Goal: Task Accomplishment & Management: Complete application form

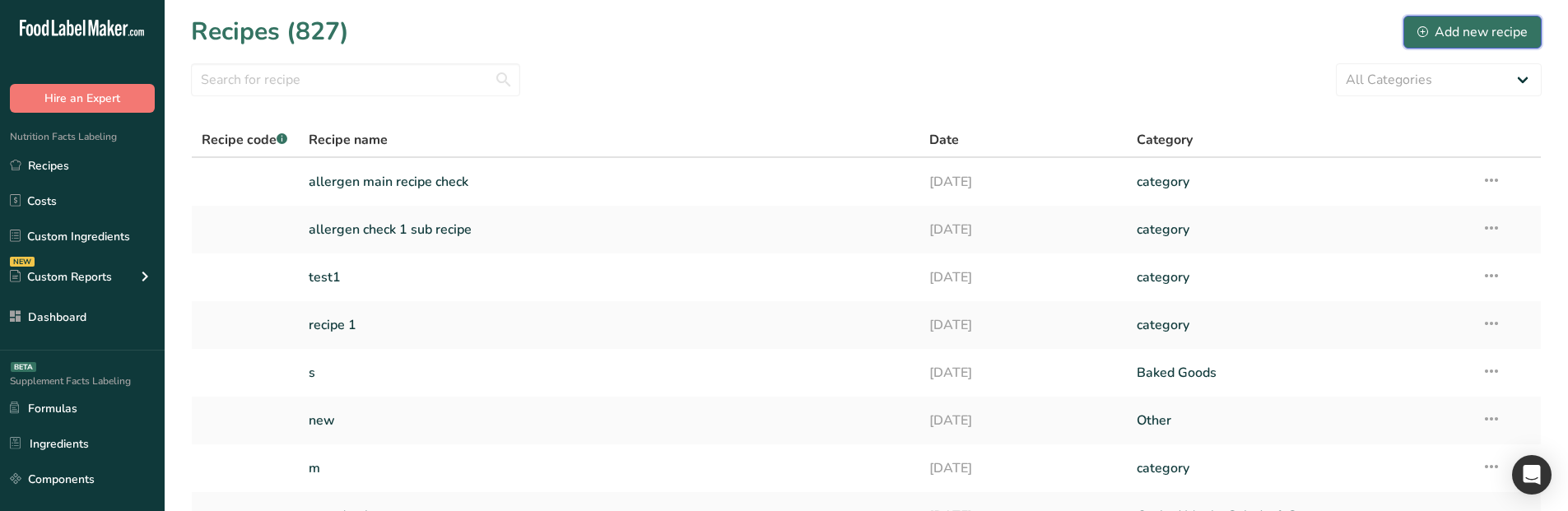
click at [1449, 38] on div "Add new recipe" at bounding box center [1472, 33] width 110 height 20
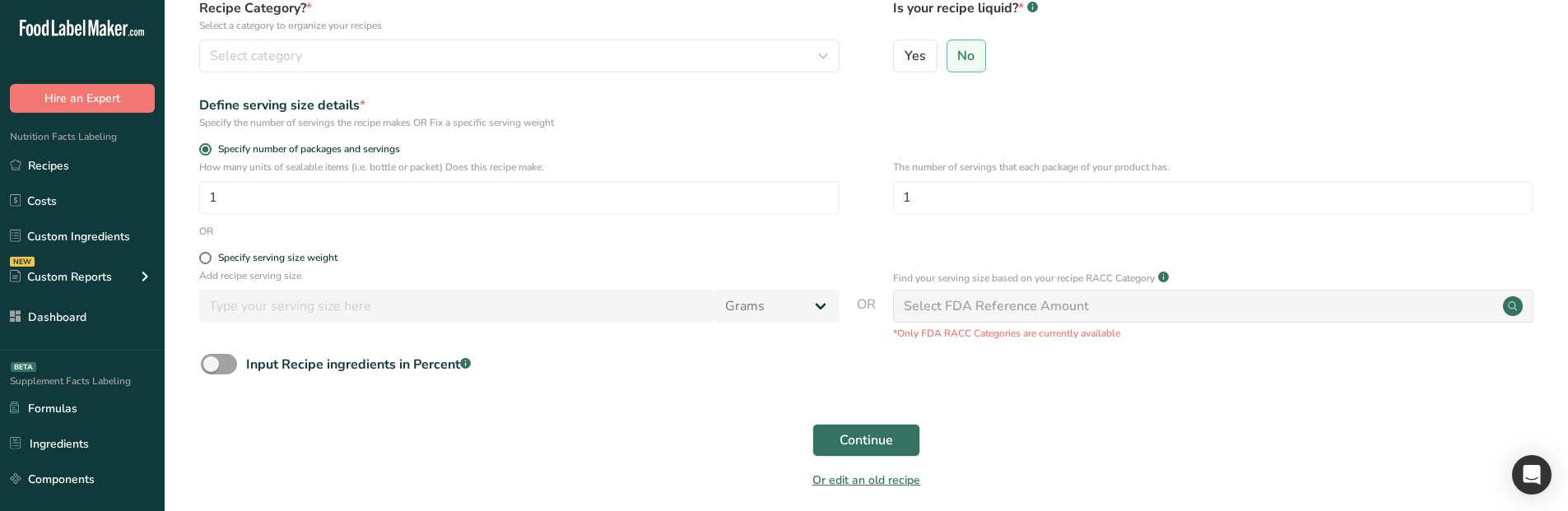
scroll to position [164, 0]
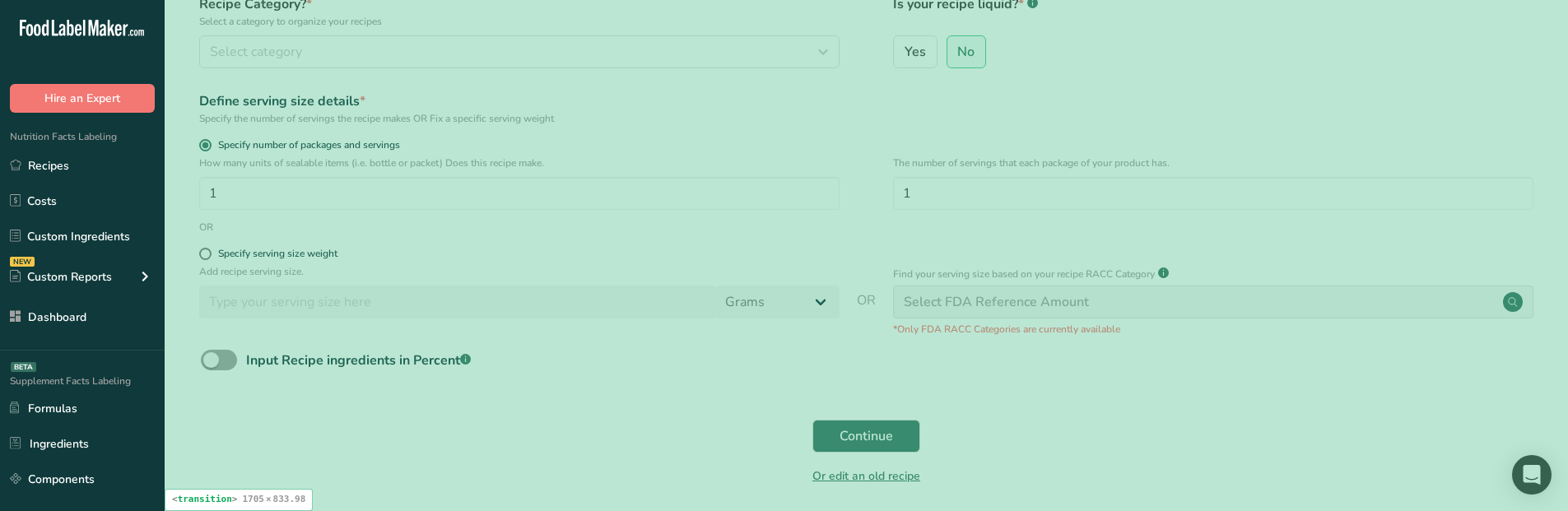
click at [639, 417] on div "Continue" at bounding box center [866, 436] width 1350 height 53
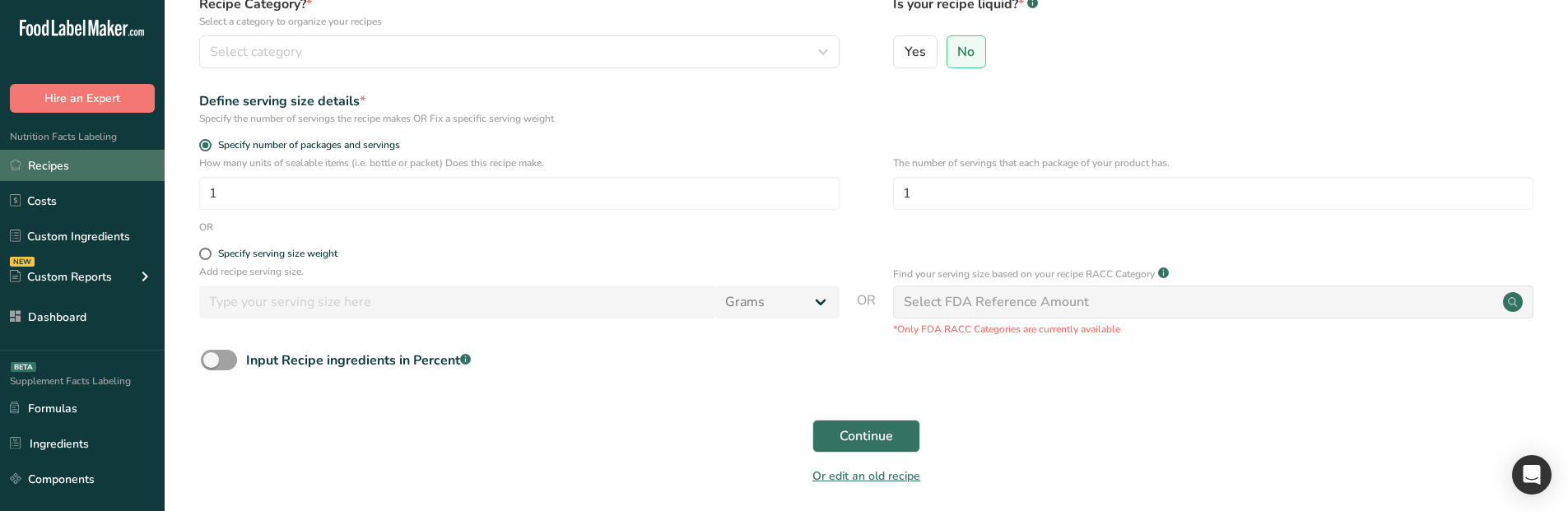
click at [118, 181] on link "Recipes" at bounding box center [82, 166] width 164 height 32
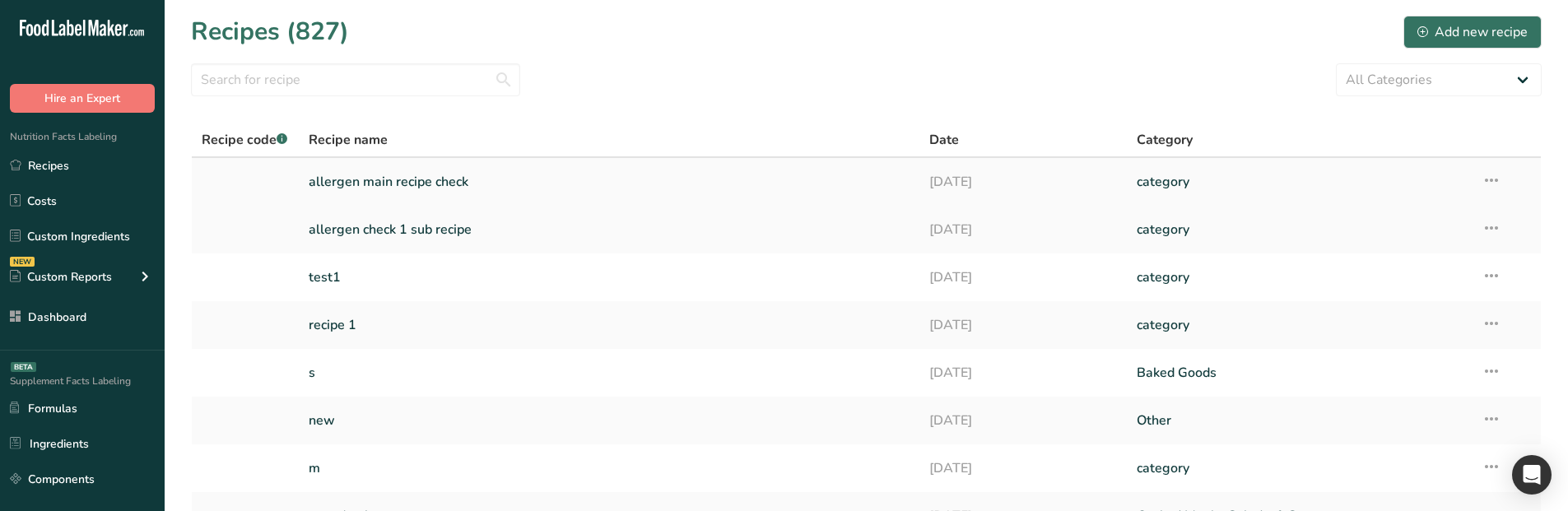
click at [513, 179] on link "allergen main recipe check" at bounding box center [609, 181] width 602 height 34
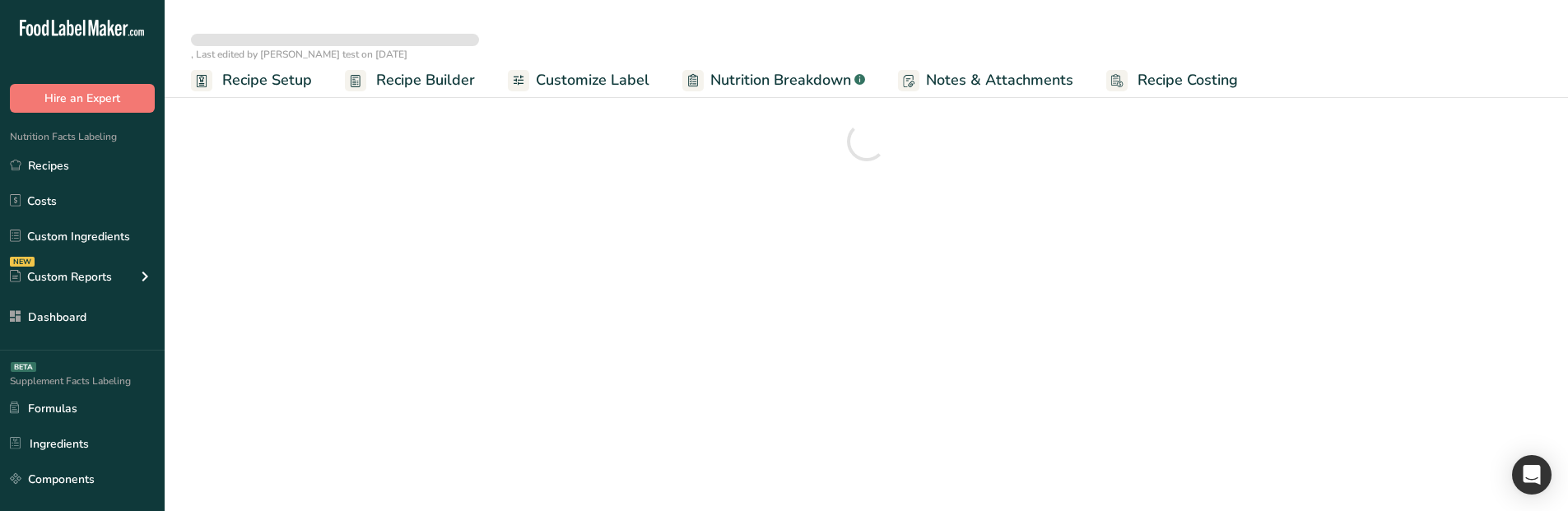
click at [271, 80] on span "Recipe Setup" at bounding box center [268, 80] width 90 height 23
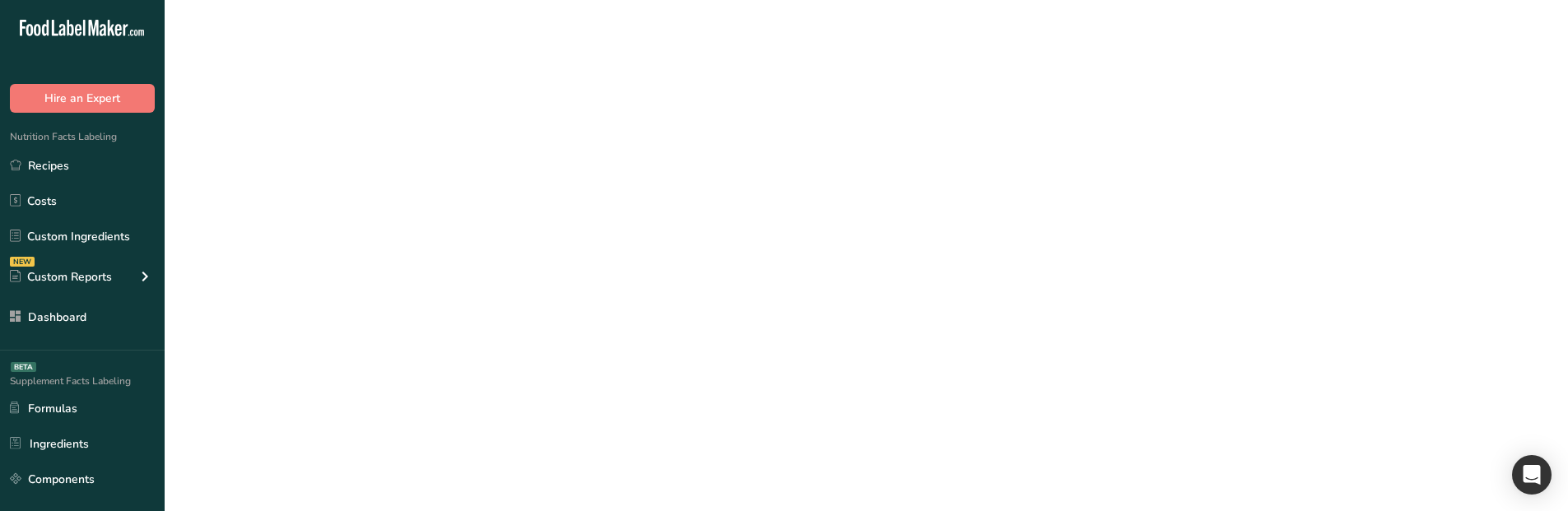
select select
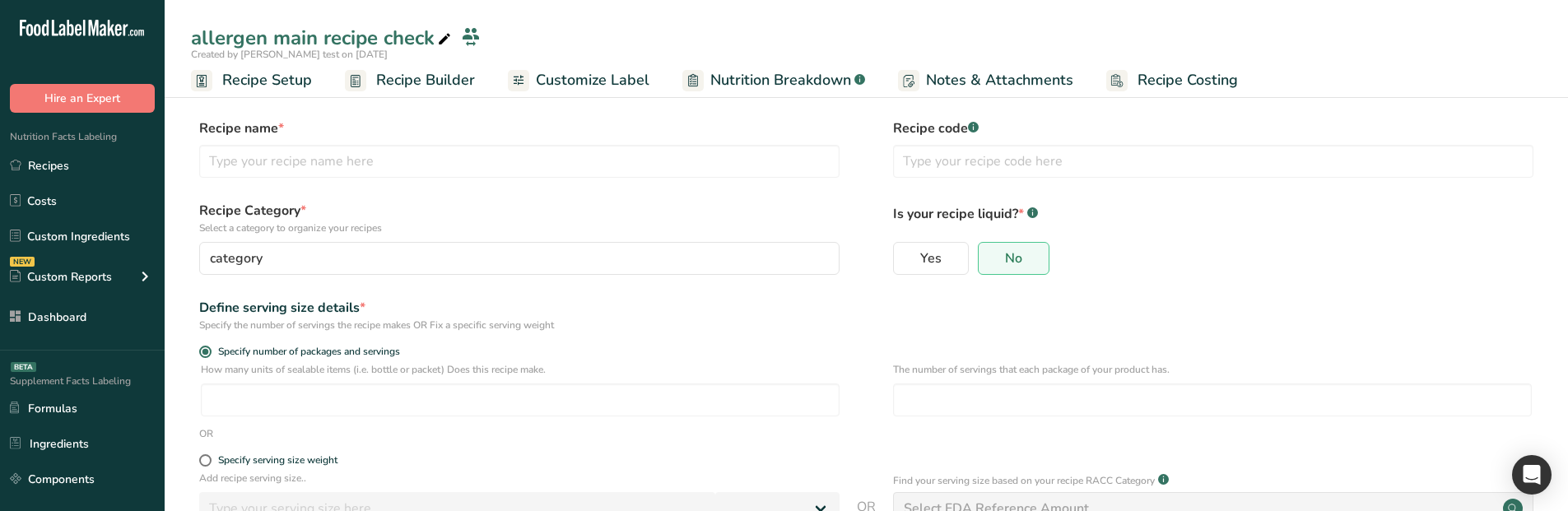
type input "allergen main recipe check"
radio input "true"
type input "1"
select select "0"
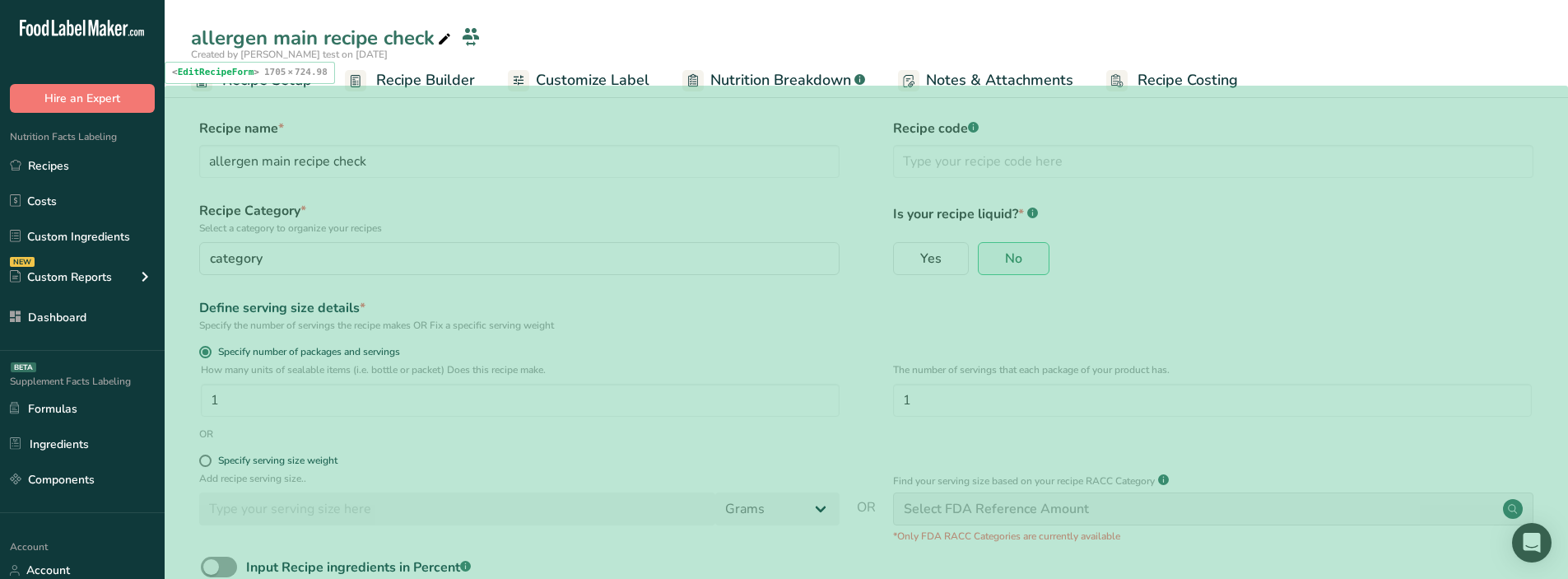
click at [748, 323] on div "Specify the number of servings the recipe makes OR Fix a specific serving weight" at bounding box center [519, 325] width 640 height 15
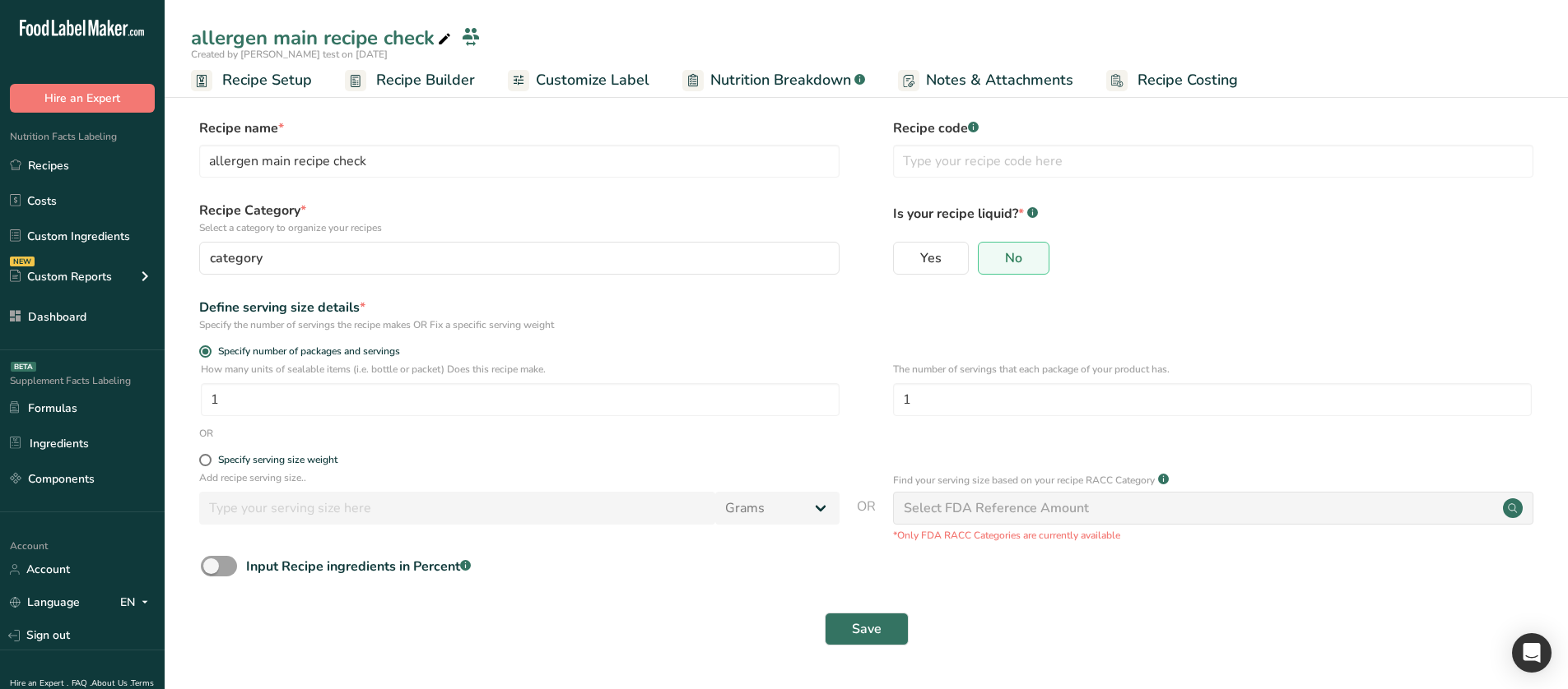
click at [285, 87] on span "Recipe Setup" at bounding box center [268, 80] width 90 height 22
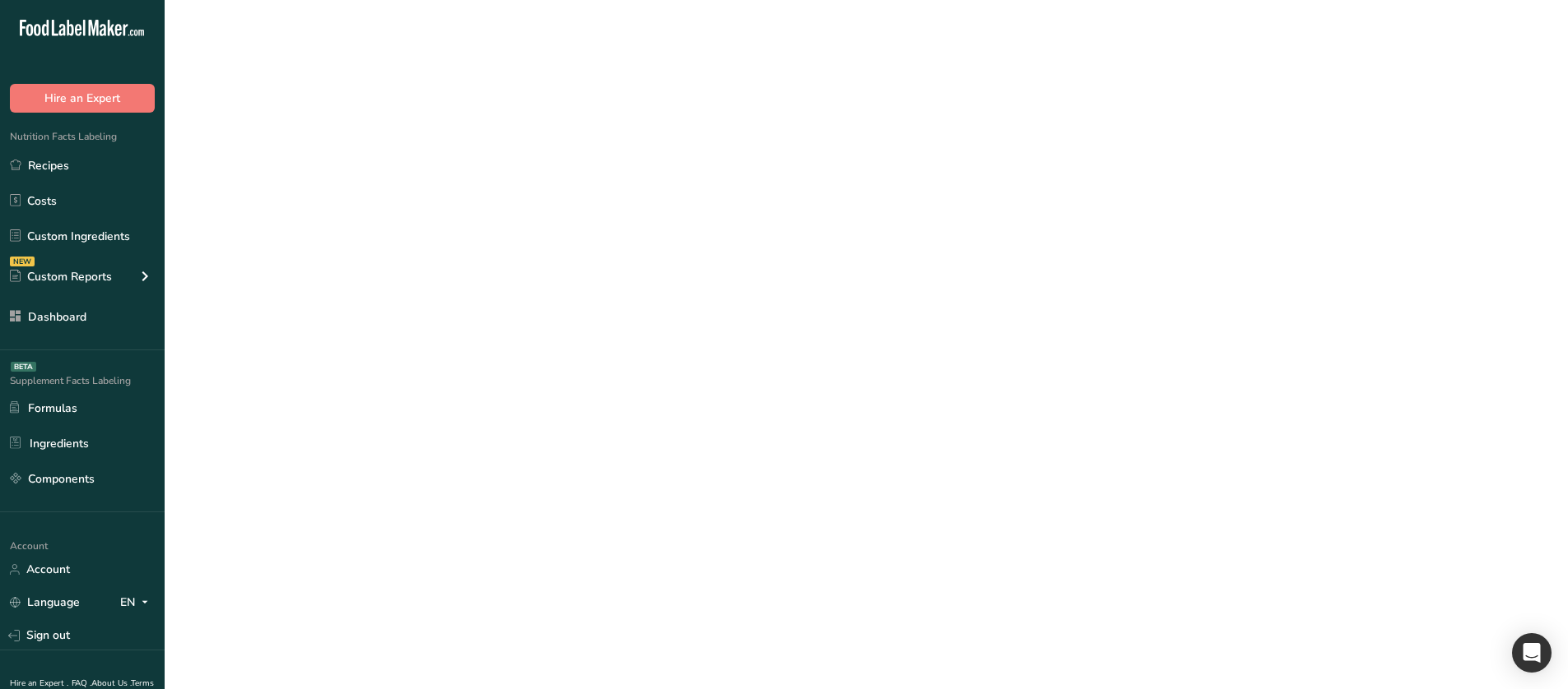
select select
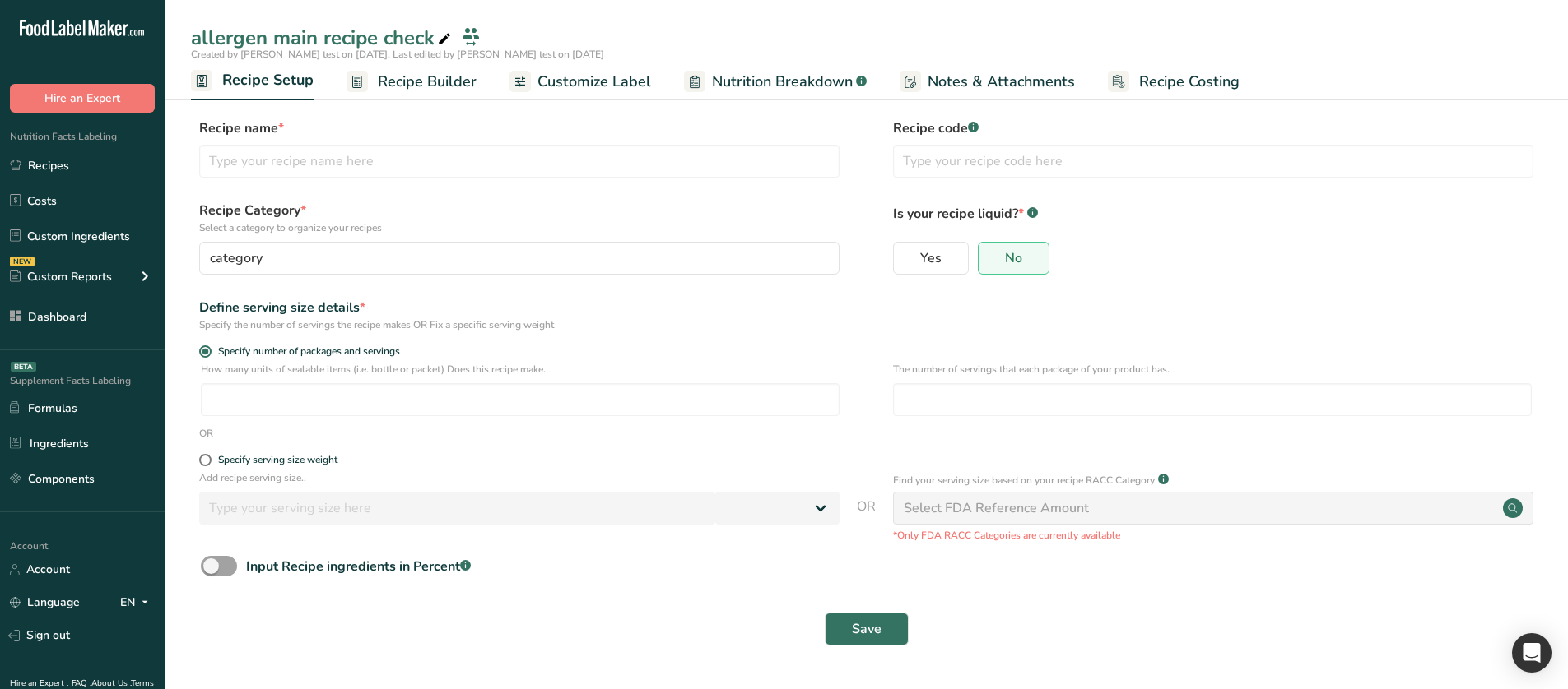
type input "allergen main recipe check"
radio input "true"
type input "1"
select select "0"
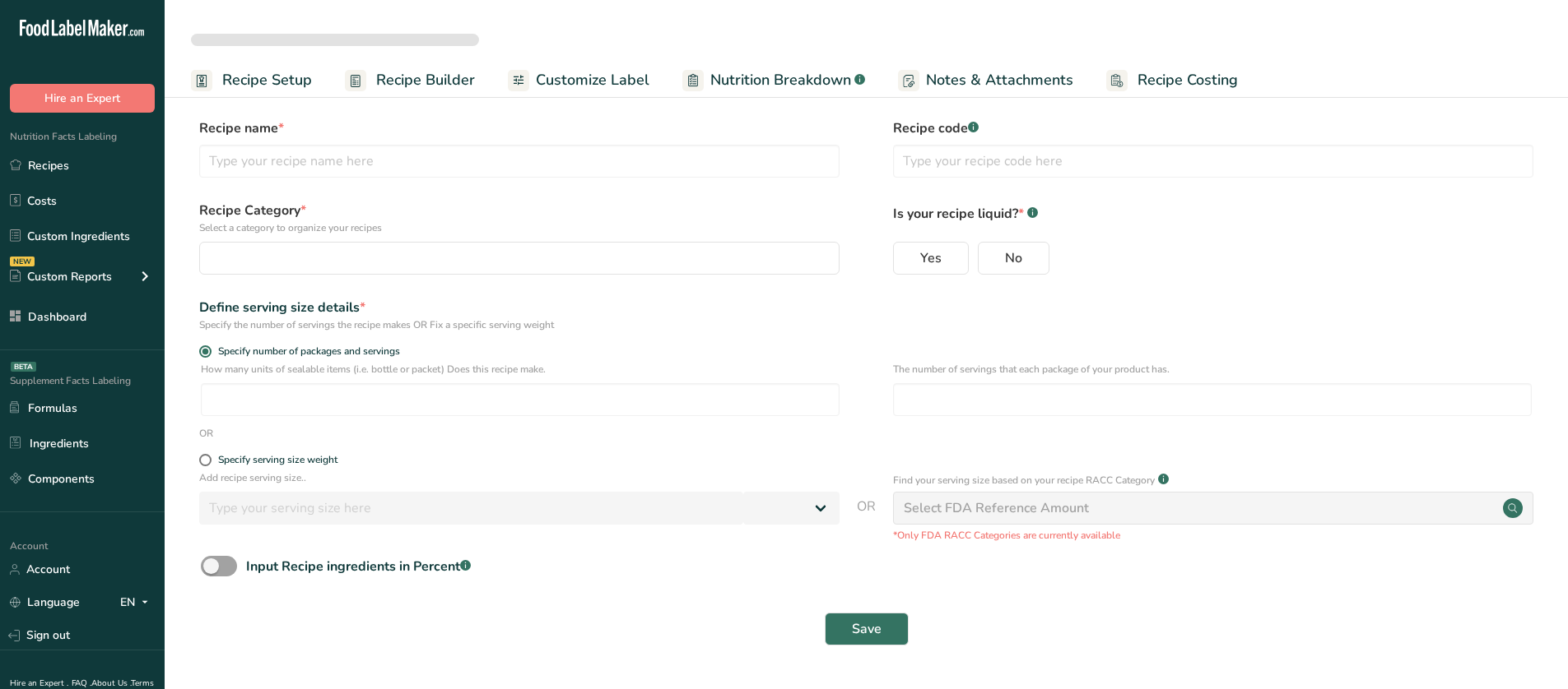
select select
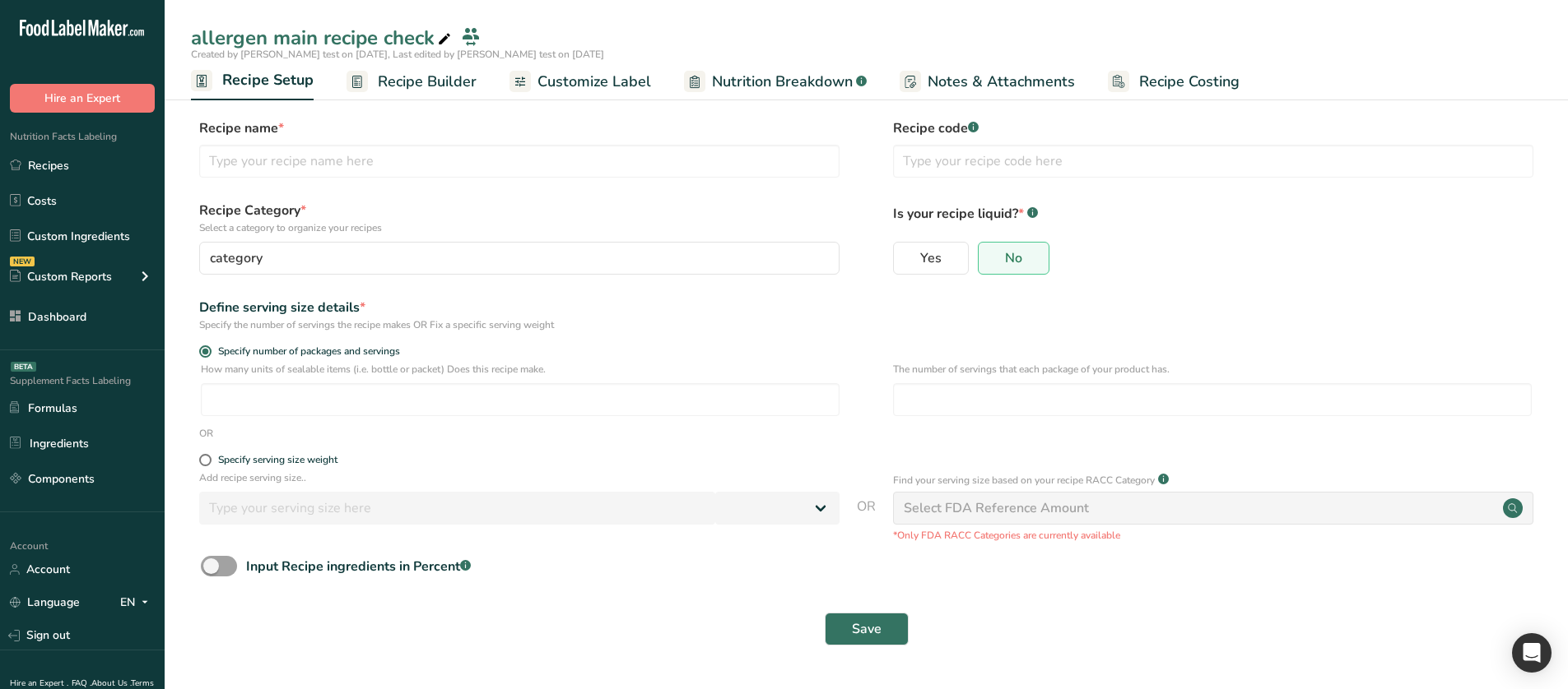
type input "allergen main recipe check"
radio input "true"
type input "1"
select select "0"
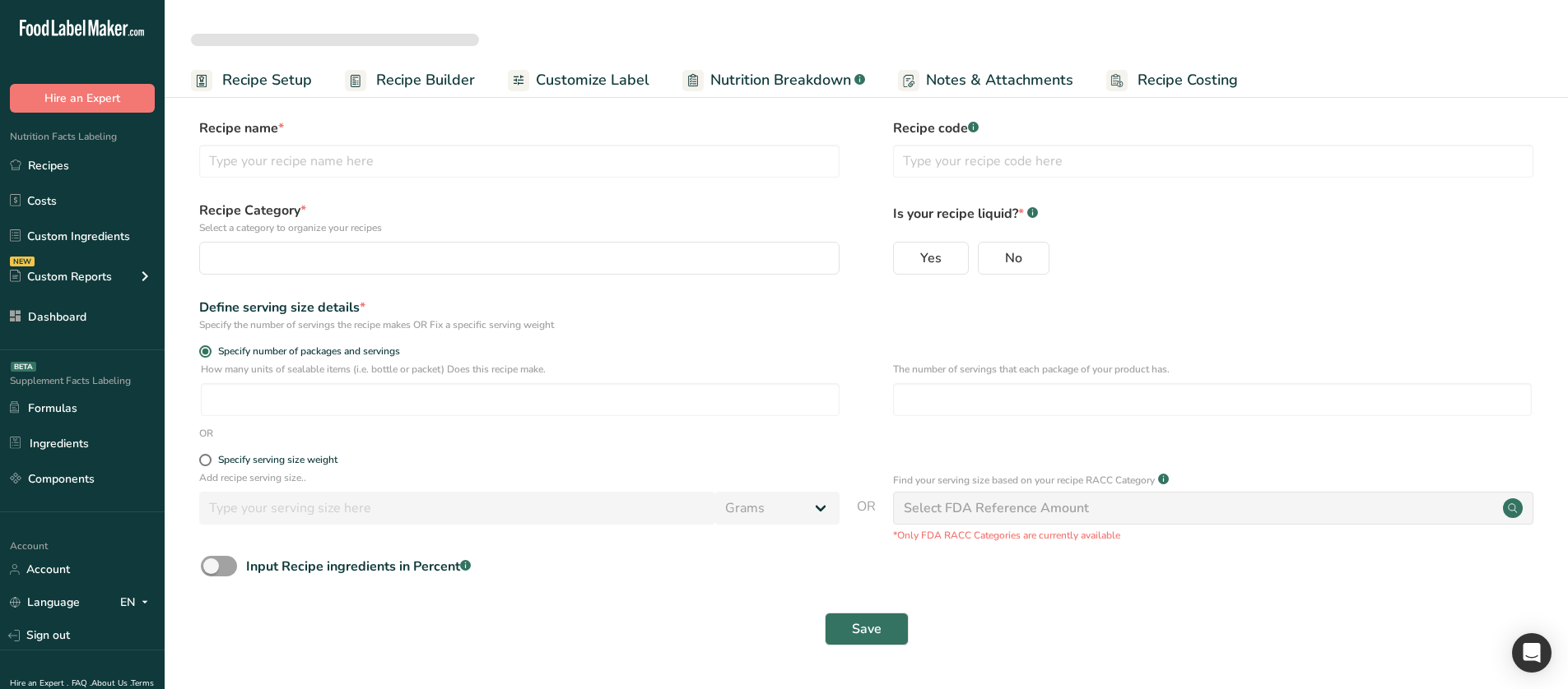
select select
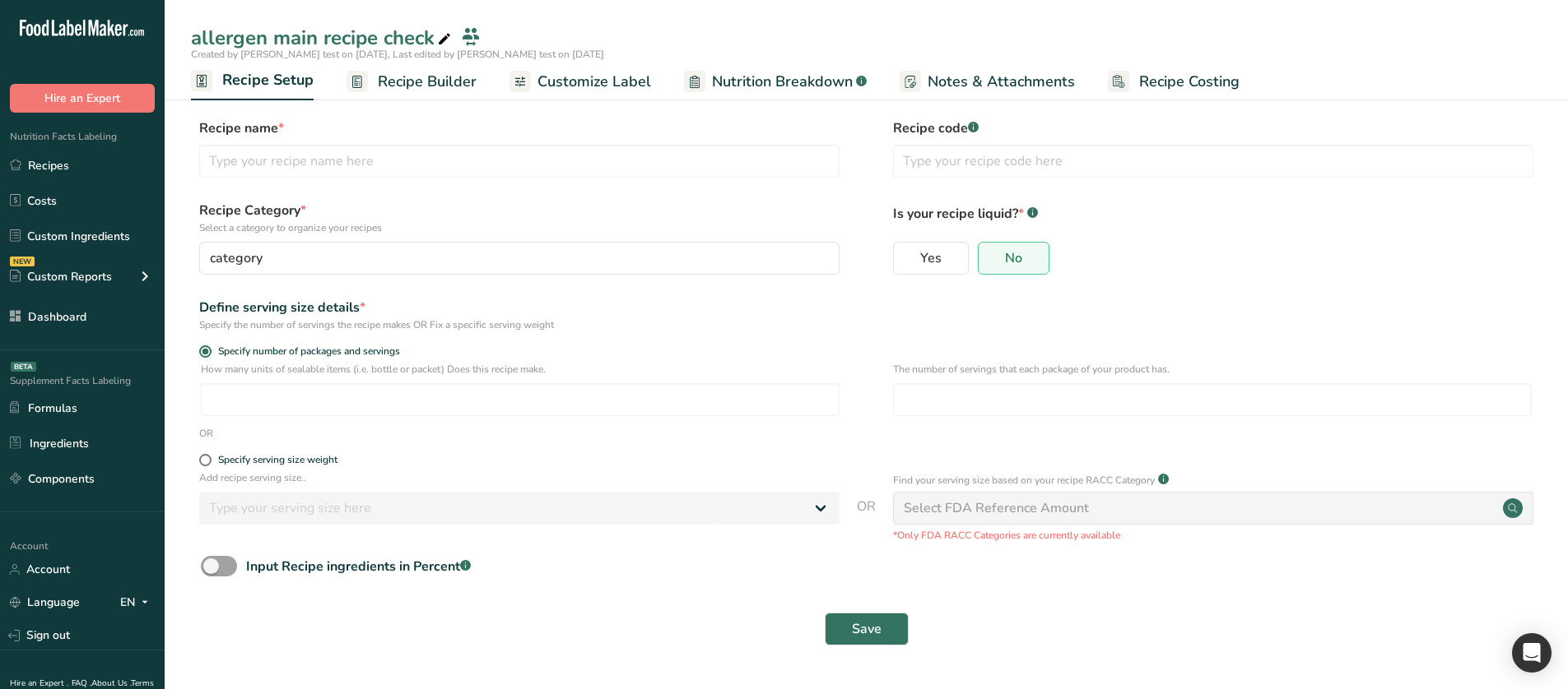
type input "allergen main recipe check"
radio input "true"
type input "1"
select select "0"
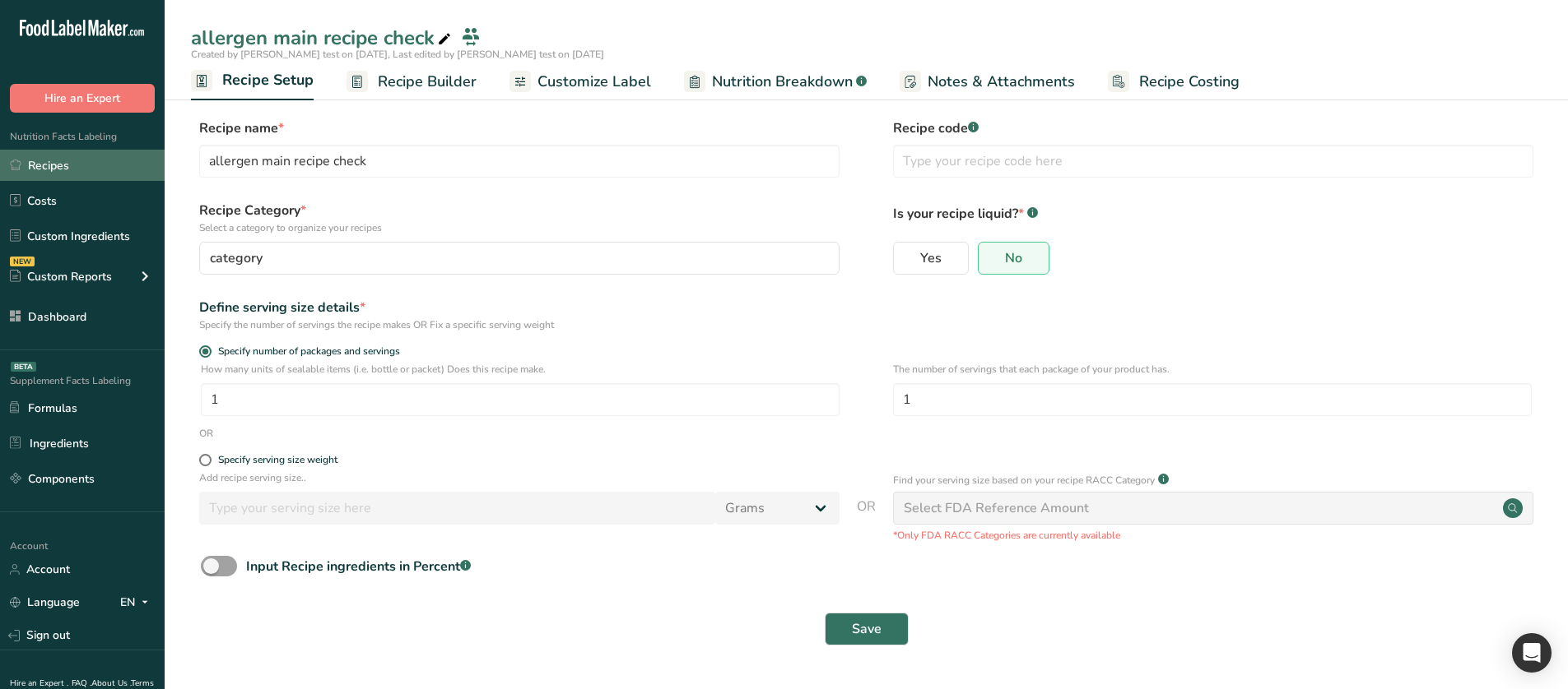
click at [48, 156] on link "Recipes" at bounding box center [82, 166] width 164 height 32
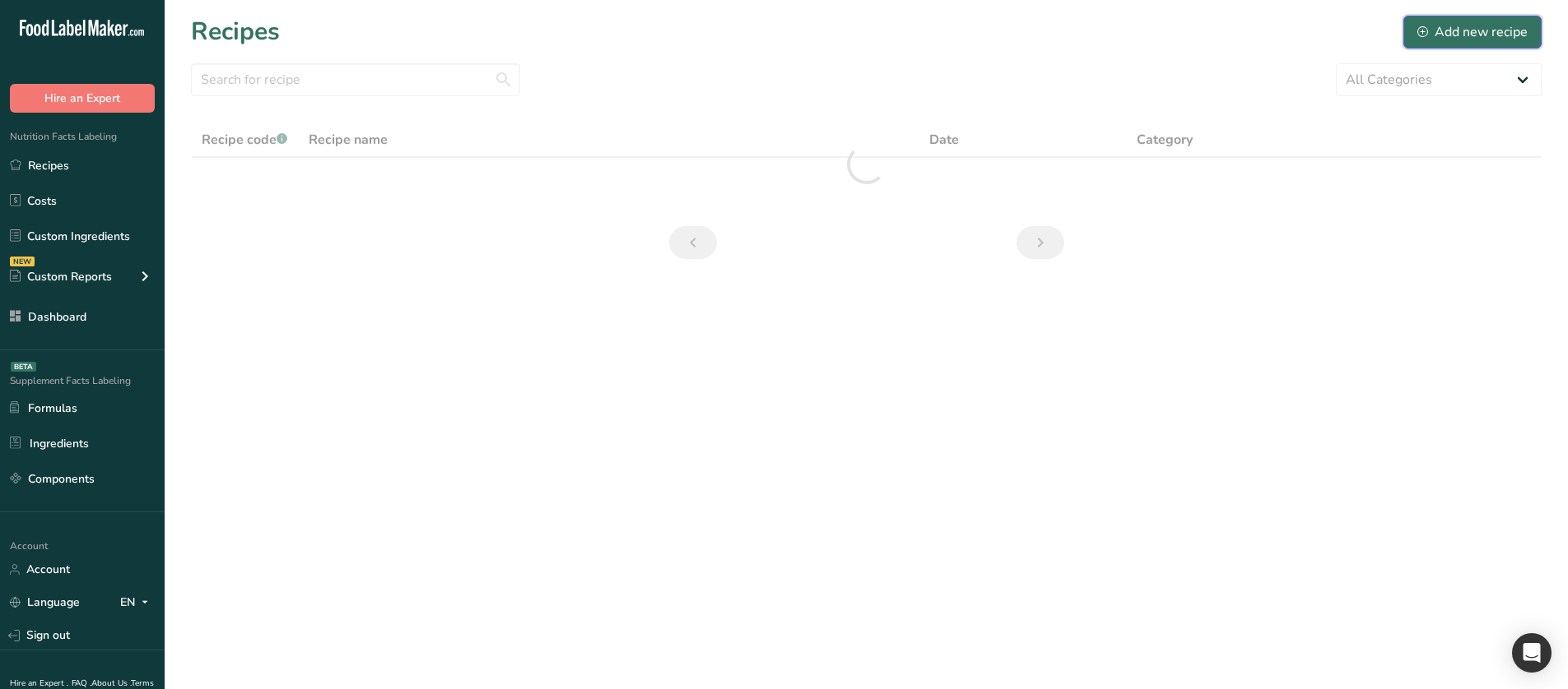
click at [1422, 29] on icon at bounding box center [1422, 32] width 11 height 11
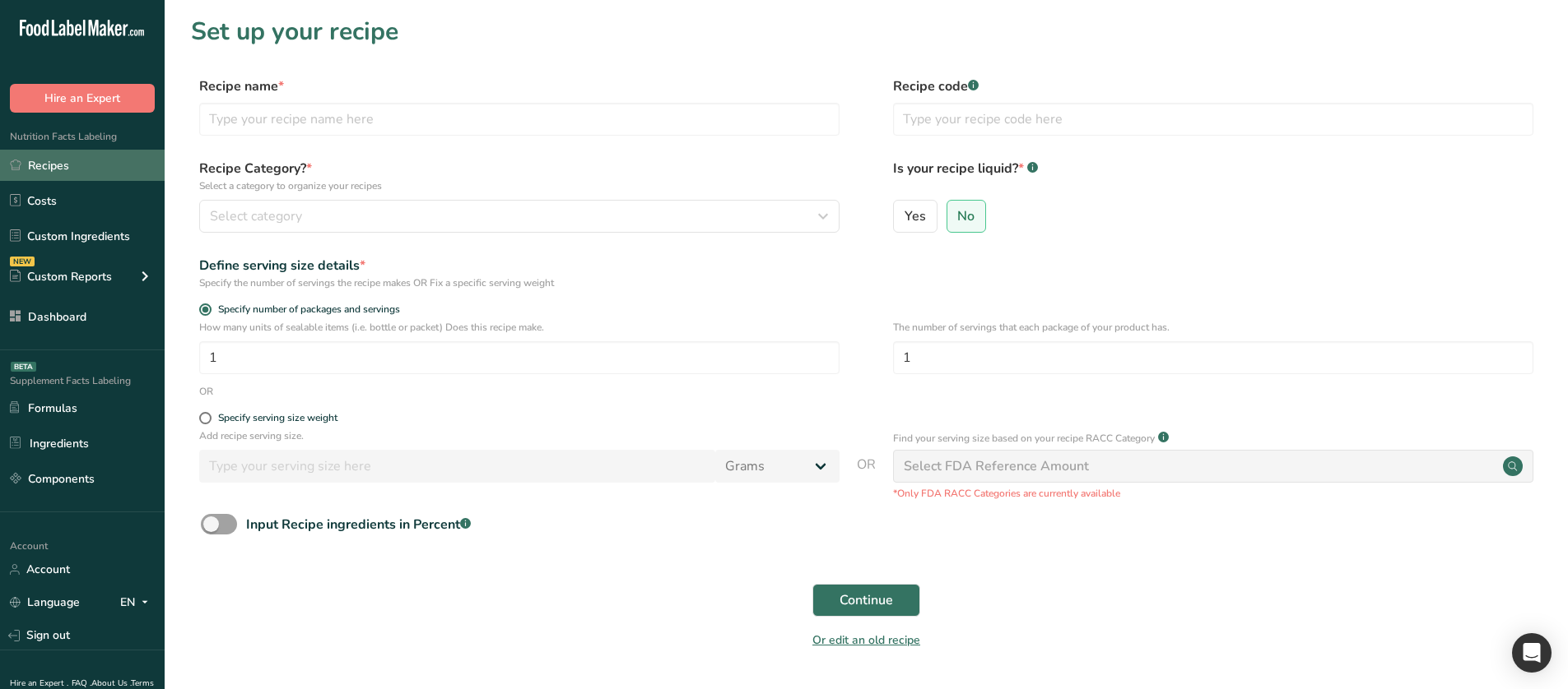
click at [98, 162] on link "Recipes" at bounding box center [82, 166] width 164 height 32
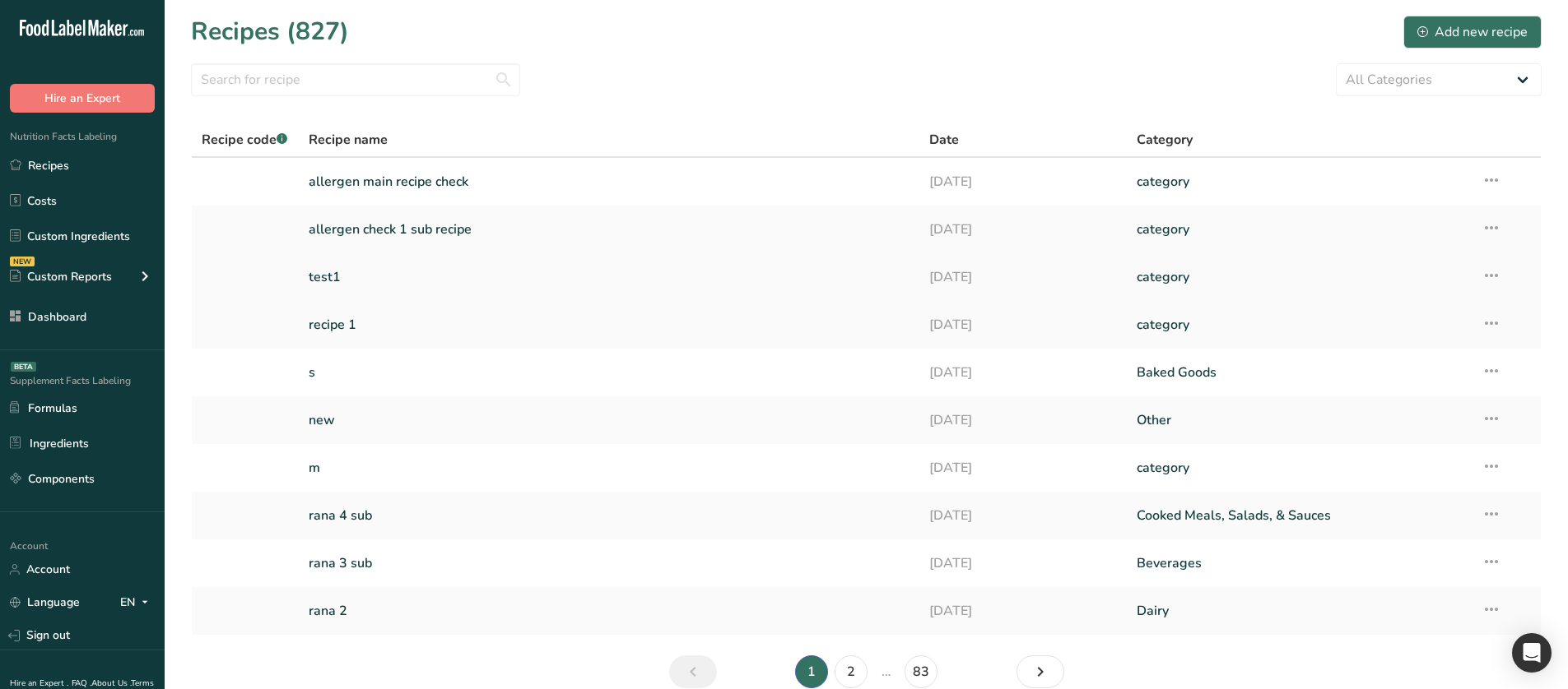
click at [397, 277] on link "test1" at bounding box center [609, 277] width 602 height 34
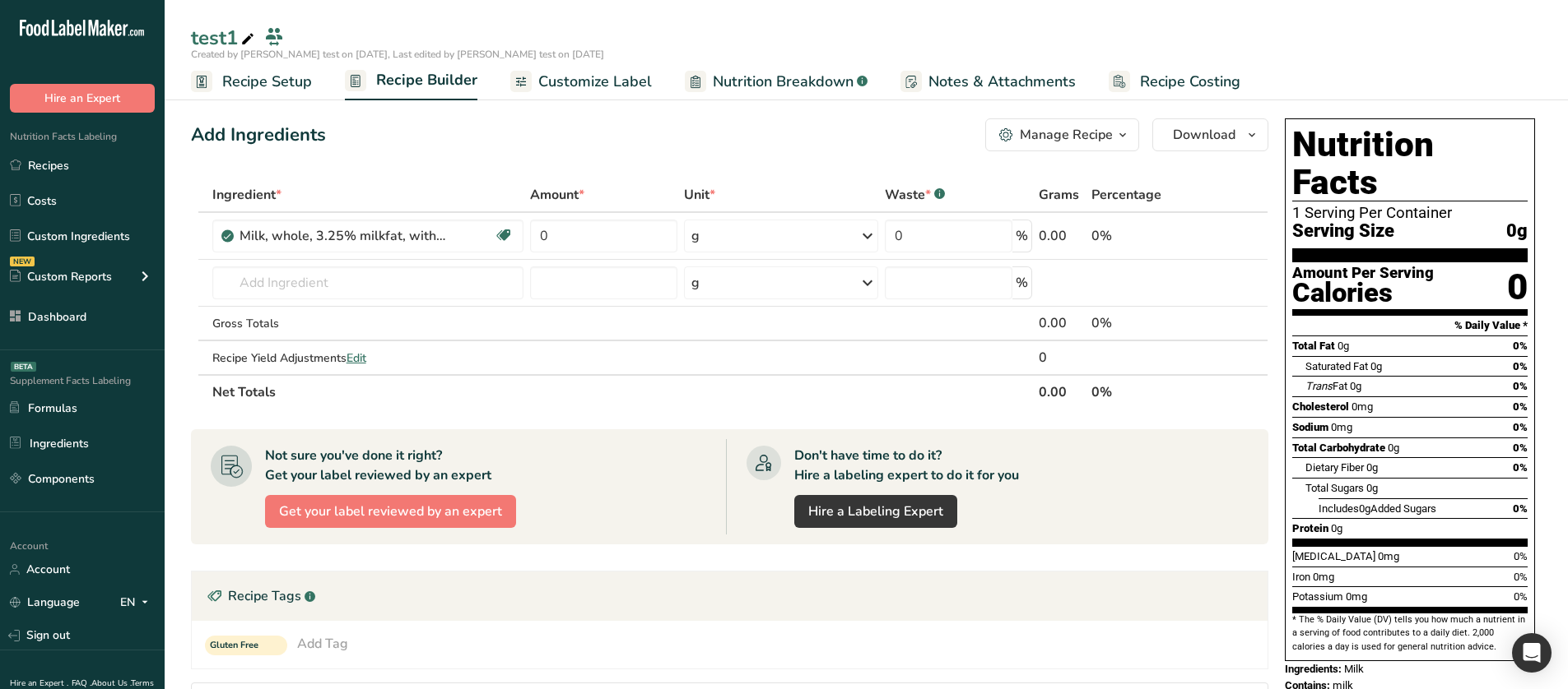
click at [263, 72] on span "Recipe Setup" at bounding box center [268, 82] width 90 height 22
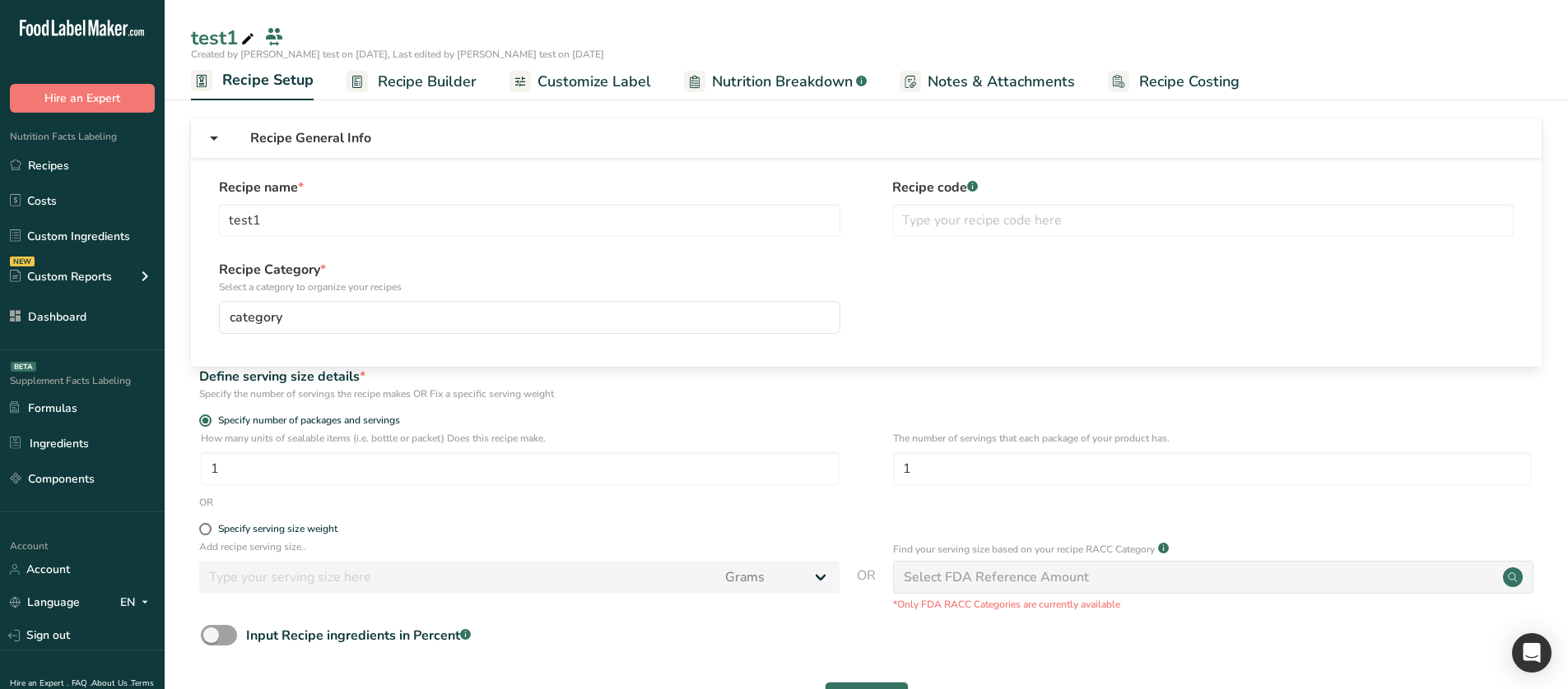
click at [215, 145] on icon at bounding box center [214, 138] width 20 height 30
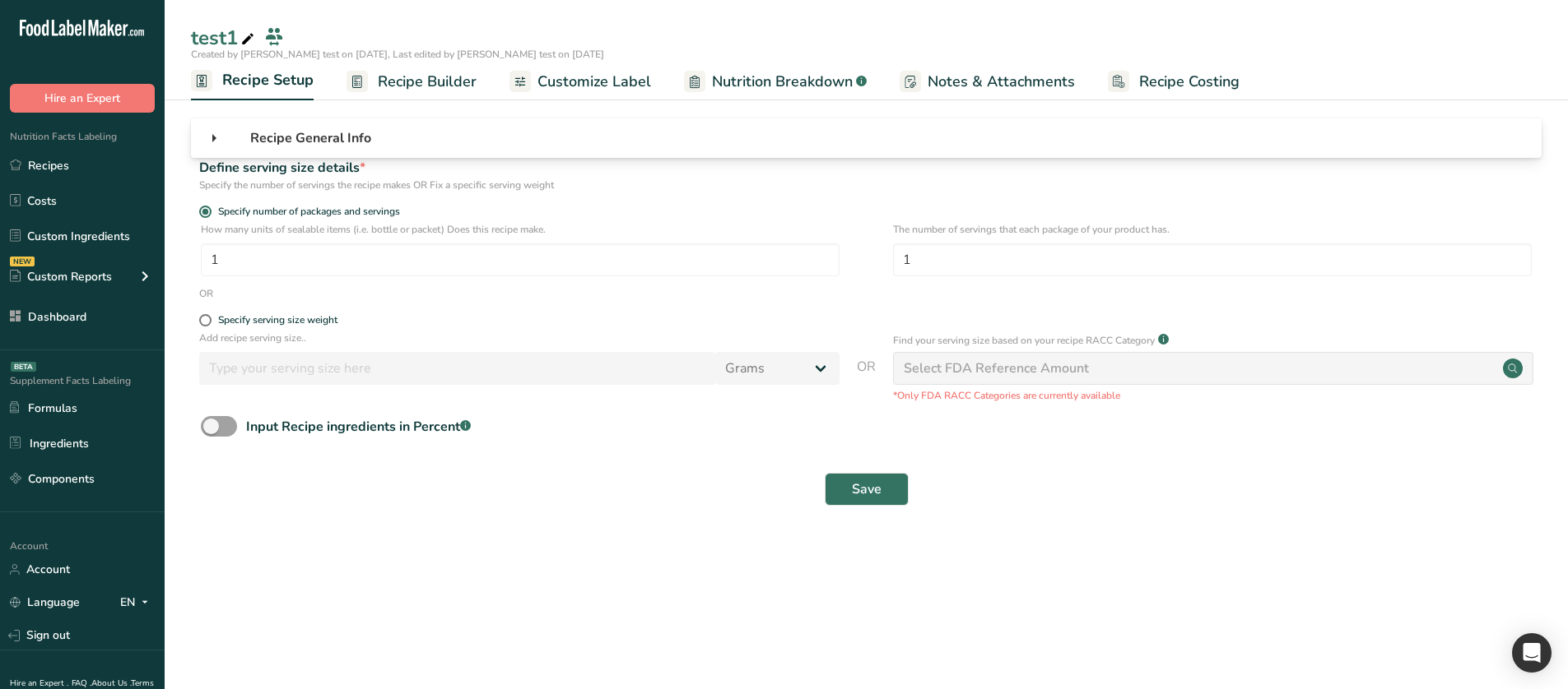
click at [215, 145] on icon at bounding box center [214, 138] width 20 height 30
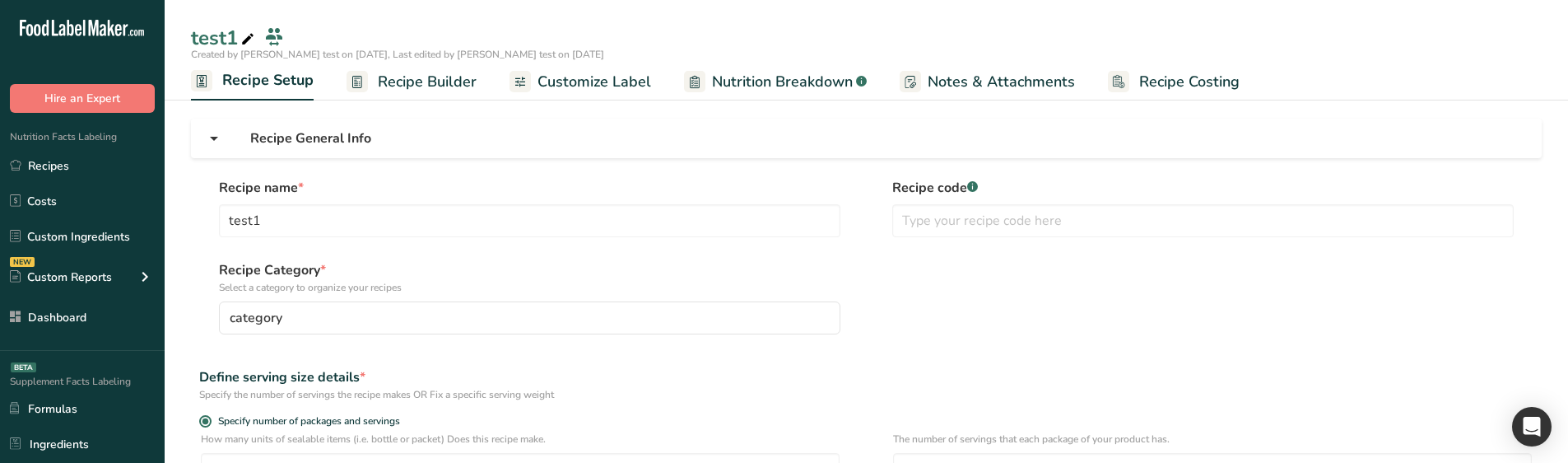
click at [218, 133] on icon at bounding box center [214, 138] width 20 height 30
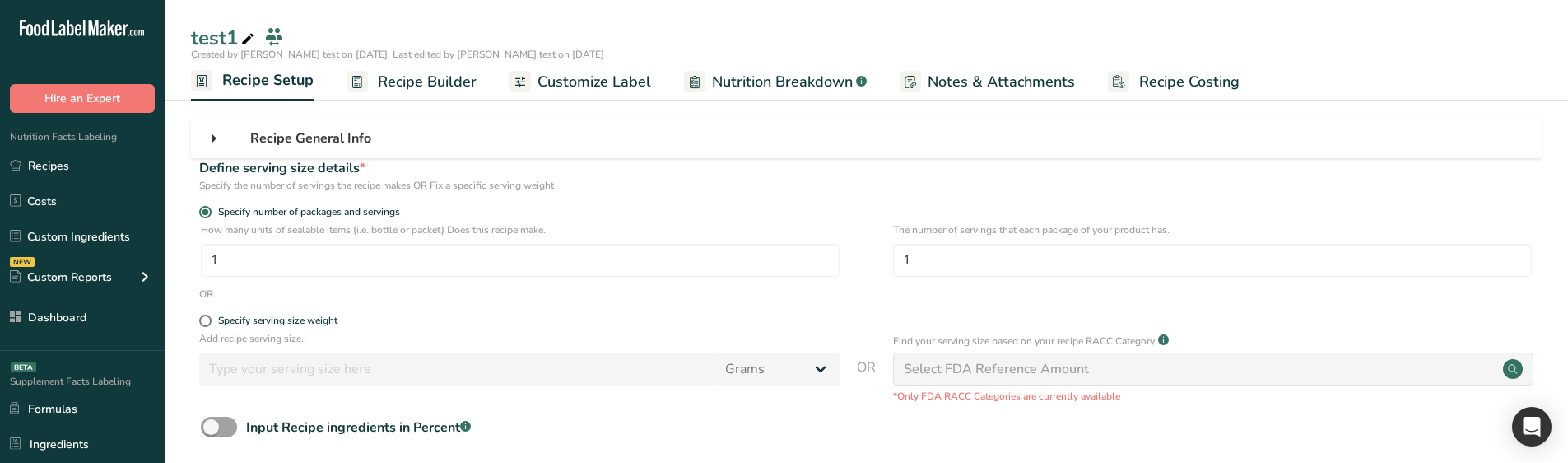
click at [218, 134] on icon at bounding box center [214, 138] width 20 height 30
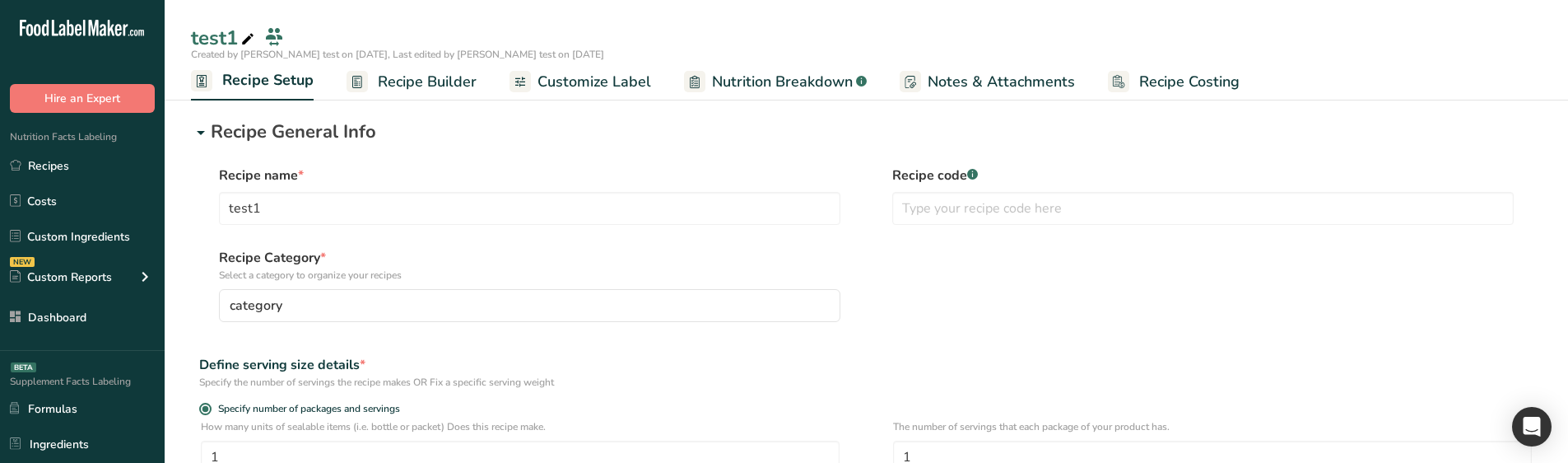
drag, startPoint x: 215, startPoint y: 124, endPoint x: 234, endPoint y: 154, distance: 35.5
click at [215, 124] on p "Recipe General Info" at bounding box center [876, 132] width 1331 height 28
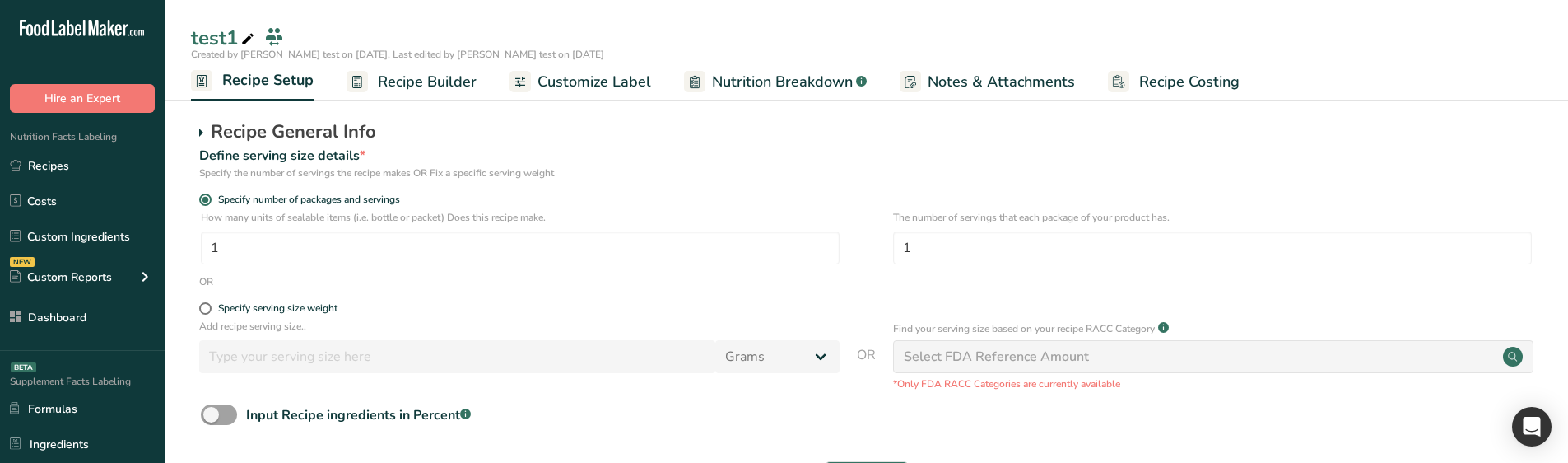
click at [257, 126] on p "Recipe General Info" at bounding box center [876, 132] width 1331 height 28
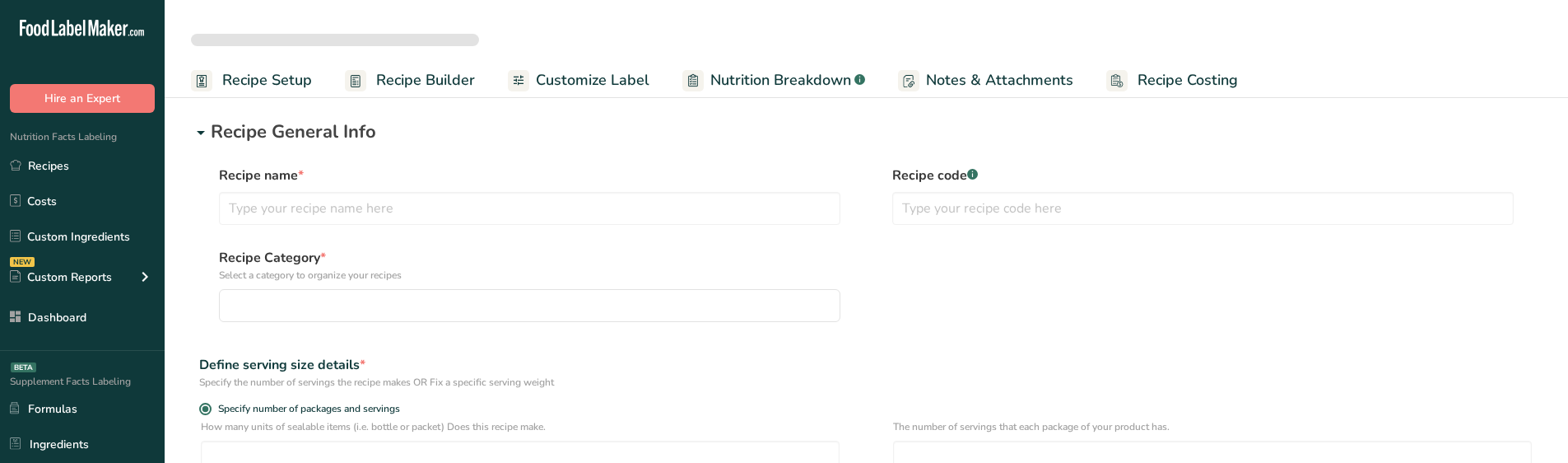
select select
type input "test1"
type input "1"
select select "0"
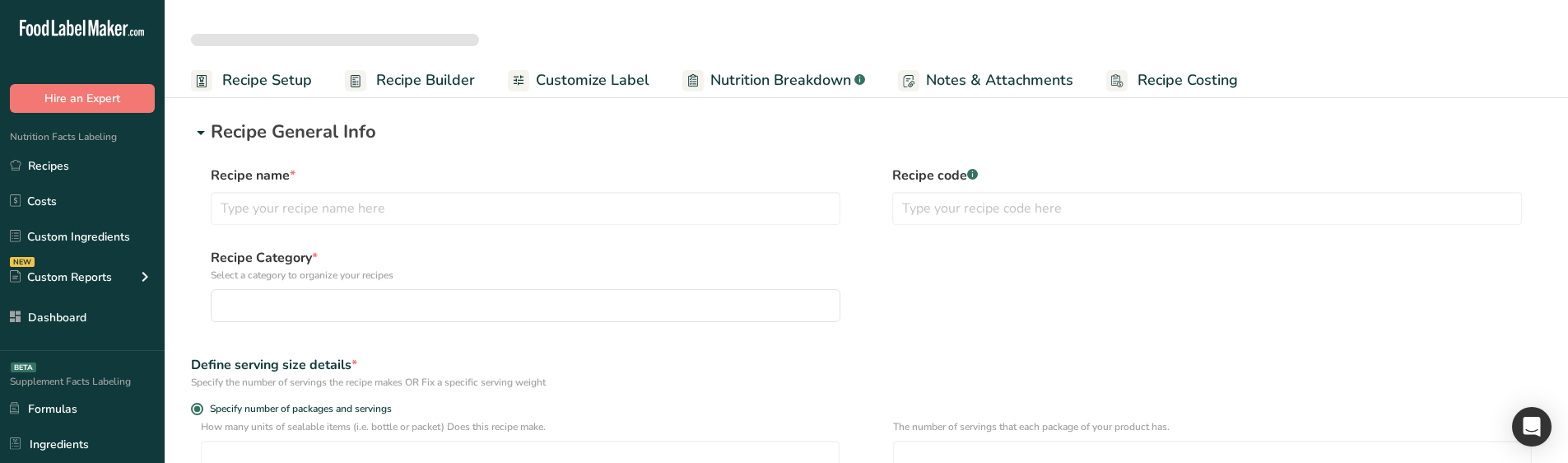
select select
type input "test1"
type input "1"
select select "0"
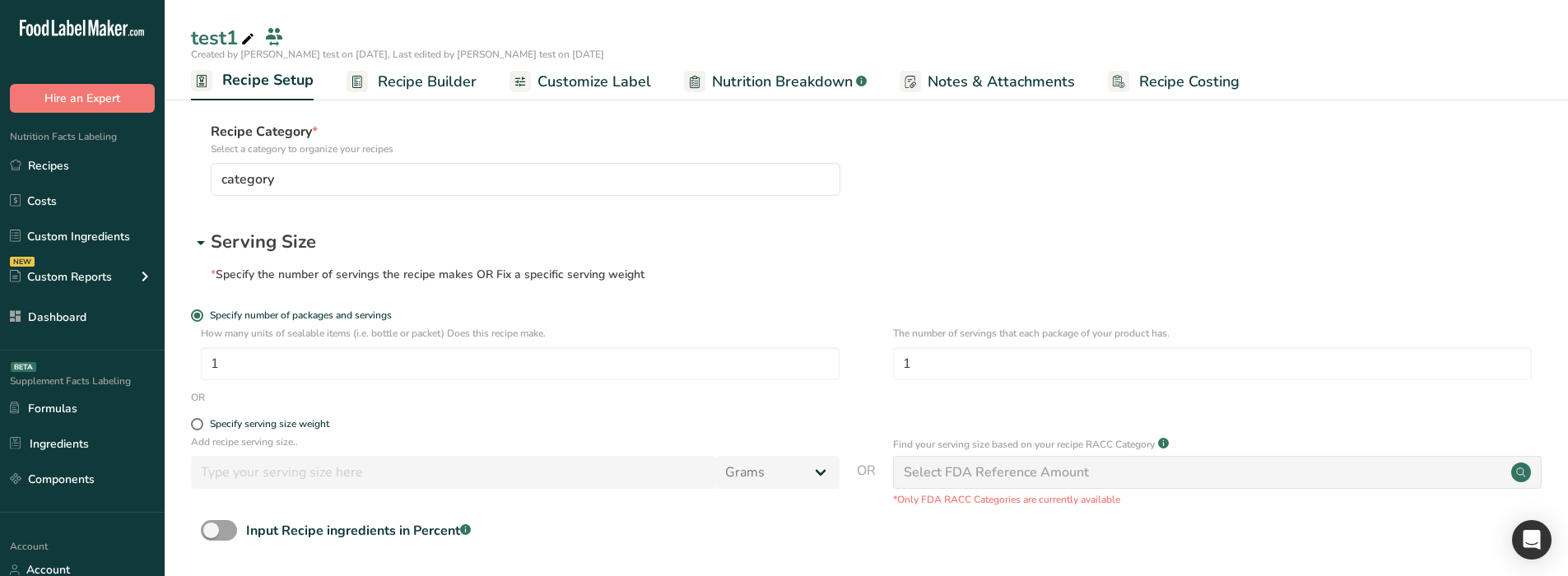
scroll to position [164, 0]
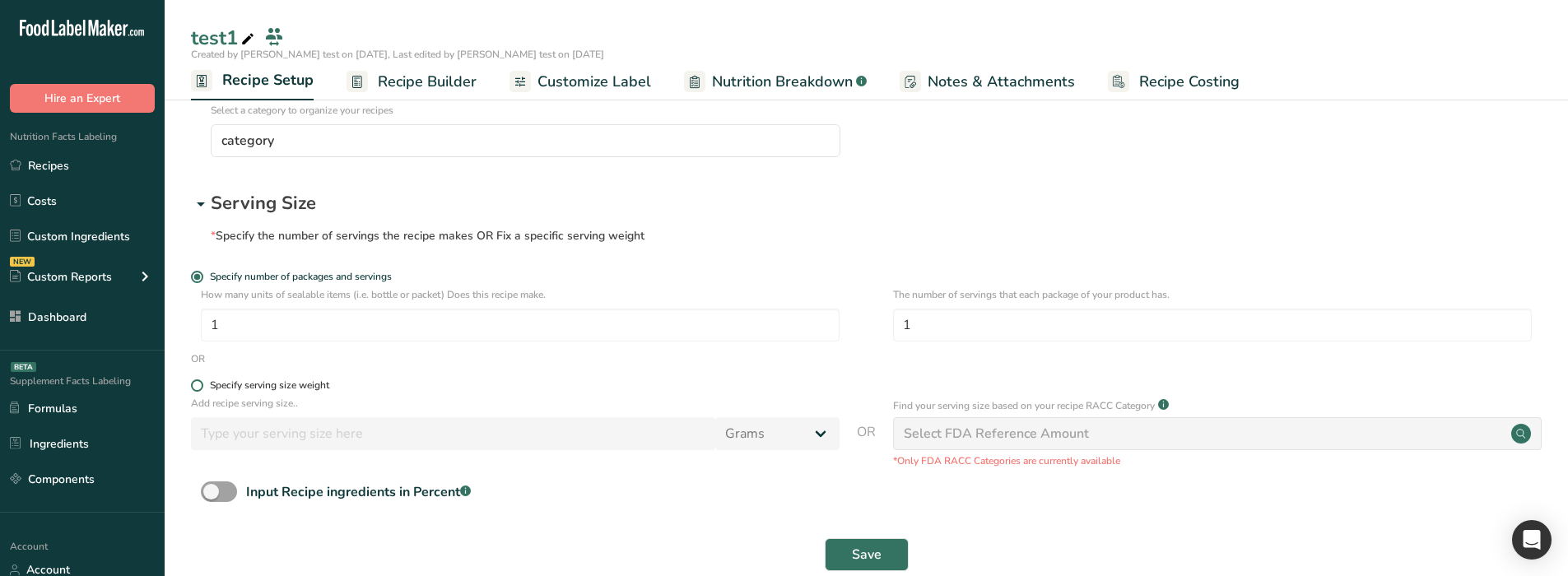
drag, startPoint x: 307, startPoint y: 388, endPoint x: 308, endPoint y: 378, distance: 10.0
click at [307, 388] on div "Specify serving size weight" at bounding box center [269, 385] width 119 height 13
click at [202, 388] on input "Specify serving size weight" at bounding box center [196, 385] width 11 height 11
radio input "true"
radio input "false"
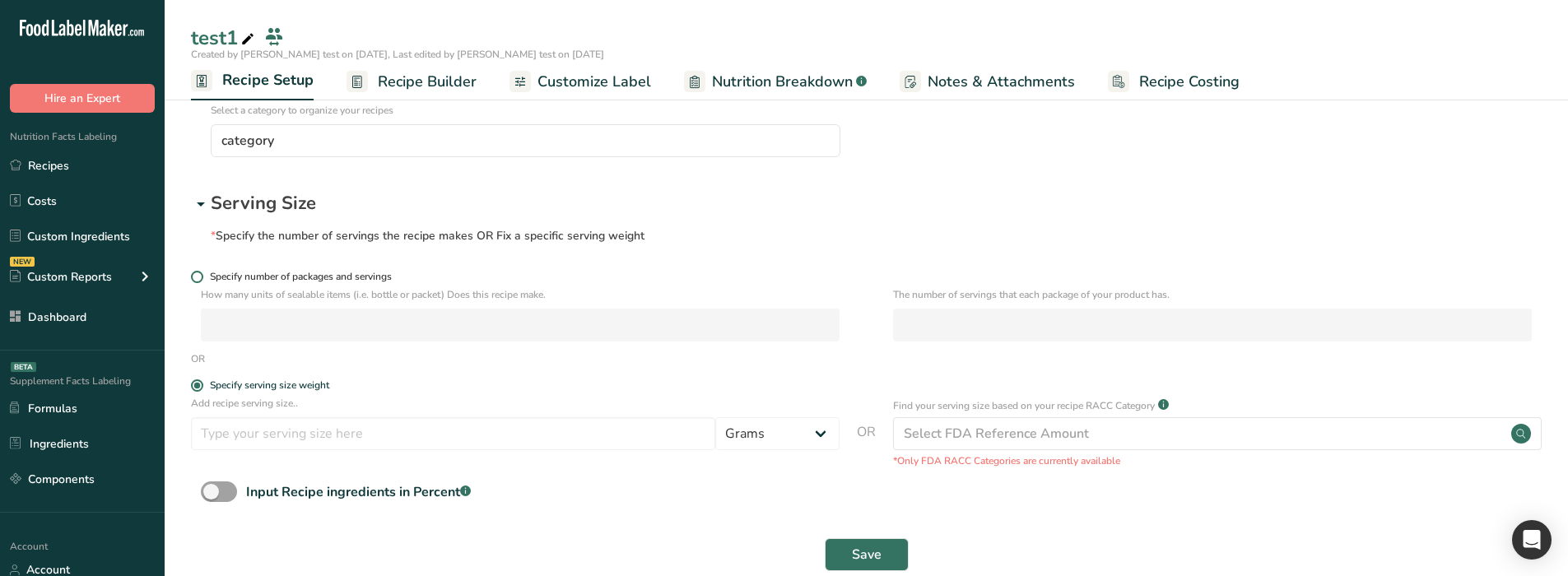
click at [298, 277] on span "Specify number of packages and servings" at bounding box center [298, 277] width 188 height 13
click at [202, 277] on input "Specify number of packages and servings" at bounding box center [196, 277] width 11 height 11
radio input "true"
radio input "false"
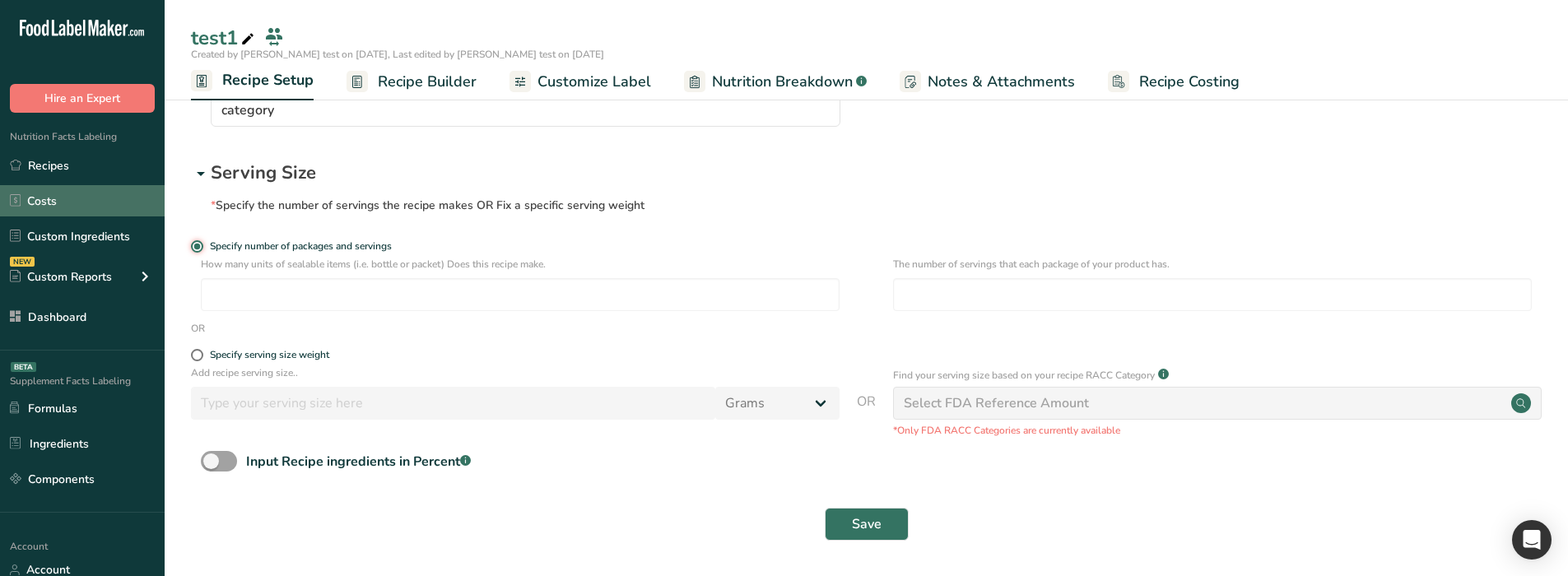
scroll to position [196, 0]
click at [824, 462] on section "Recipe General Info Recipe name * test1 Recipe code .a-a{fill:#347362;}.b-a{fil…" at bounding box center [865, 233] width 1403 height 686
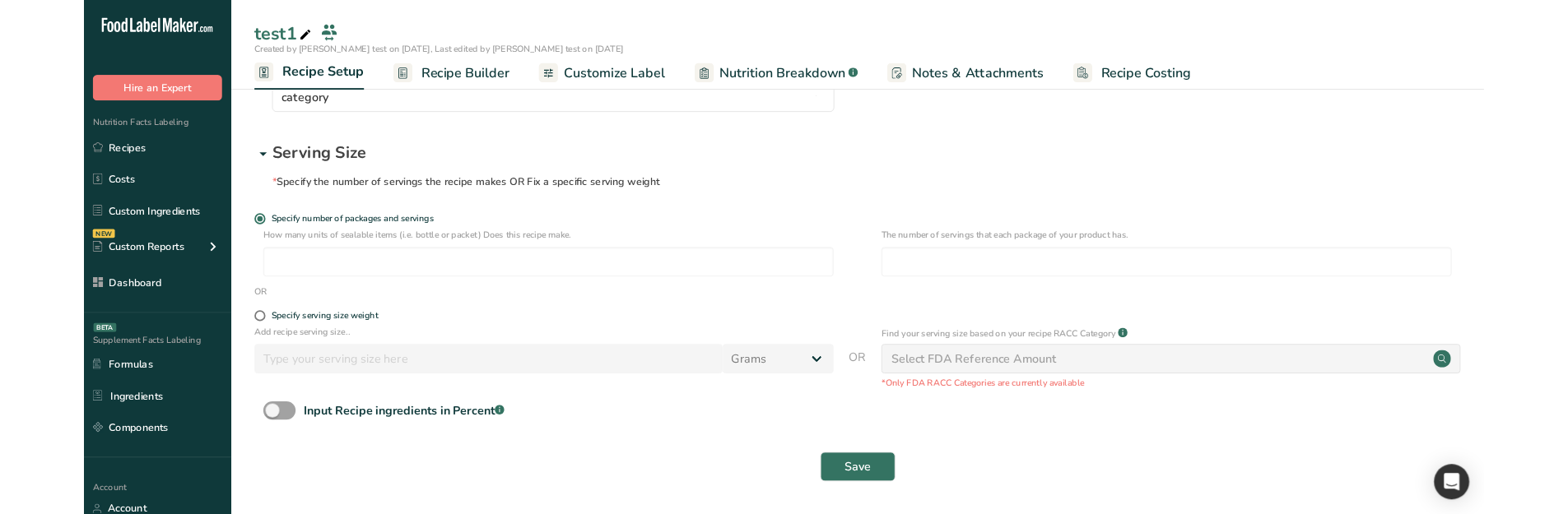
scroll to position [82, 0]
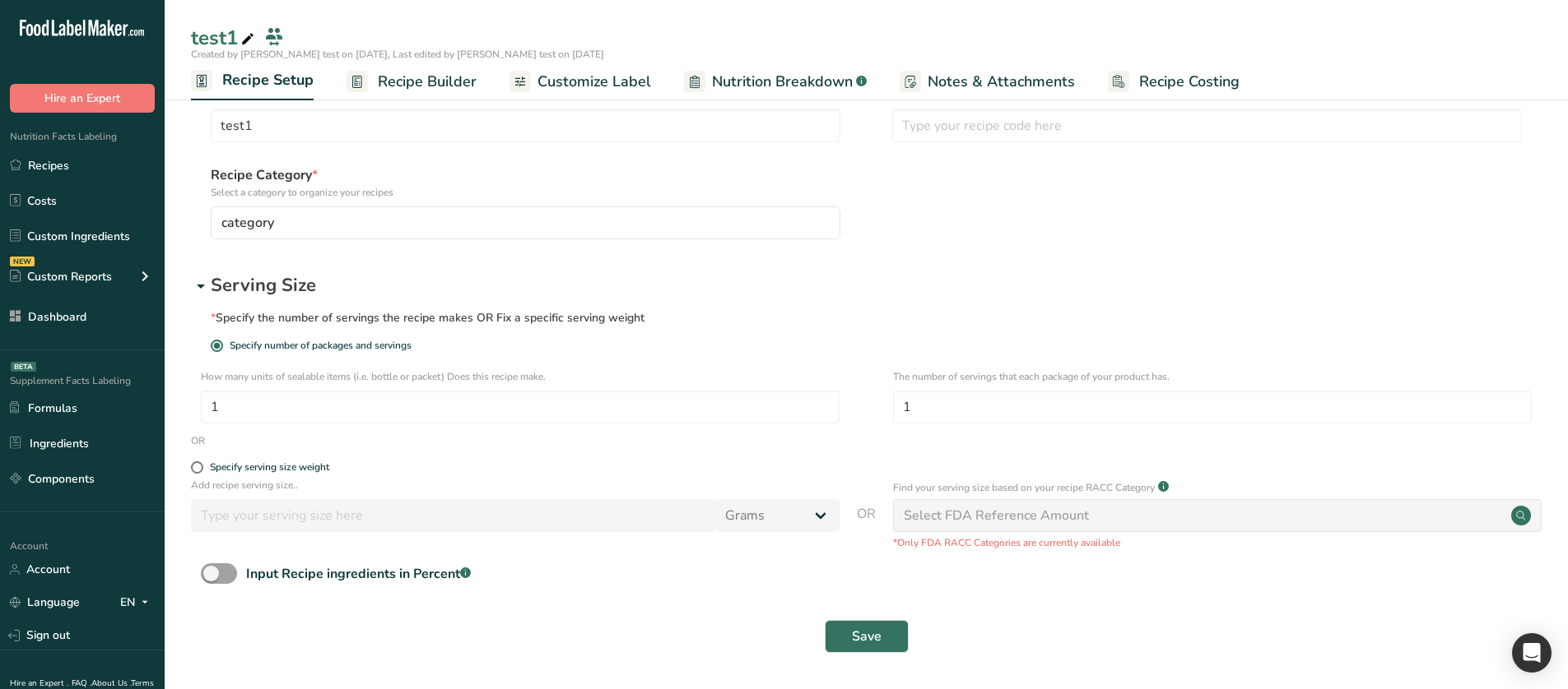
drag, startPoint x: 804, startPoint y: 688, endPoint x: 794, endPoint y: 649, distance: 40.3
click at [789, 462] on section "Recipe General Info Recipe name * test1 Recipe code .a-a{fill:#347362;}.b-a{fil…" at bounding box center [865, 346] width 1403 height 686
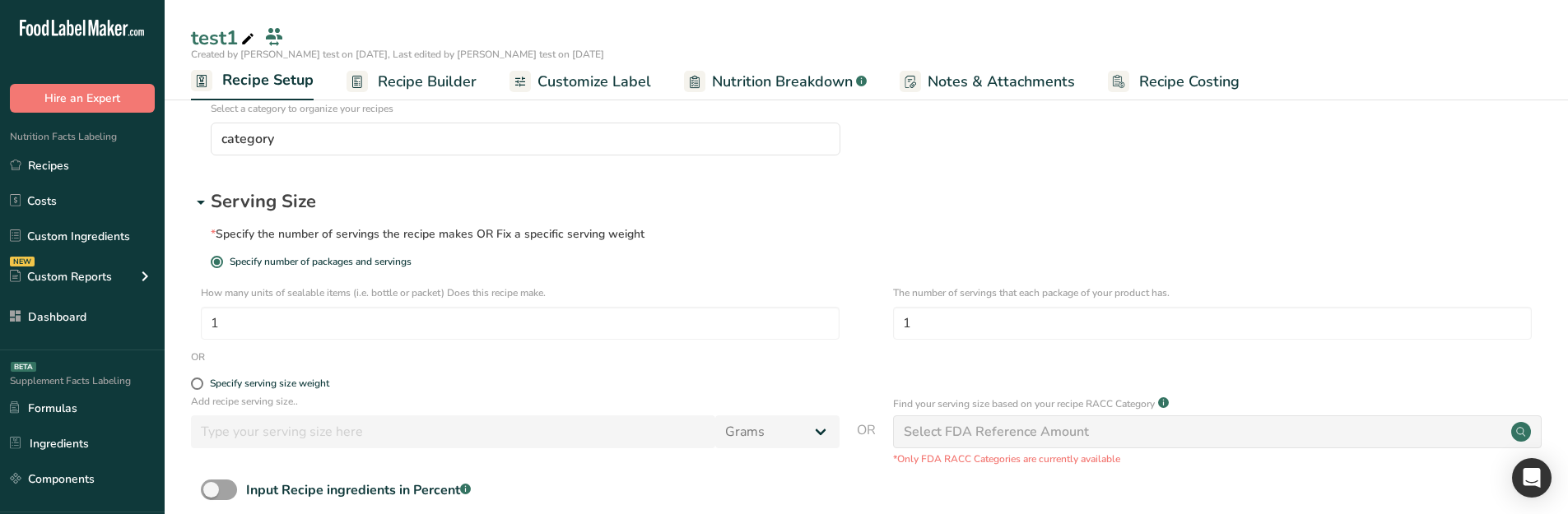
scroll to position [160, 0]
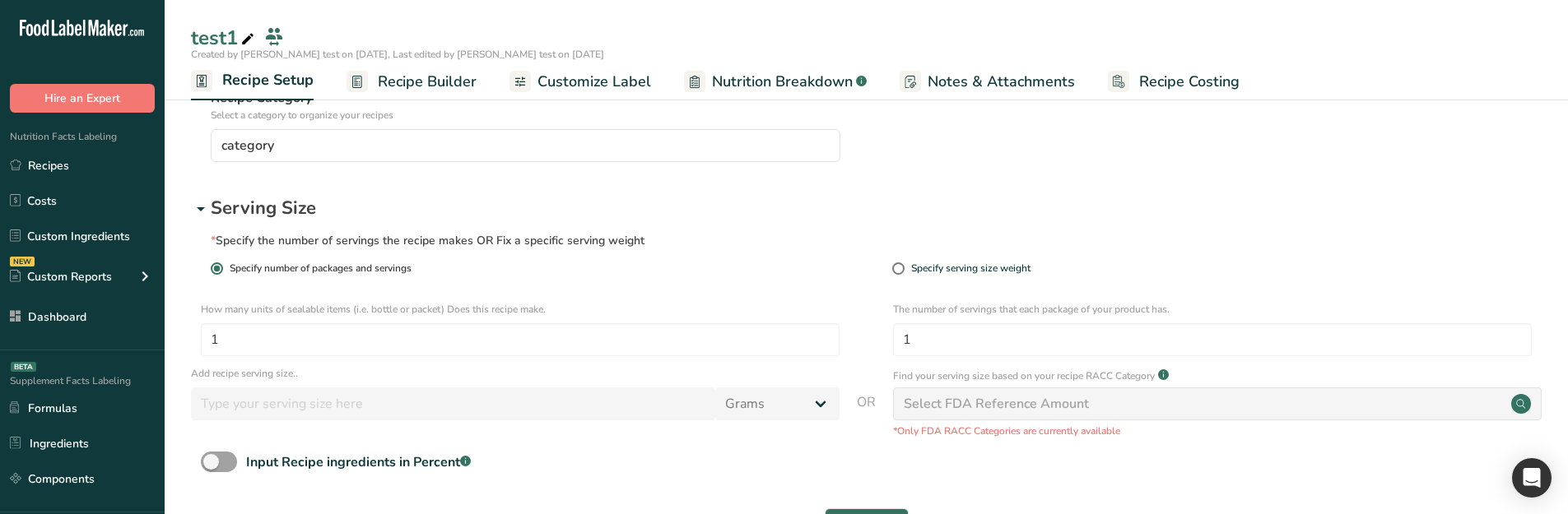
click at [381, 267] on span "Specify number of packages and servings" at bounding box center [318, 268] width 188 height 12
click at [222, 267] on input "Specify number of packages and servings" at bounding box center [216, 268] width 11 height 11
click at [459, 263] on div "Specify serving size weight" at bounding box center [508, 268] width 119 height 12
click at [440, 263] on input "Specify serving size weight" at bounding box center [434, 268] width 11 height 11
radio input "true"
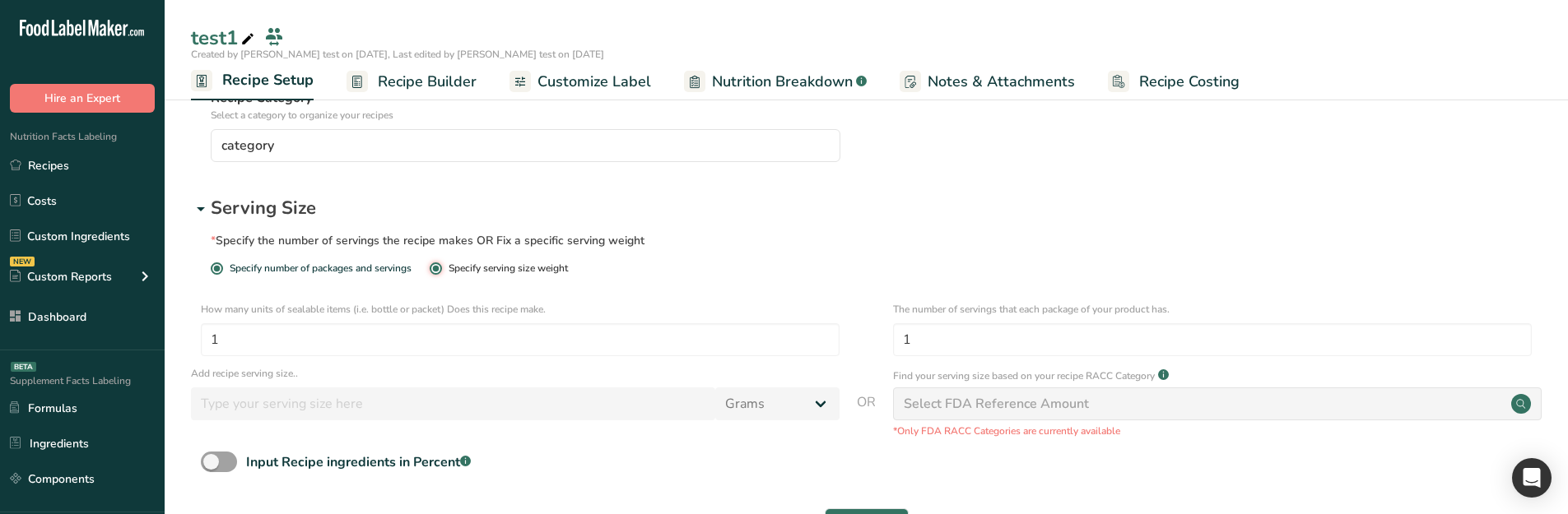
radio input "false"
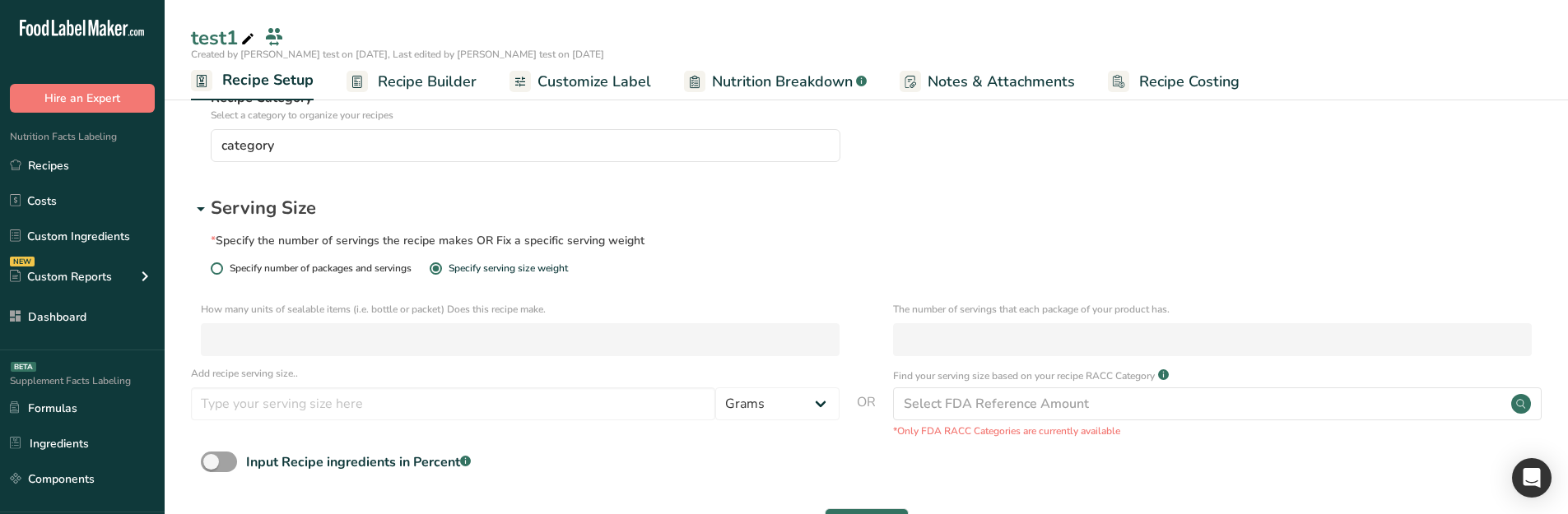
click at [358, 265] on span "Specify number of packages and servings" at bounding box center [318, 268] width 188 height 12
click at [222, 265] on input "Specify number of packages and servings" at bounding box center [216, 268] width 11 height 11
radio input "true"
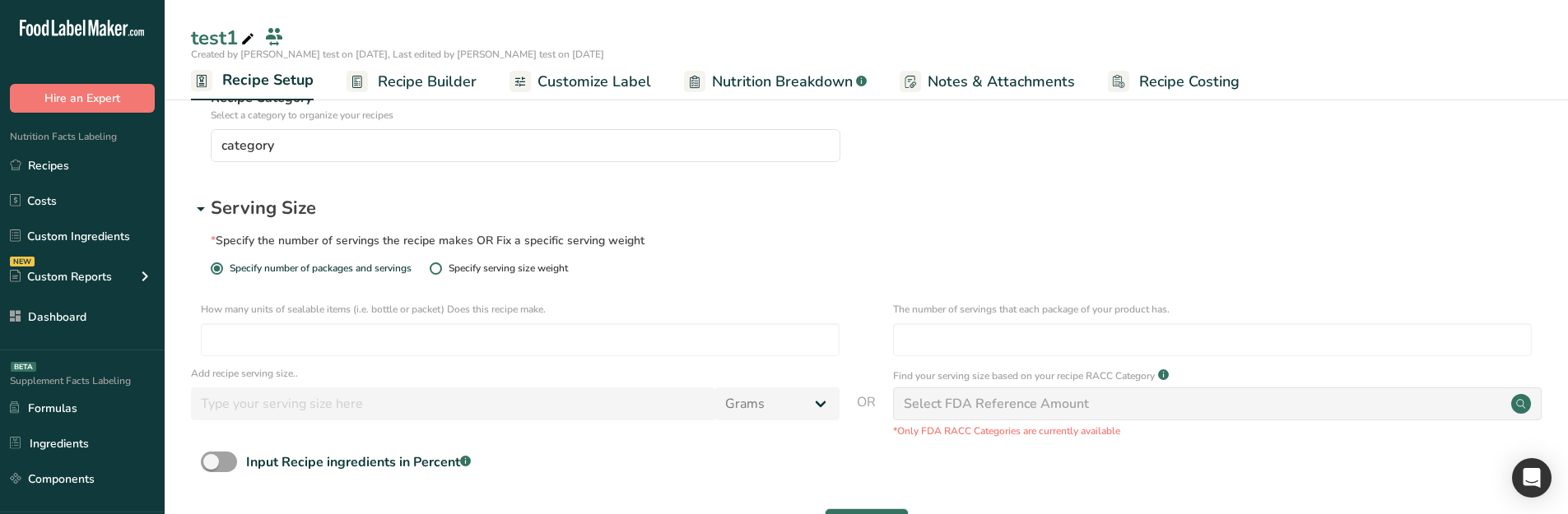
click at [456, 267] on div "Specify serving size weight" at bounding box center [508, 268] width 119 height 12
click at [440, 267] on input "Specify serving size weight" at bounding box center [434, 268] width 11 height 11
radio input "true"
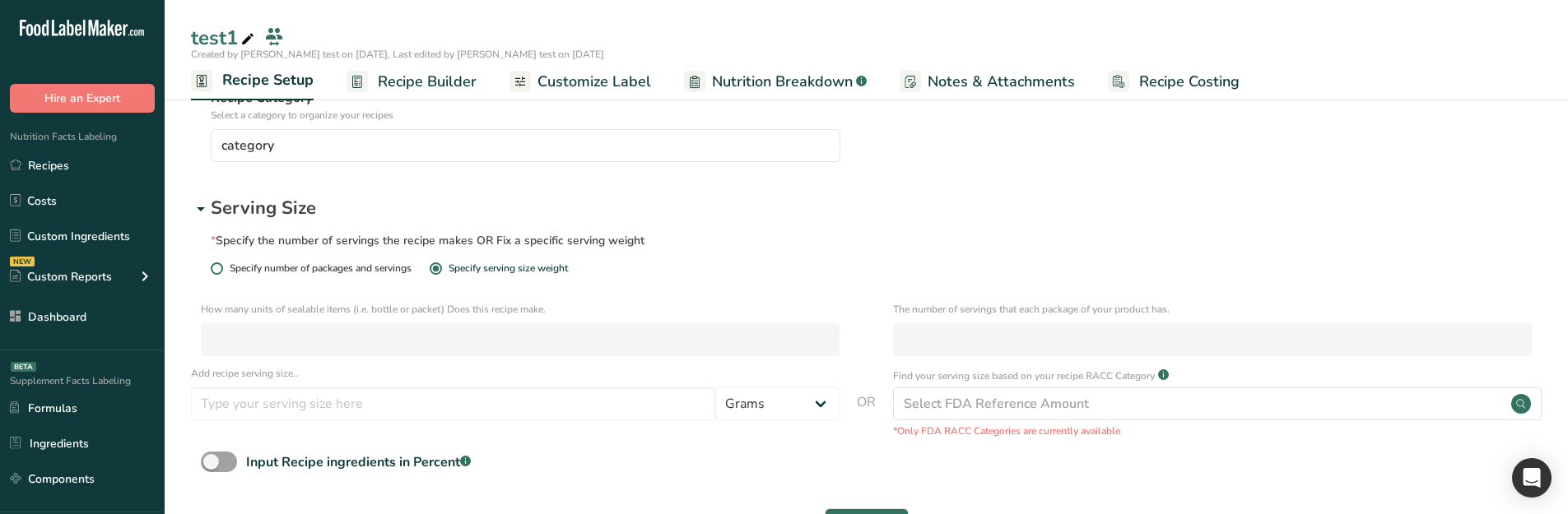
click at [383, 263] on span "Specify number of packages and servings" at bounding box center [318, 268] width 188 height 12
click at [222, 263] on input "Specify number of packages and servings" at bounding box center [216, 268] width 11 height 11
radio input "true"
radio input "false"
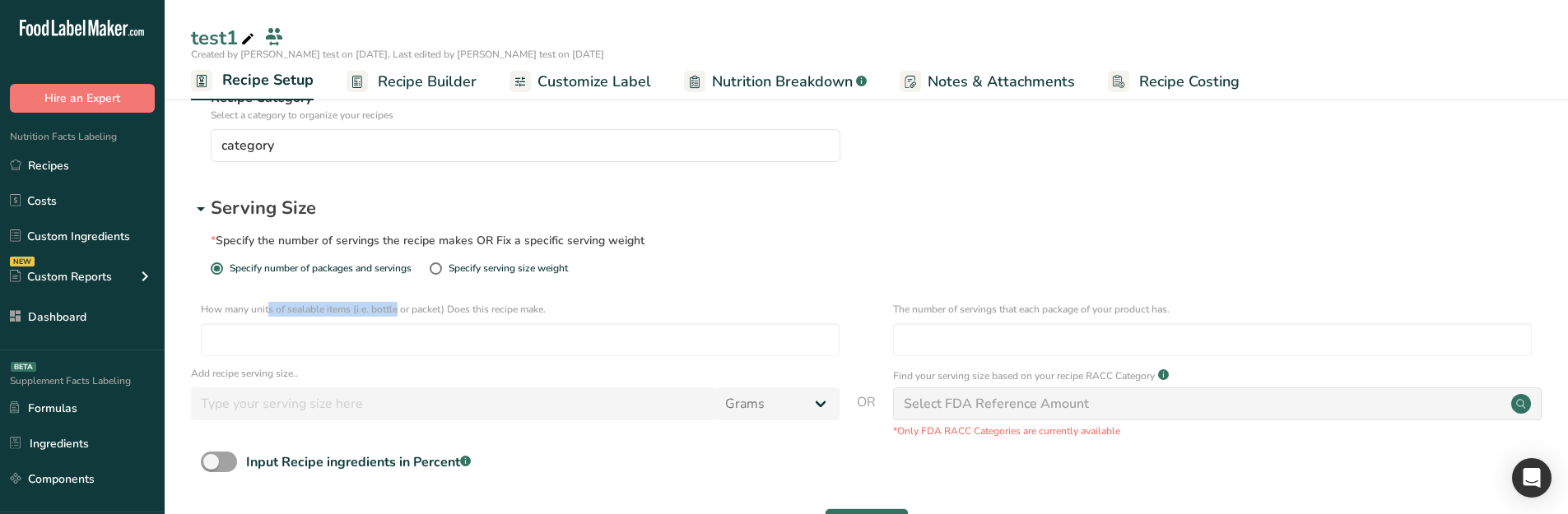
drag, startPoint x: 198, startPoint y: 307, endPoint x: 352, endPoint y: 307, distance: 154.0
click at [352, 307] on div "How many units of sealable items (i.e. bottle or packet) Does this recipe make.…" at bounding box center [866, 333] width 1350 height 64
copy p "How many units of sealable items"
click at [442, 269] on span at bounding box center [435, 268] width 13 height 12
click at [440, 269] on input "Specify serving size weight" at bounding box center [434, 268] width 11 height 11
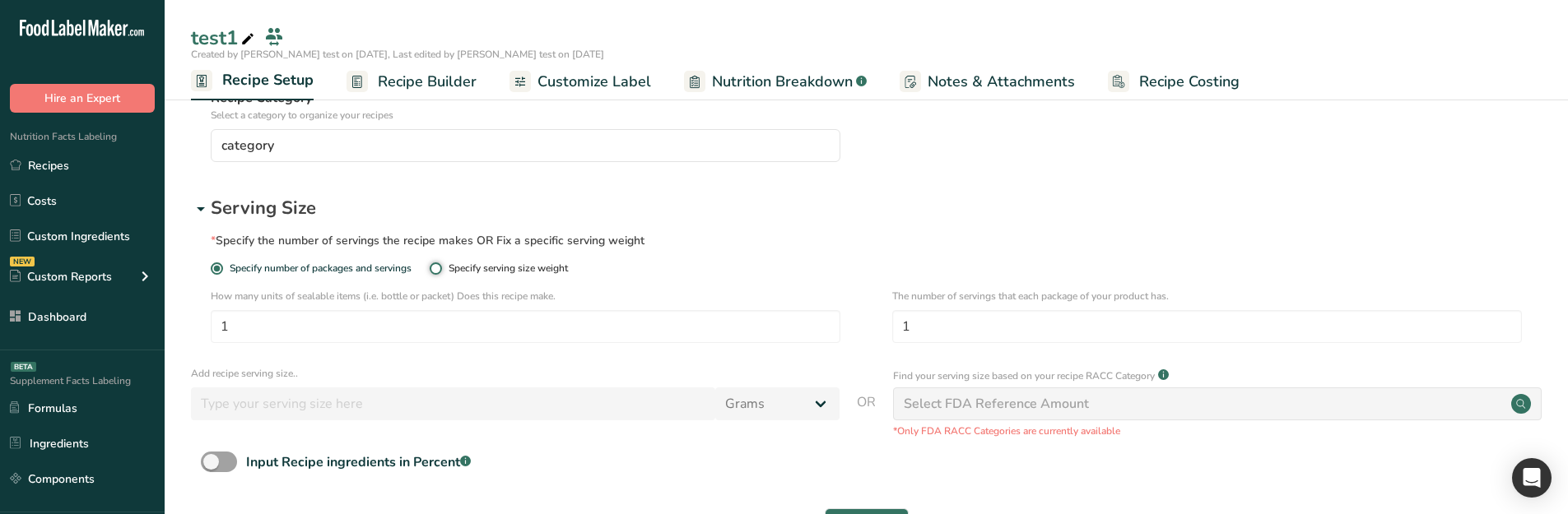
radio input "true"
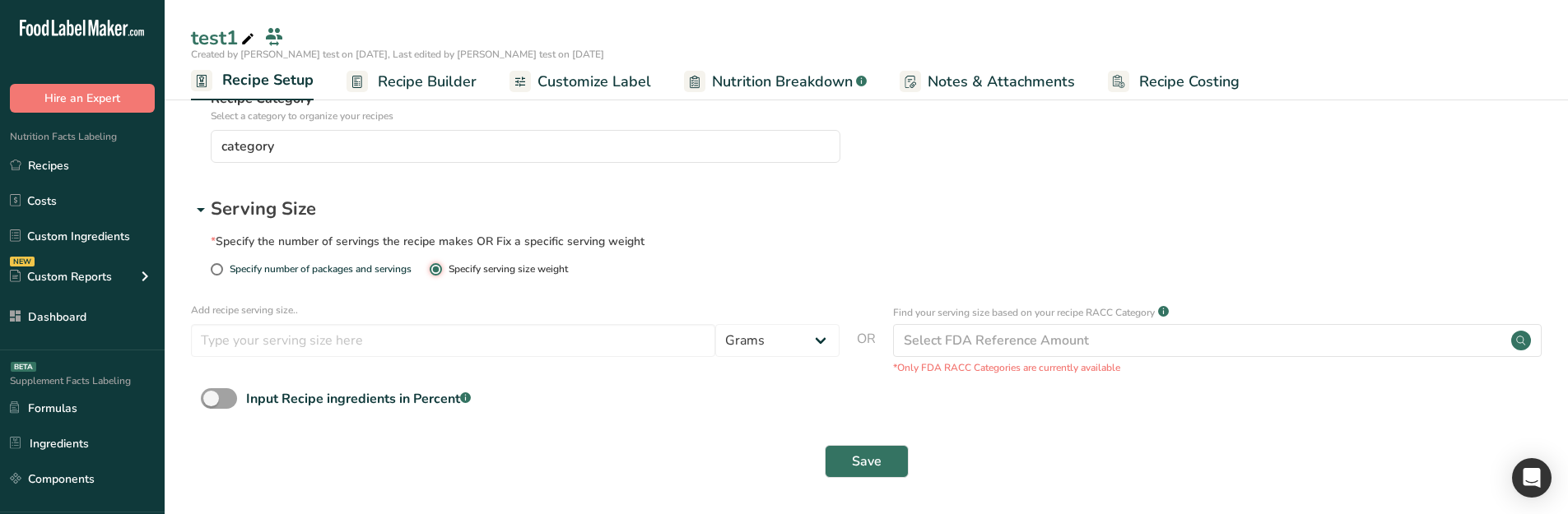
scroll to position [159, 0]
click at [382, 266] on span "Specify number of packages and servings" at bounding box center [318, 269] width 188 height 12
click at [222, 266] on input "Specify number of packages and servings" at bounding box center [216, 269] width 11 height 11
radio input "true"
radio input "false"
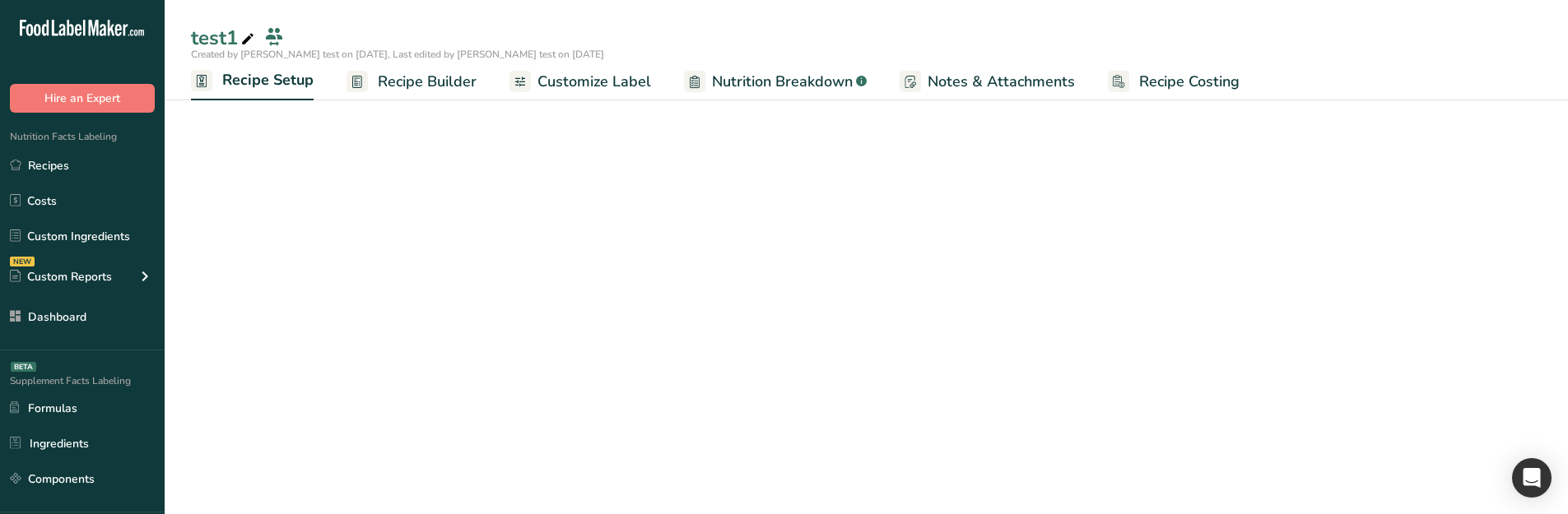
scroll to position [151, 0]
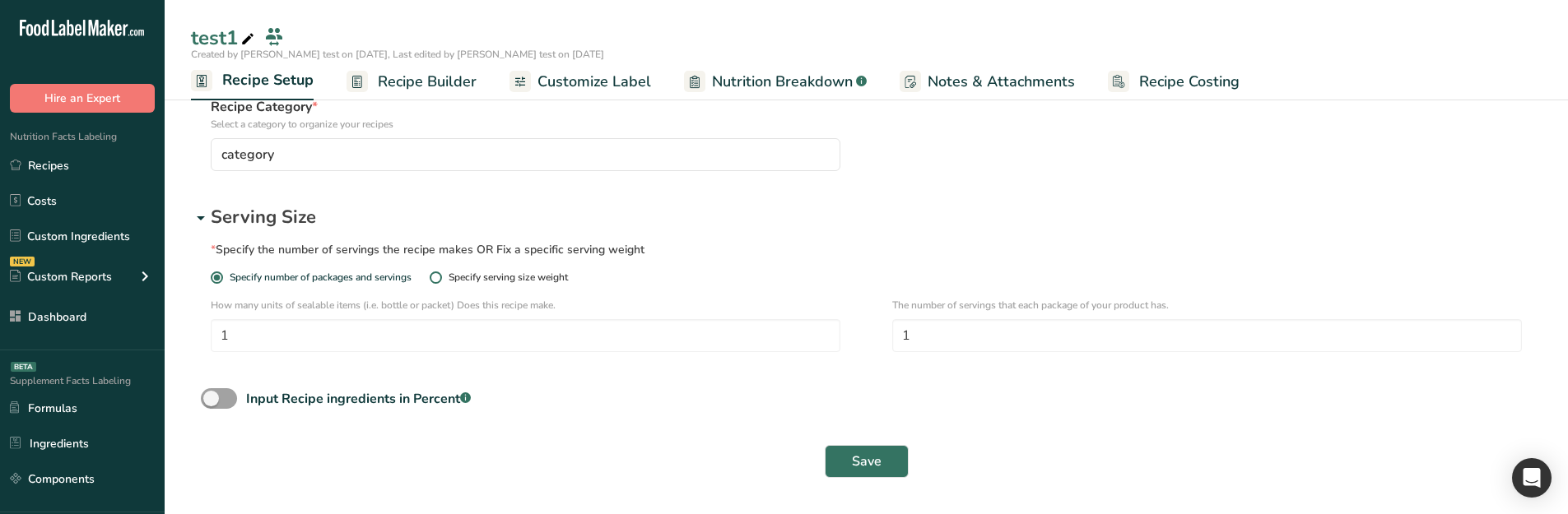
click at [499, 277] on div "Specify serving size weight" at bounding box center [508, 277] width 119 height 12
click at [440, 277] on input "Specify serving size weight" at bounding box center [434, 277] width 11 height 11
radio input "true"
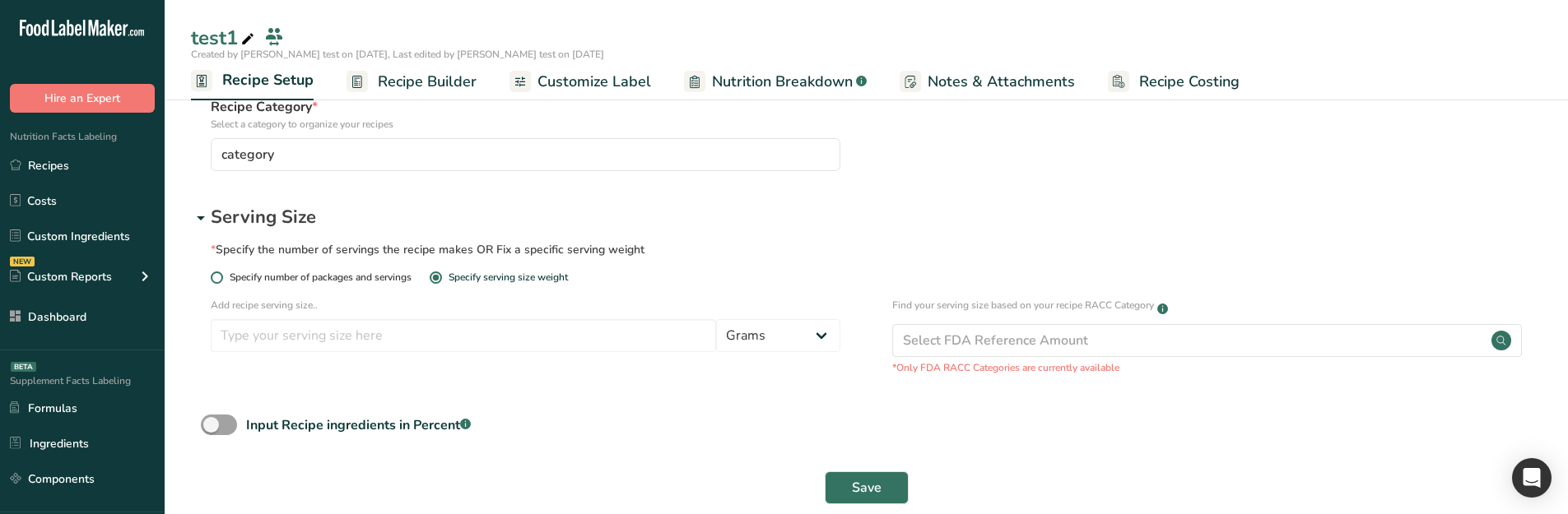
click at [389, 272] on span "Specify number of packages and servings" at bounding box center [318, 277] width 188 height 12
click at [222, 272] on input "Specify number of packages and servings" at bounding box center [216, 277] width 11 height 11
radio input "true"
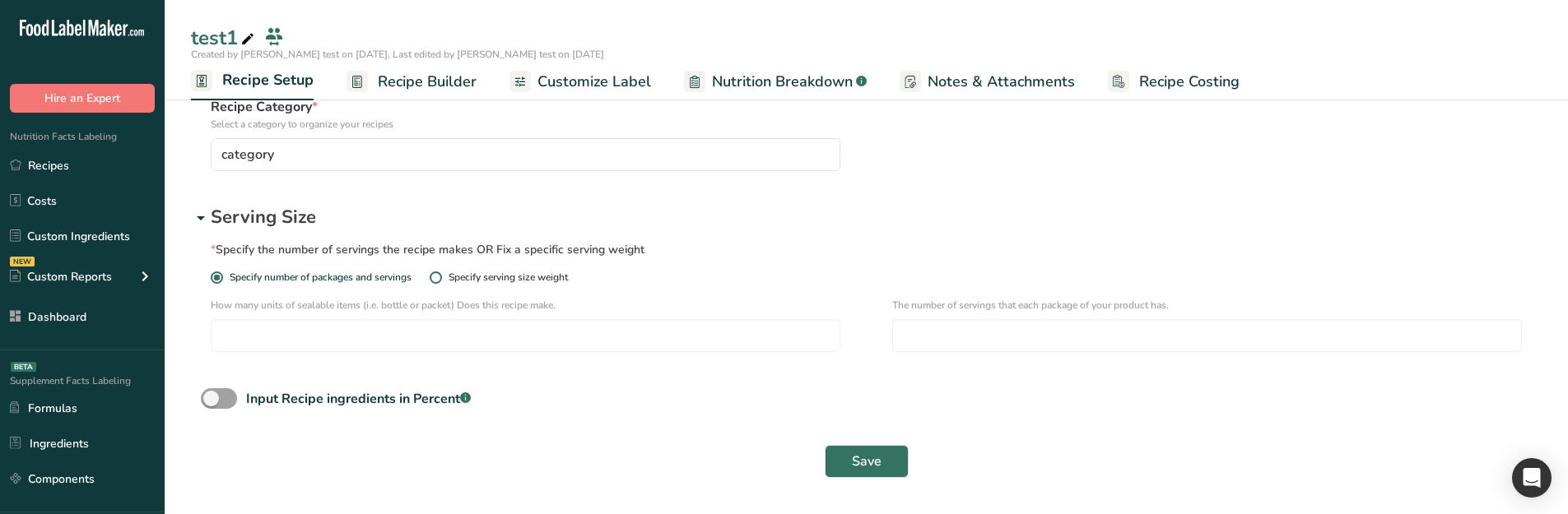
click at [478, 277] on div "Specify serving size weight" at bounding box center [508, 277] width 119 height 12
click at [440, 277] on input "Specify serving size weight" at bounding box center [434, 277] width 11 height 11
radio input "true"
radio input "false"
click at [512, 277] on div "Specify serving size weight" at bounding box center [508, 277] width 119 height 12
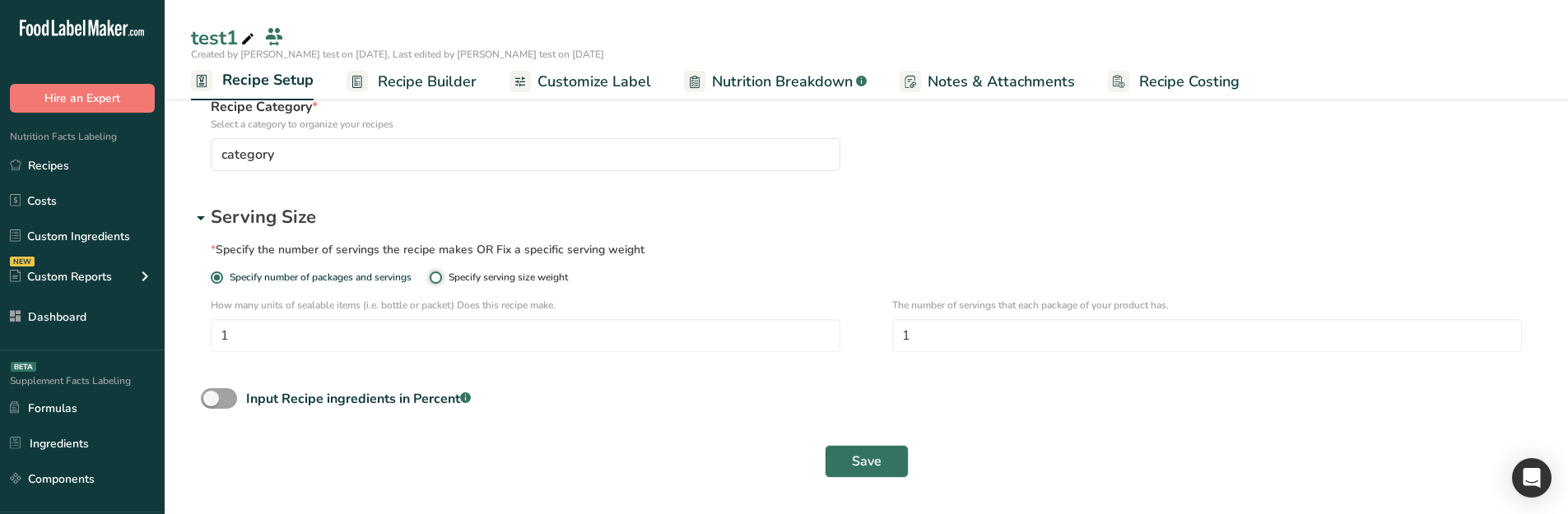
click at [440, 277] on input "Specify serving size weight" at bounding box center [434, 277] width 11 height 11
radio input "true"
radio input "false"
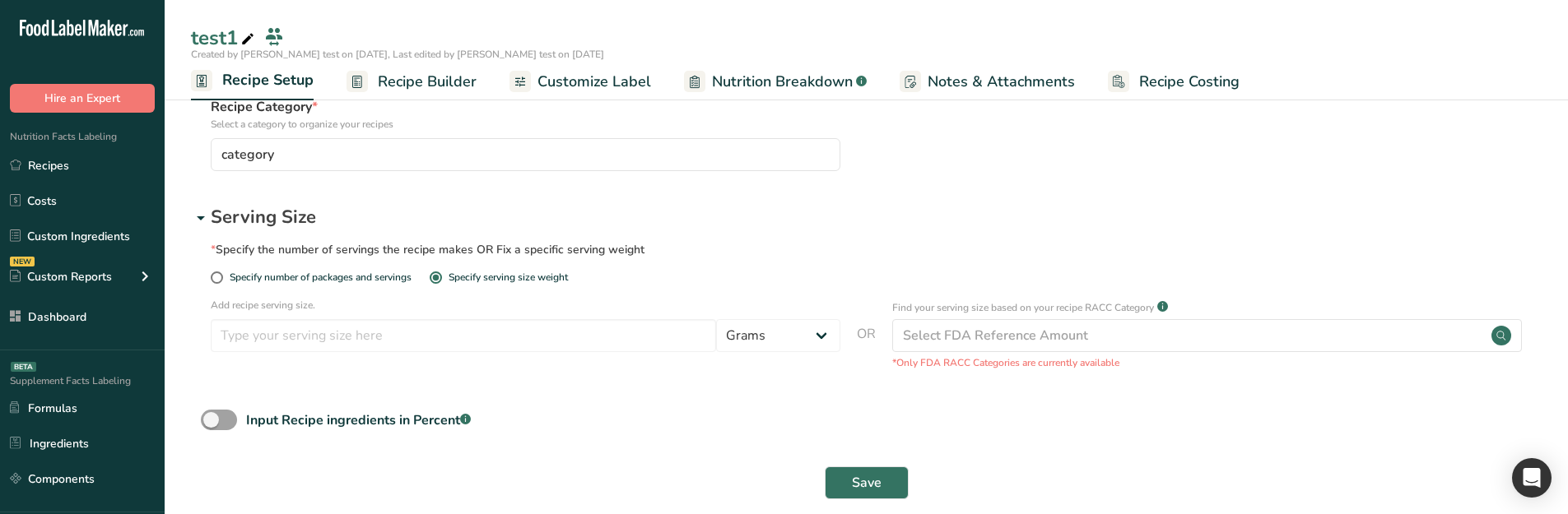
drag, startPoint x: 211, startPoint y: 301, endPoint x: 338, endPoint y: 299, distance: 127.0
click at [338, 299] on p "Add recipe serving size." at bounding box center [525, 305] width 629 height 15
copy p "Add recipe serving size."
click at [198, 220] on icon at bounding box center [201, 218] width 20 height 30
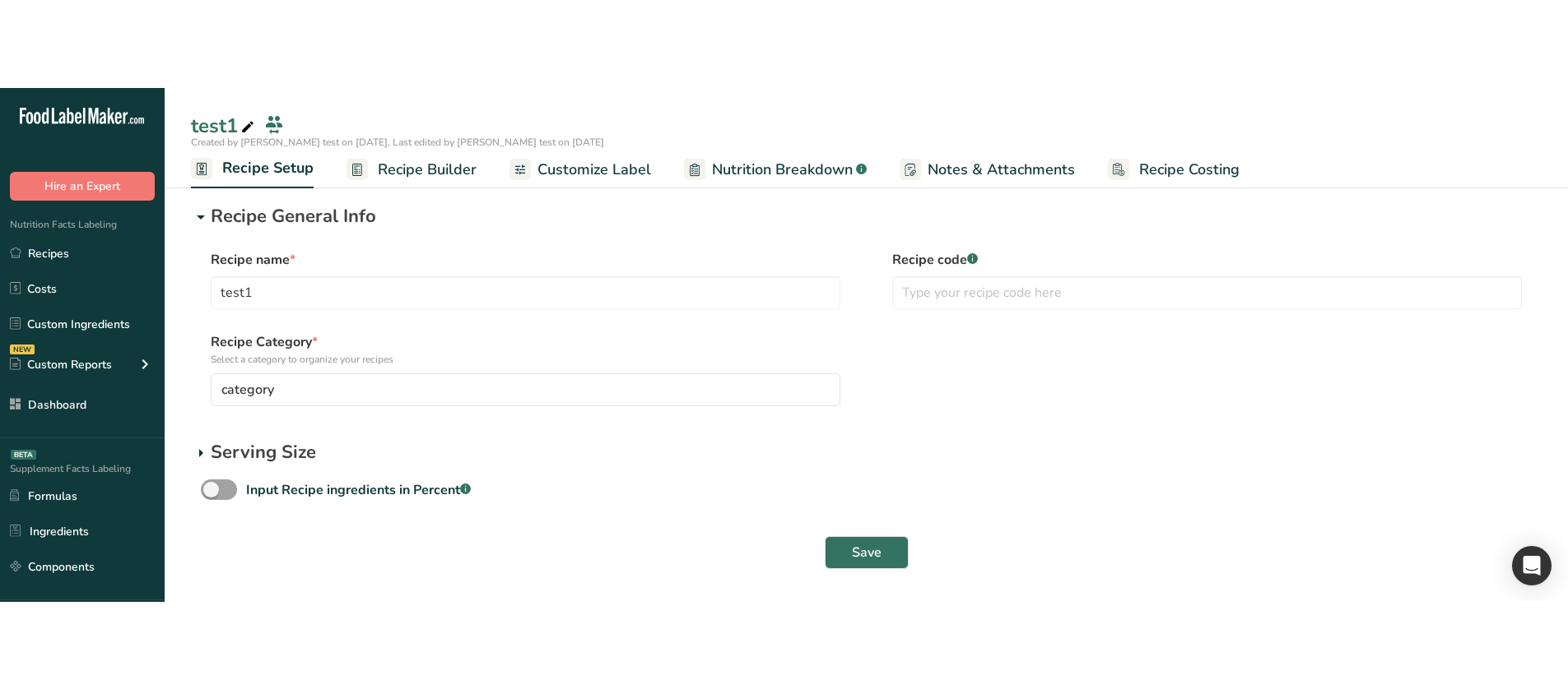
scroll to position [0, 0]
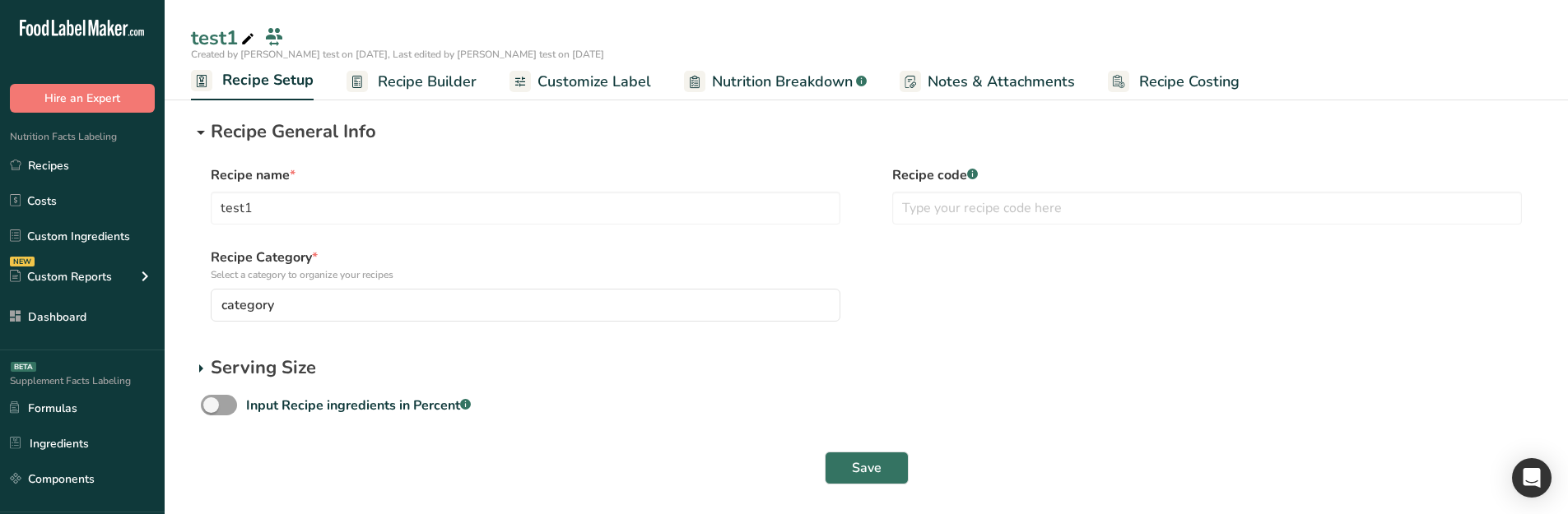
click at [198, 137] on icon at bounding box center [201, 132] width 20 height 30
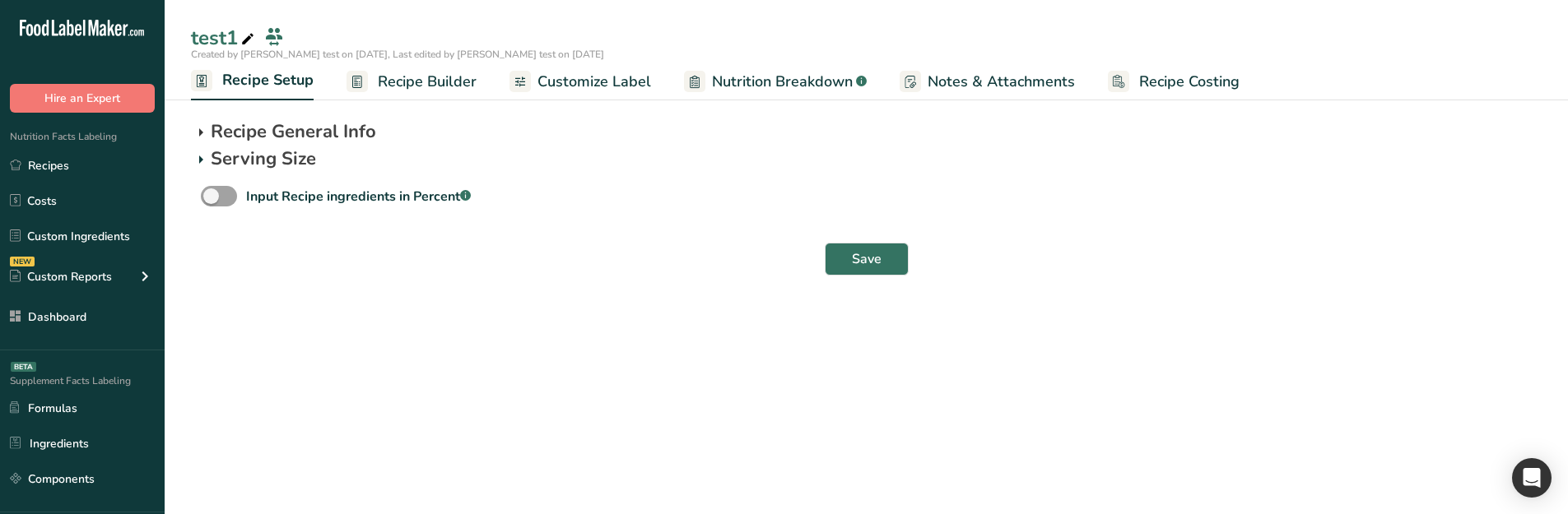
click at [202, 134] on icon at bounding box center [201, 132] width 20 height 30
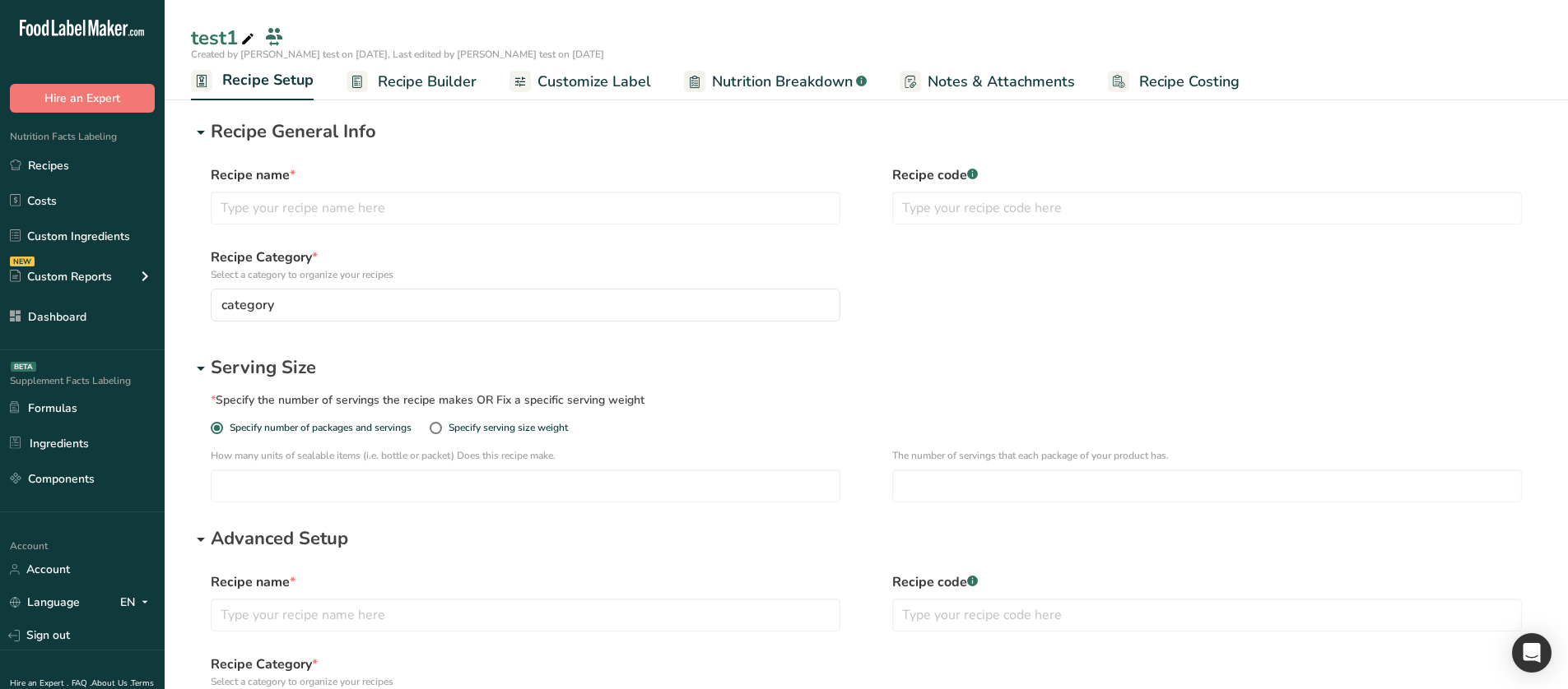
type input "test1"
type input "1"
type input "test1"
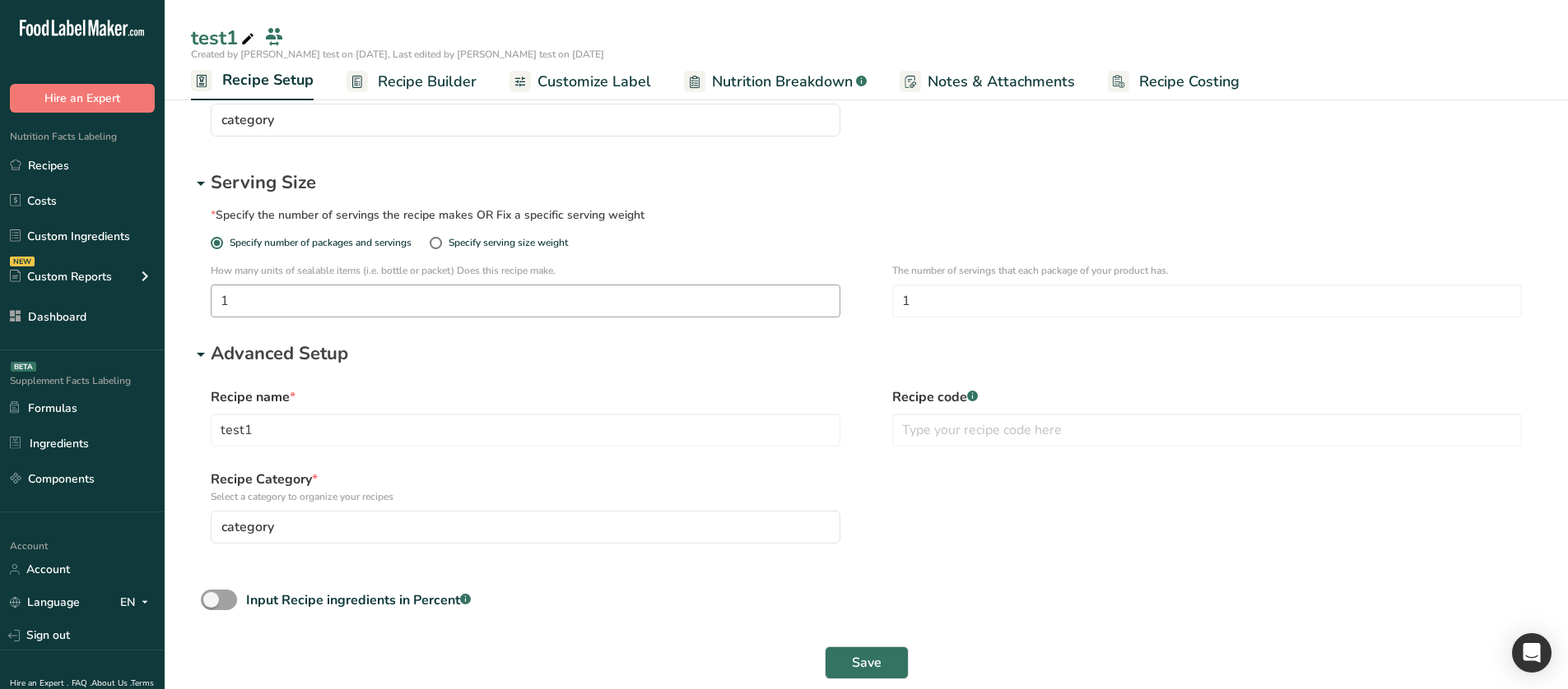
scroll to position [129, 0]
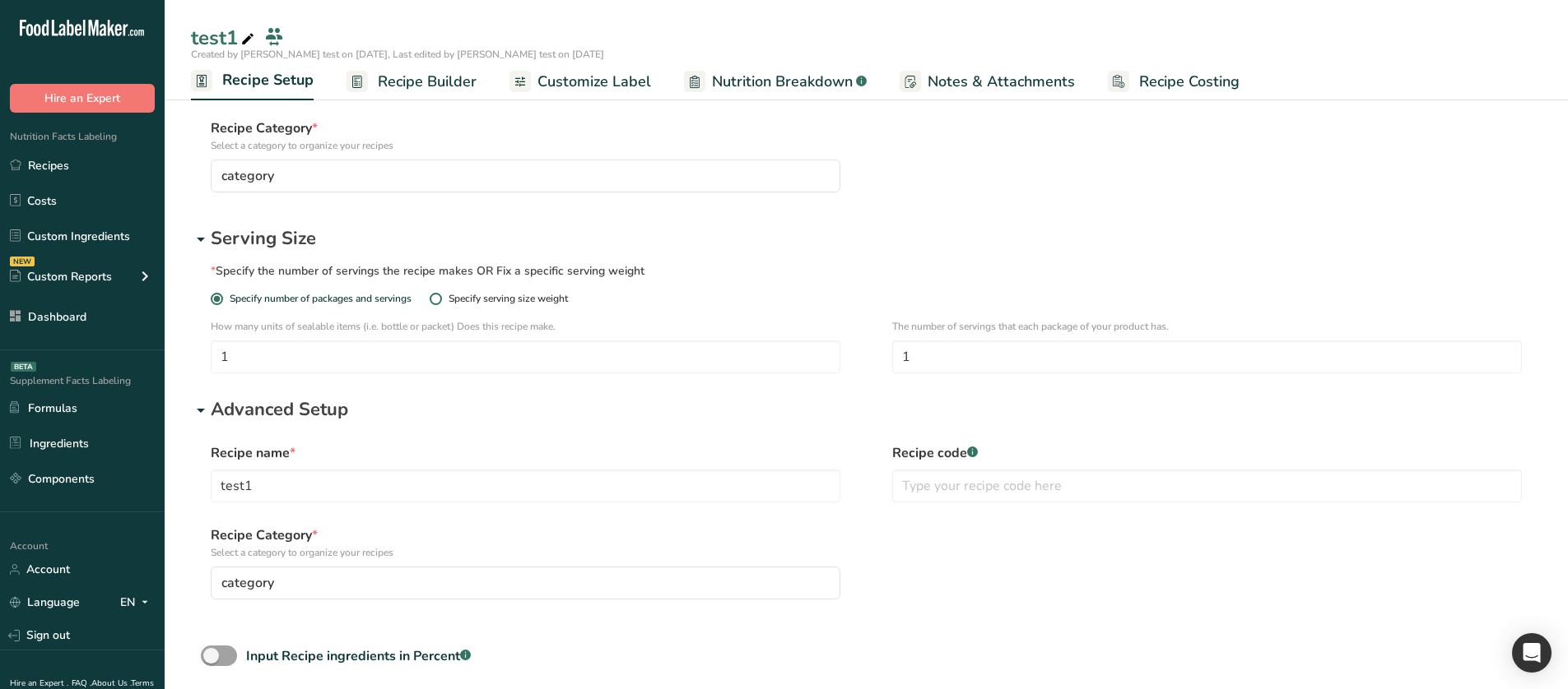
click at [566, 302] on div "Specify serving size weight" at bounding box center [508, 299] width 119 height 12
click at [440, 302] on input "Specify serving size weight" at bounding box center [434, 298] width 11 height 11
radio input "true"
radio input "false"
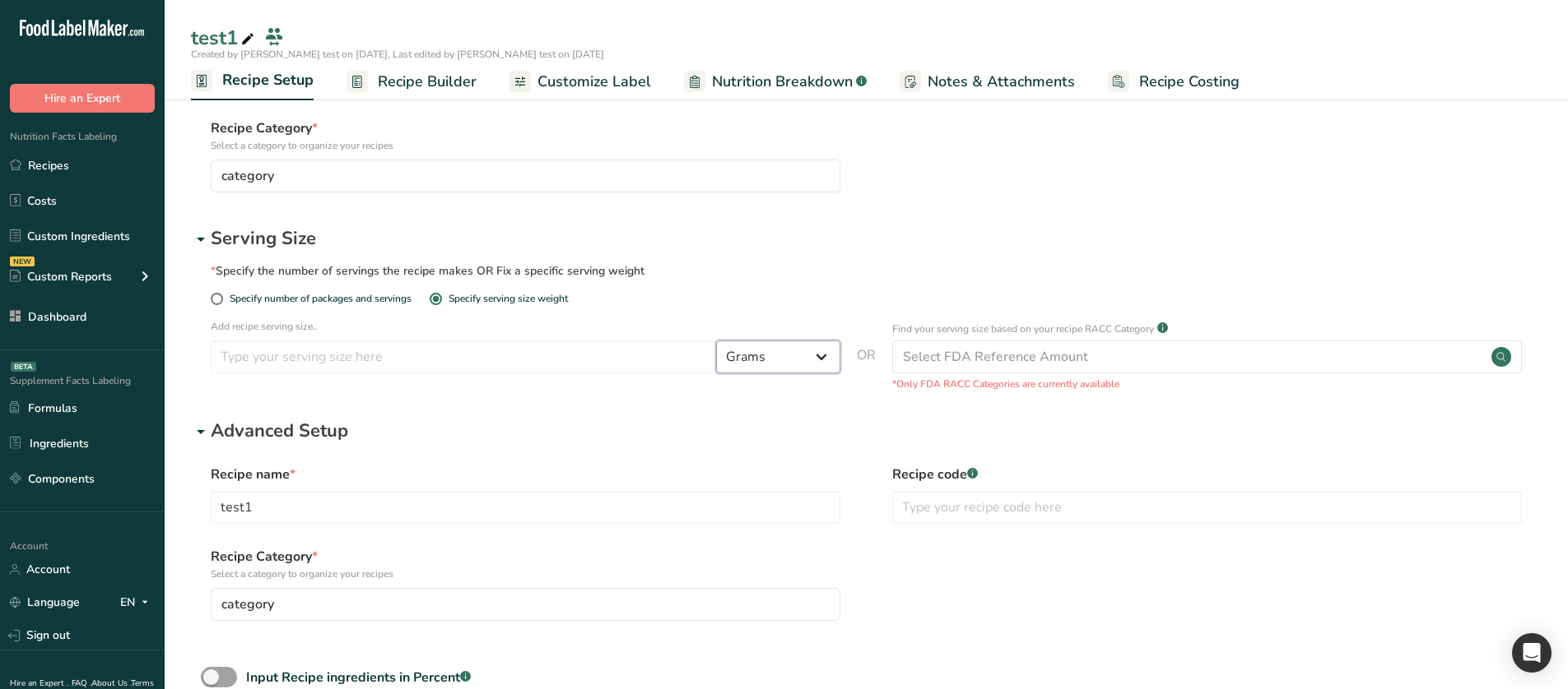
click at [775, 350] on select "Grams ppm ug kg mg mcg lb oz quarter cup half cup l ml fl oz tbsp tsp cup qt ga…" at bounding box center [778, 357] width 124 height 32
select select "28"
click at [716, 341] on select "Grams ppm ug kg mg mcg lb oz quarter cup half cup l ml fl oz tbsp tsp cup qt ga…" at bounding box center [778, 357] width 124 height 32
select select "29"
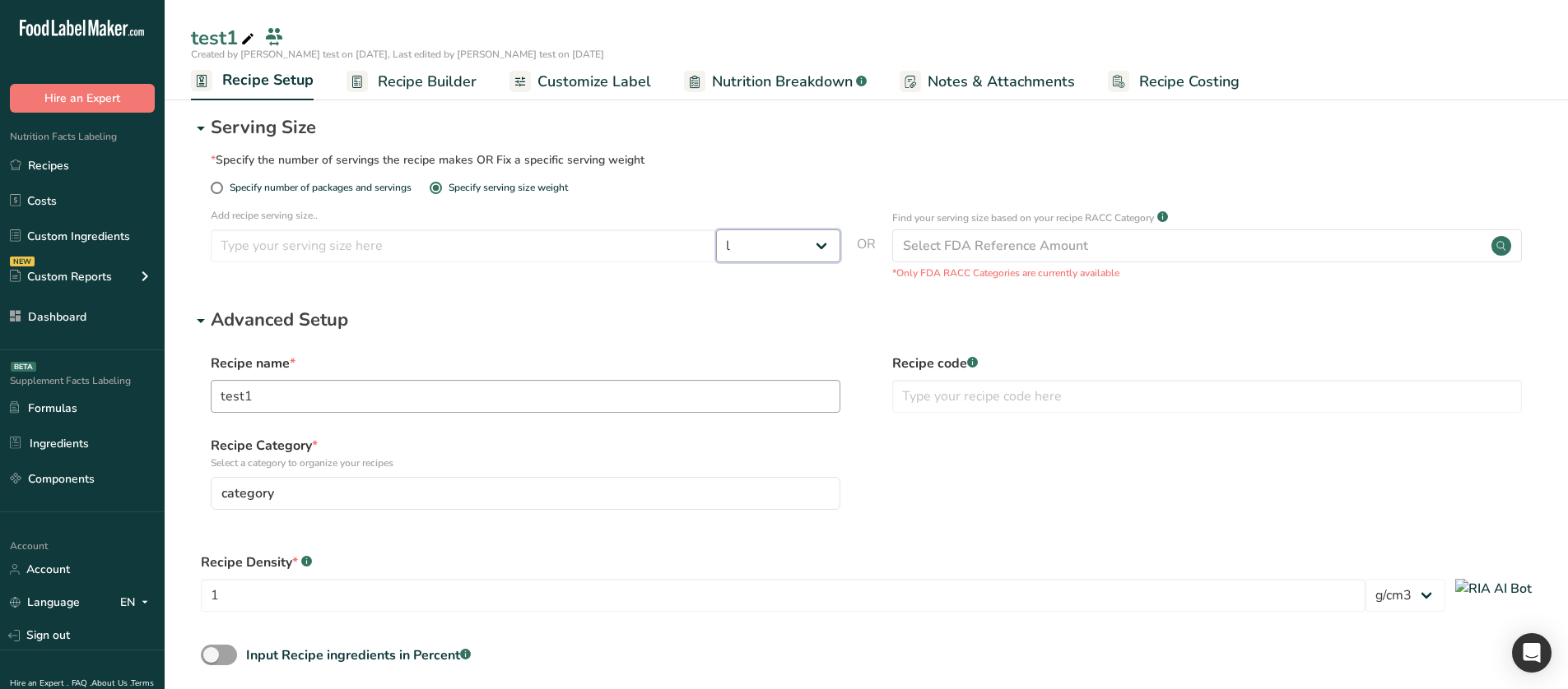
scroll to position [239, 0]
drag, startPoint x: 199, startPoint y: 565, endPoint x: 293, endPoint y: 562, distance: 94.0
click at [293, 562] on div "Recipe Density * .a-a{fill:#347362;}.b-a{fill:#fff;} 1 lb/ft3 g/cm3" at bounding box center [866, 588] width 1350 height 89
copy div "Recipe Density"
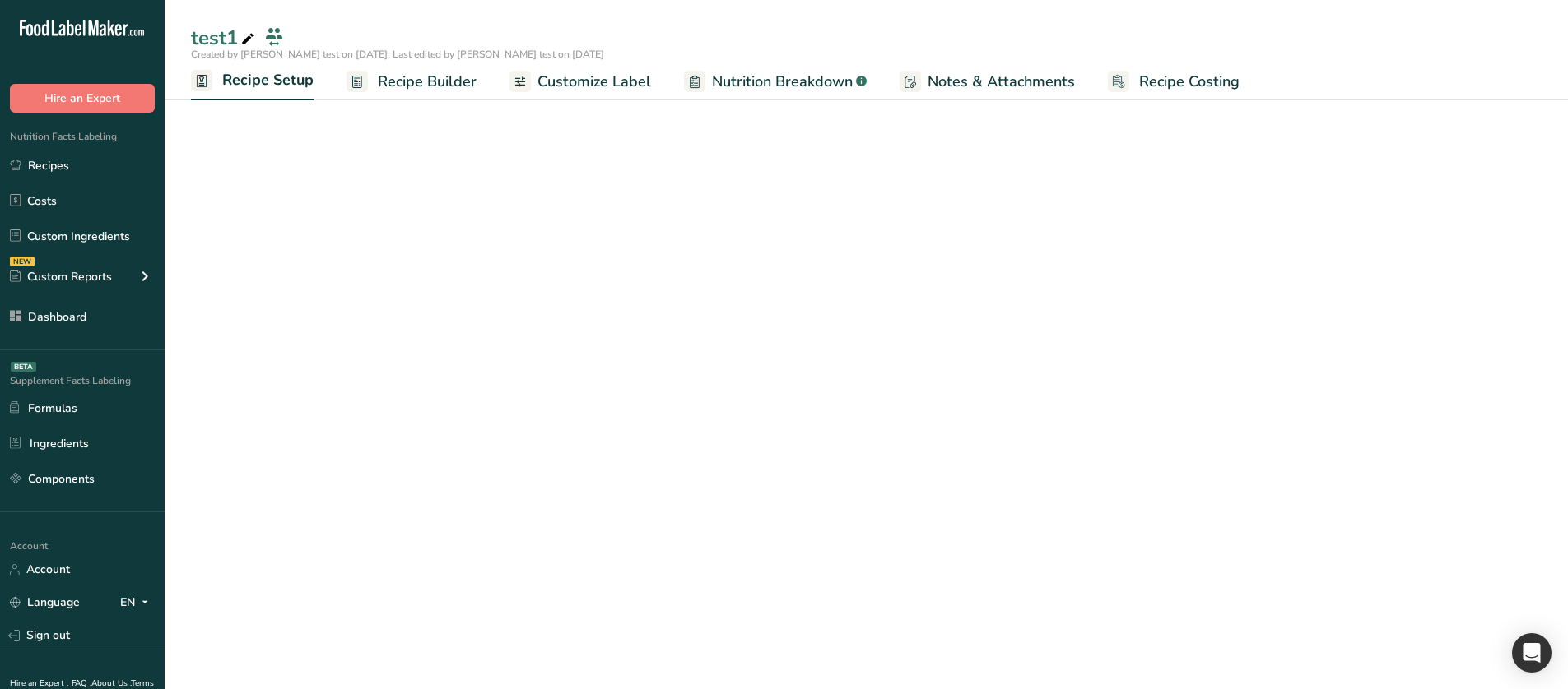
scroll to position [42, 0]
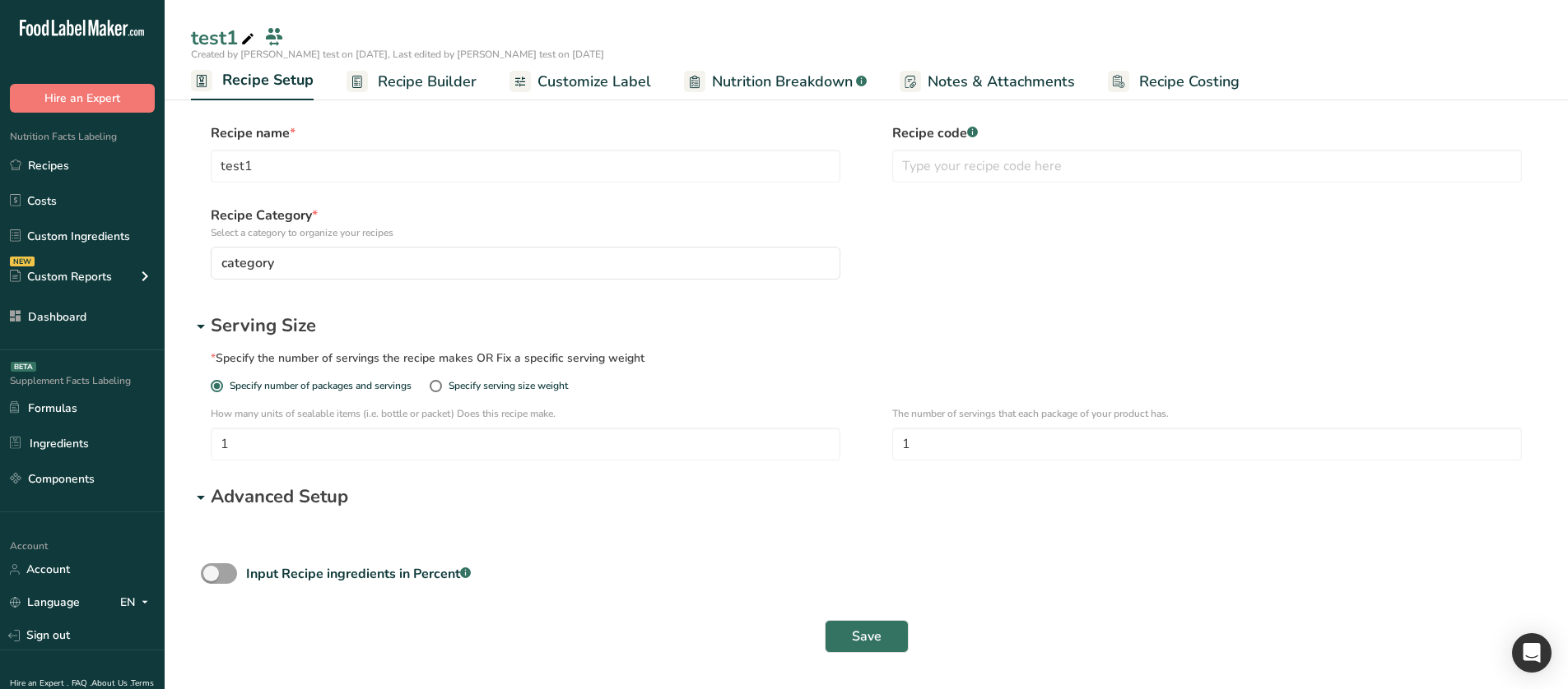
click at [315, 488] on p "Advanced Setup" at bounding box center [876, 497] width 1331 height 27
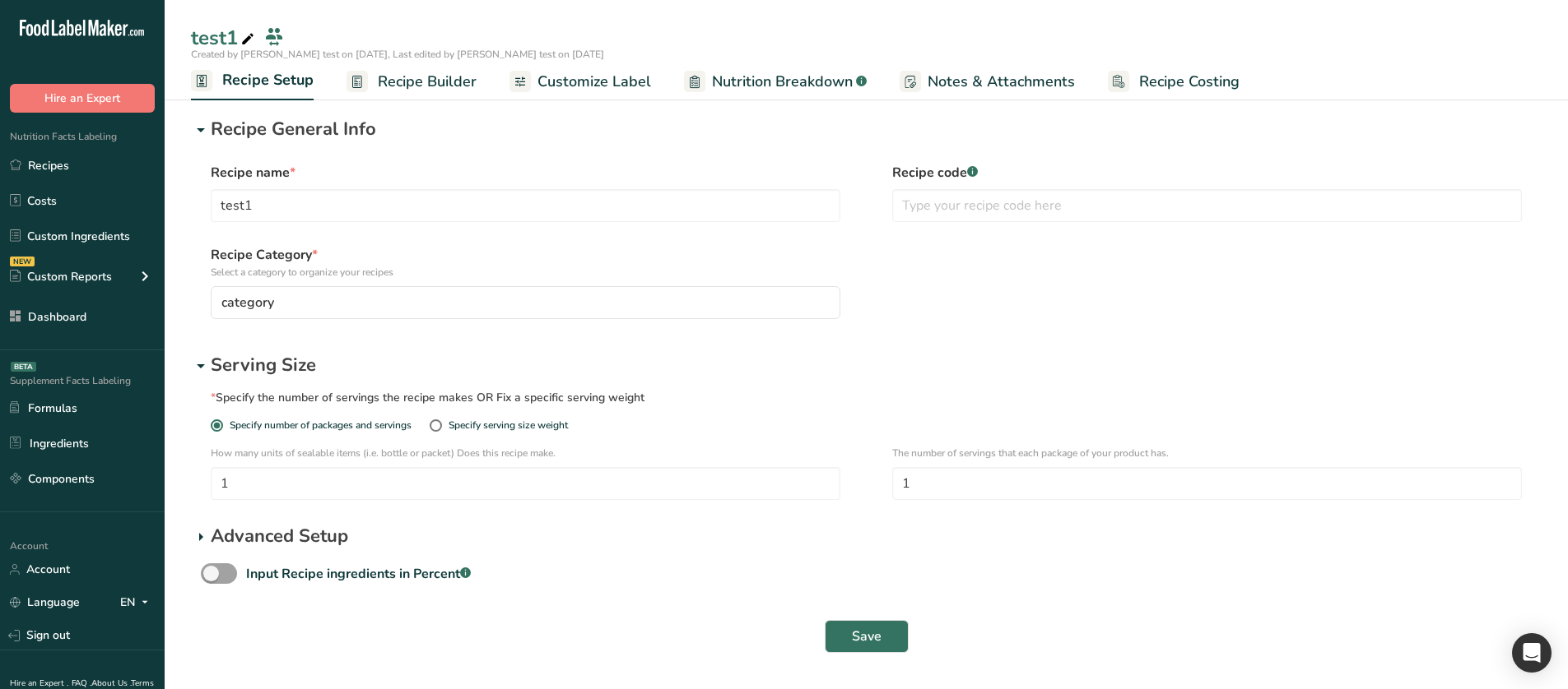
scroll to position [2, 0]
click at [315, 527] on p "Advanced Setup" at bounding box center [876, 537] width 1331 height 27
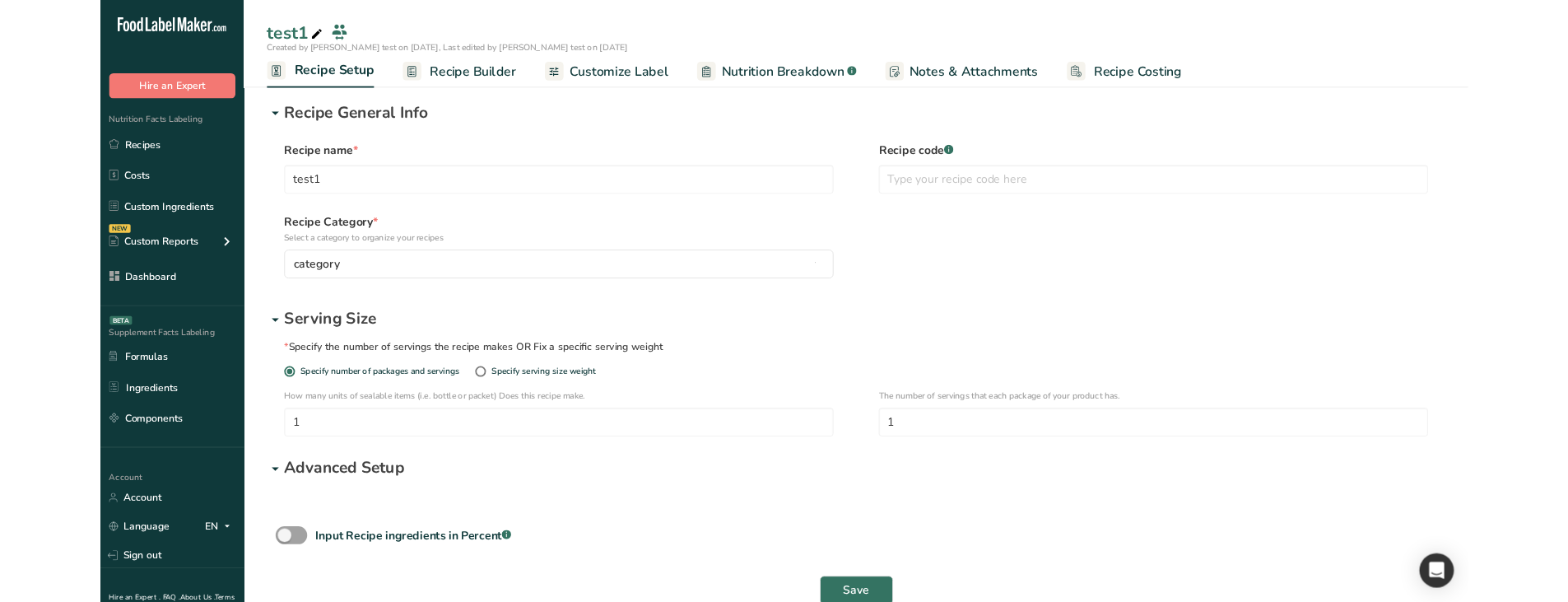
scroll to position [42, 0]
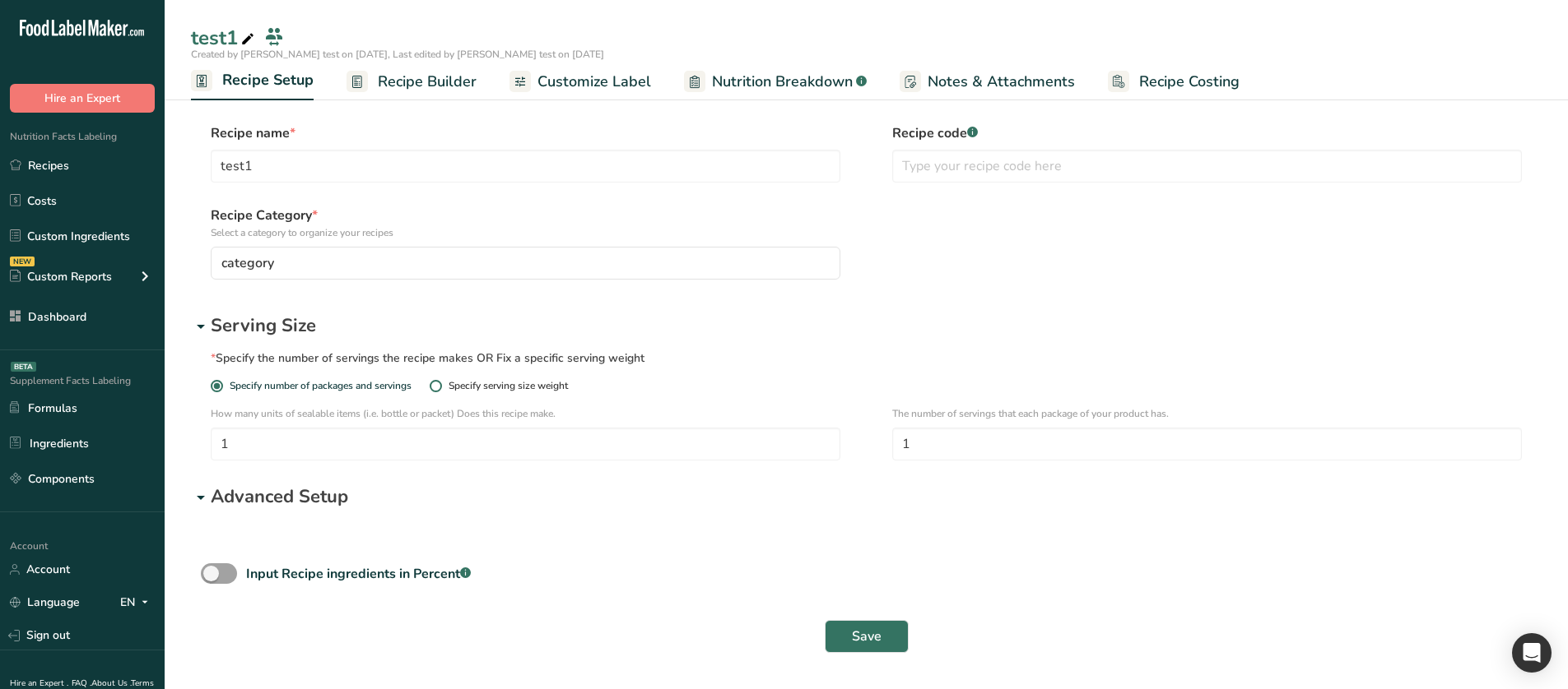
click at [539, 391] on div "Specify serving size weight" at bounding box center [508, 386] width 119 height 12
click at [440, 391] on input "Specify serving size weight" at bounding box center [434, 386] width 11 height 11
radio input "true"
radio input "false"
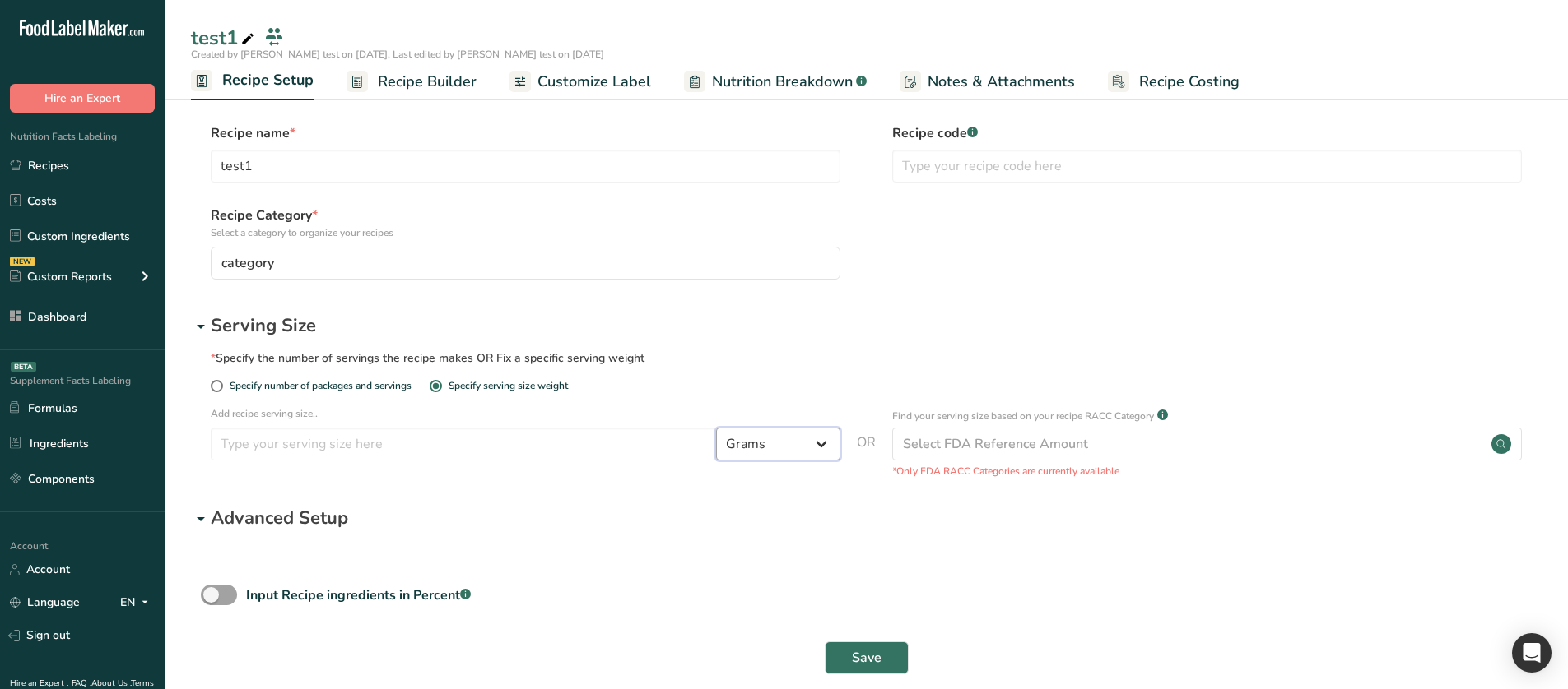
click at [763, 445] on select "Grams ppm ug kg mg mcg lb oz quarter cup half cup l ml fl oz tbsp tsp cup qt ga…" at bounding box center [778, 443] width 124 height 32
select select "28"
click at [716, 427] on select "Grams ppm ug kg mg mcg lb oz quarter cup half cup l ml fl oz tbsp tsp cup qt ga…" at bounding box center [778, 443] width 124 height 32
select select "29"
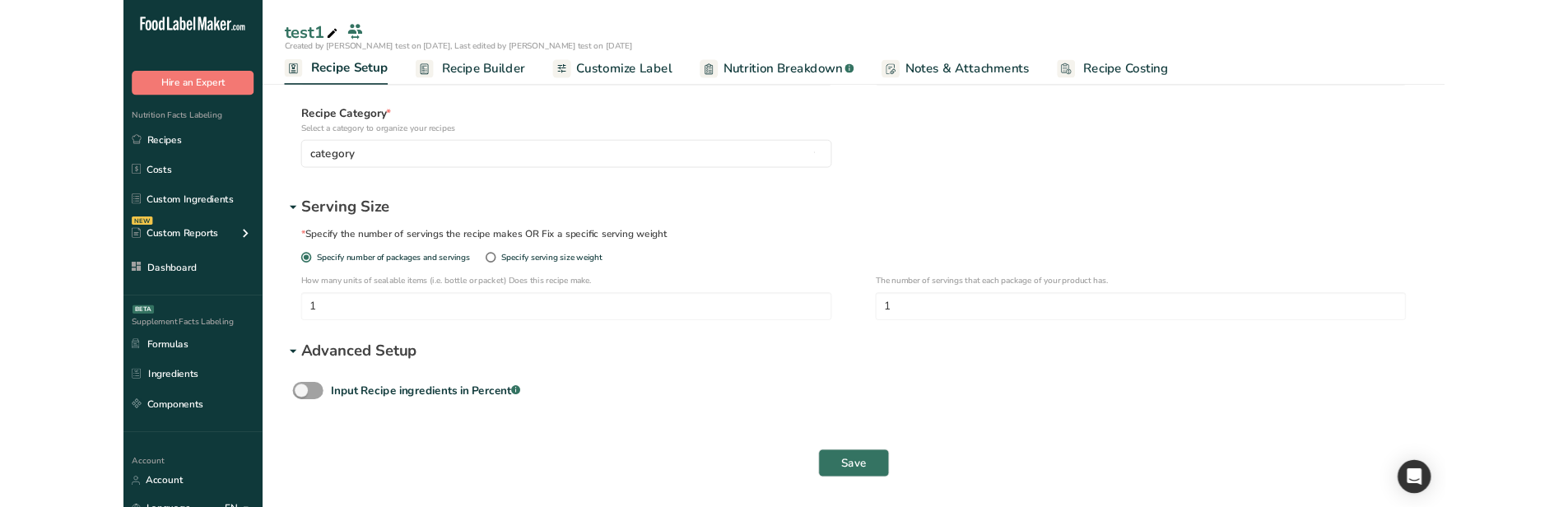
scroll to position [123, 0]
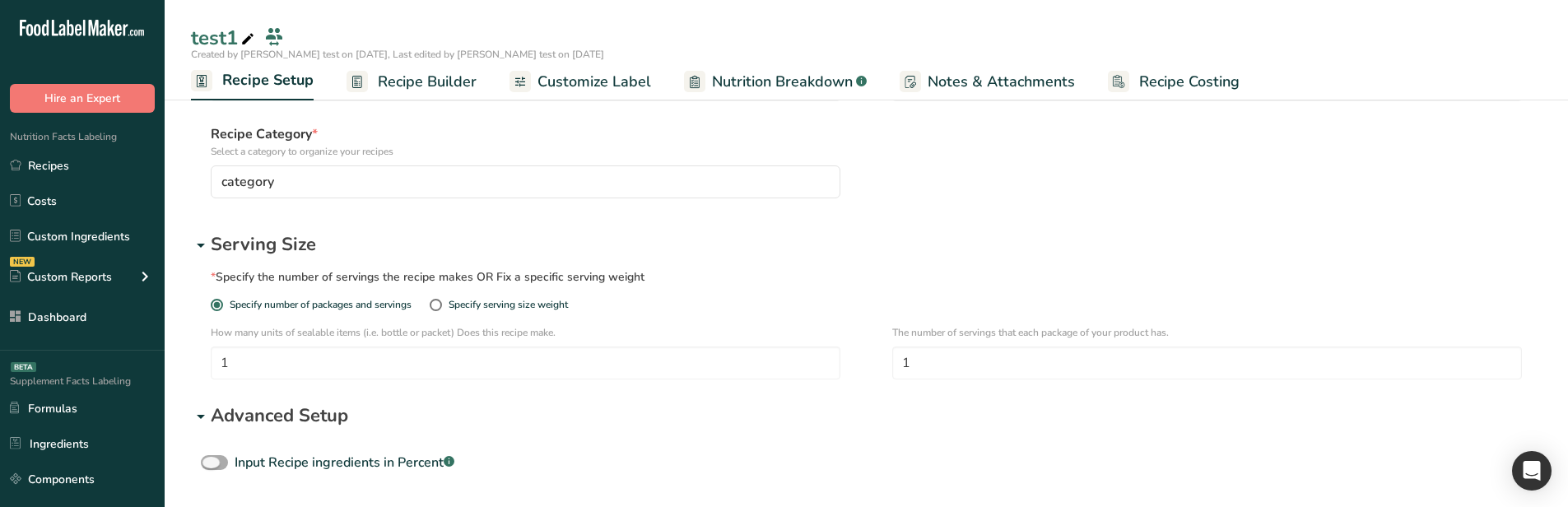
click at [215, 470] on span at bounding box center [214, 463] width 28 height 16
click at [212, 469] on input "Input Recipe ingredients in Percent .a-a{fill:#347362;}.b-a{fill:#fff;}" at bounding box center [206, 463] width 11 height 11
checkbox input "true"
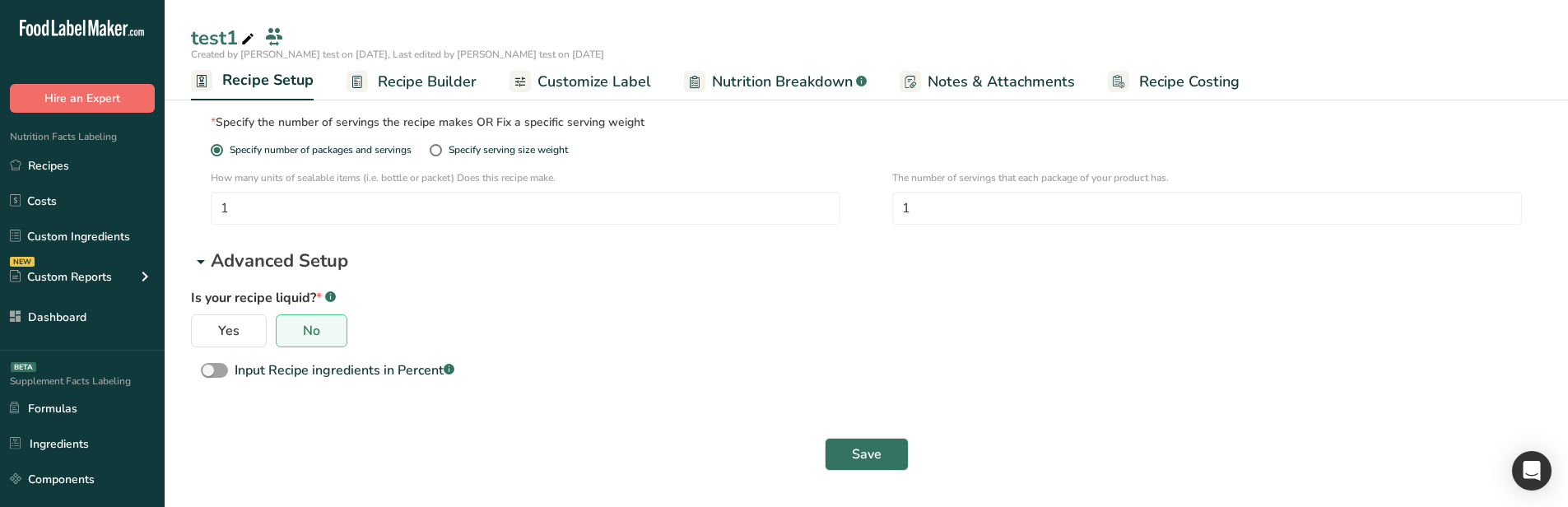
scroll to position [279, 0]
click at [208, 332] on label "Yes" at bounding box center [228, 330] width 76 height 33
click at [203, 332] on input "Yes" at bounding box center [197, 331] width 11 height 11
radio input "true"
radio input "false"
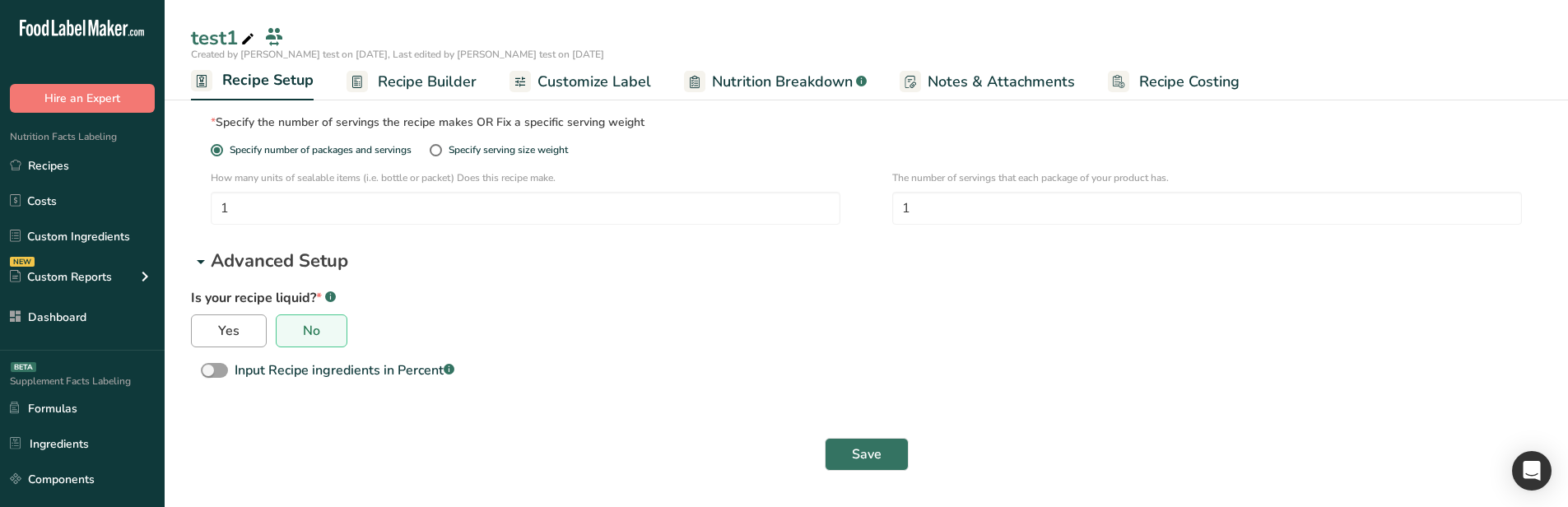
select select "29"
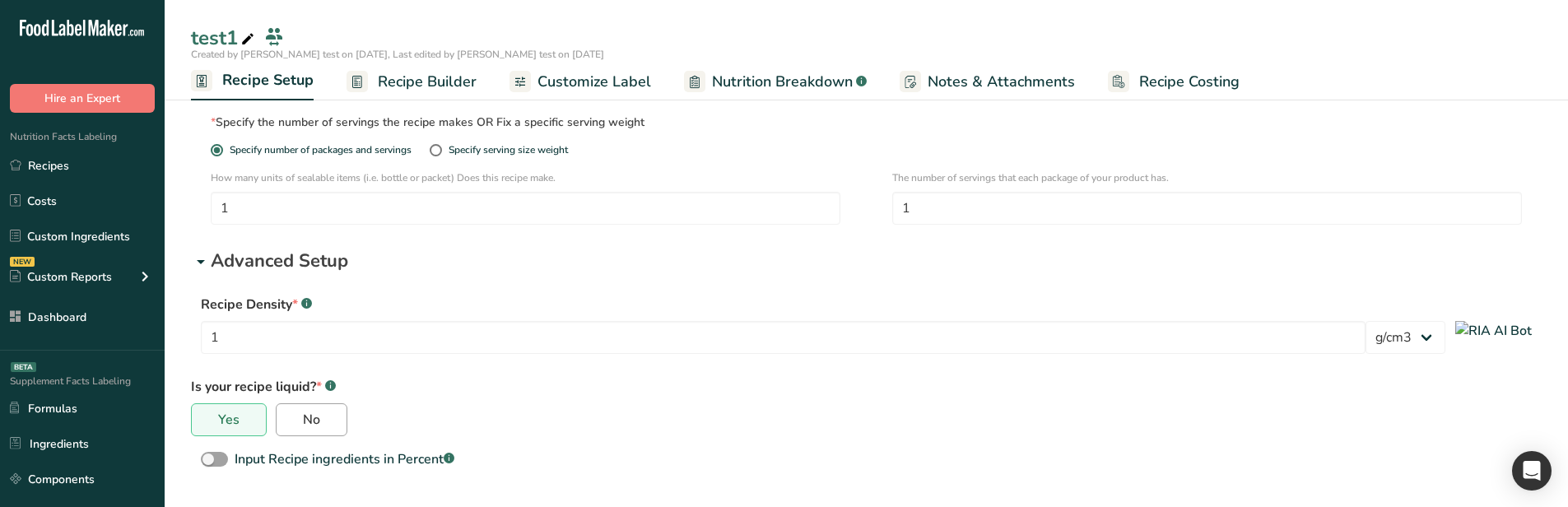
click at [319, 414] on label "No" at bounding box center [312, 419] width 72 height 33
click at [288, 415] on input "No" at bounding box center [282, 420] width 11 height 11
radio input "true"
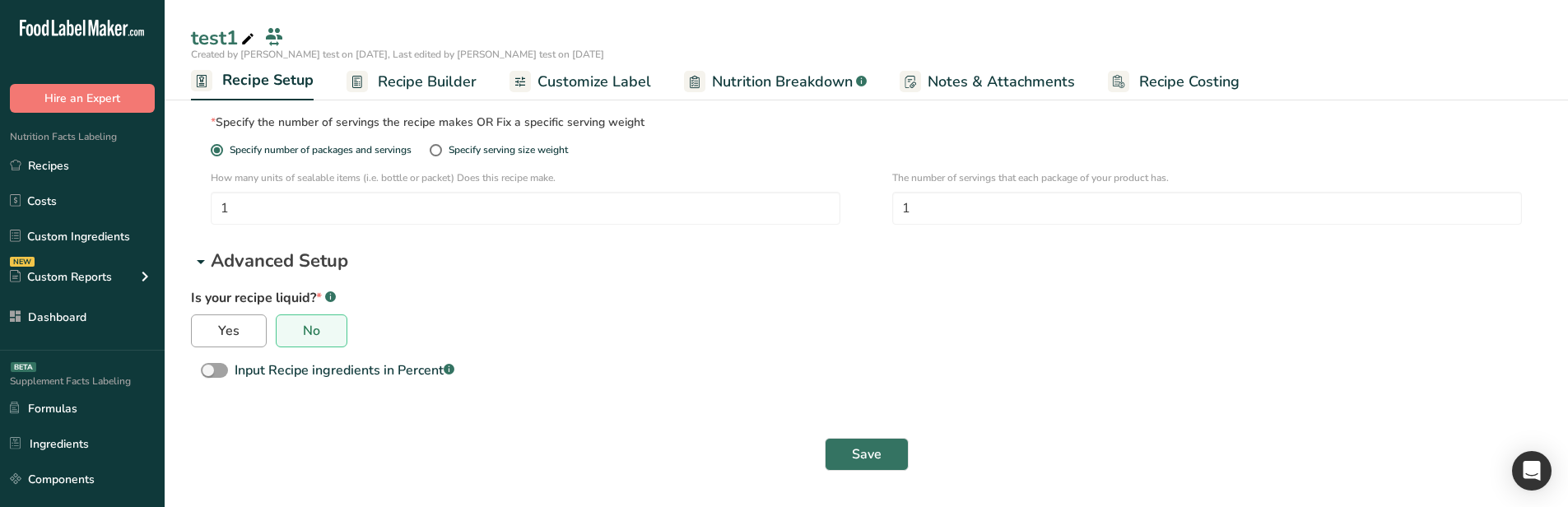
click at [235, 337] on span "Yes" at bounding box center [229, 331] width 22 height 17
click at [203, 337] on input "Yes" at bounding box center [197, 331] width 11 height 11
radio input "true"
radio input "false"
select select "29"
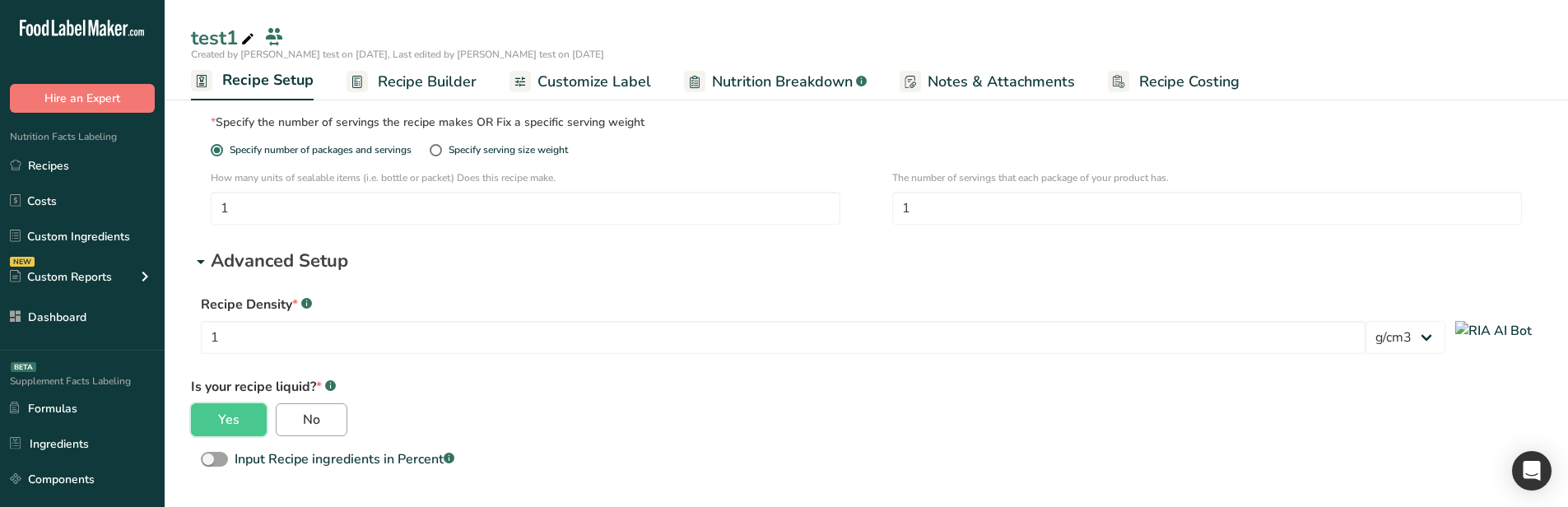
click at [319, 413] on label "No" at bounding box center [312, 419] width 72 height 33
click at [288, 415] on input "No" at bounding box center [282, 420] width 11 height 11
radio input "true"
radio input "false"
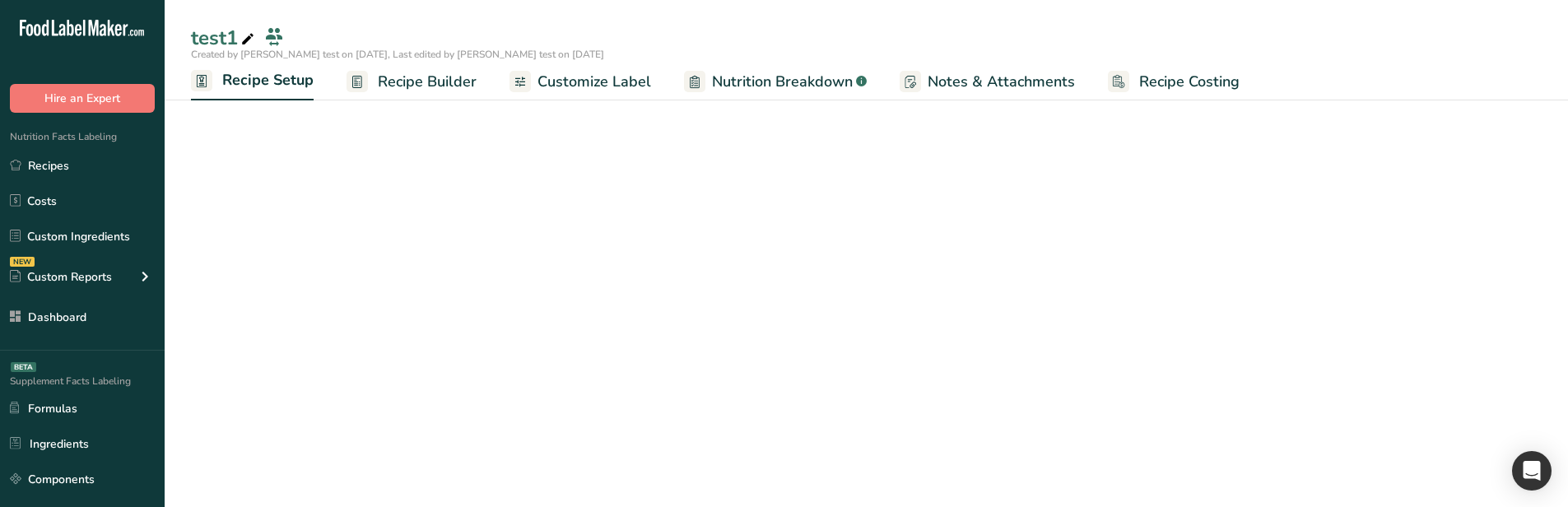
scroll to position [260, 0]
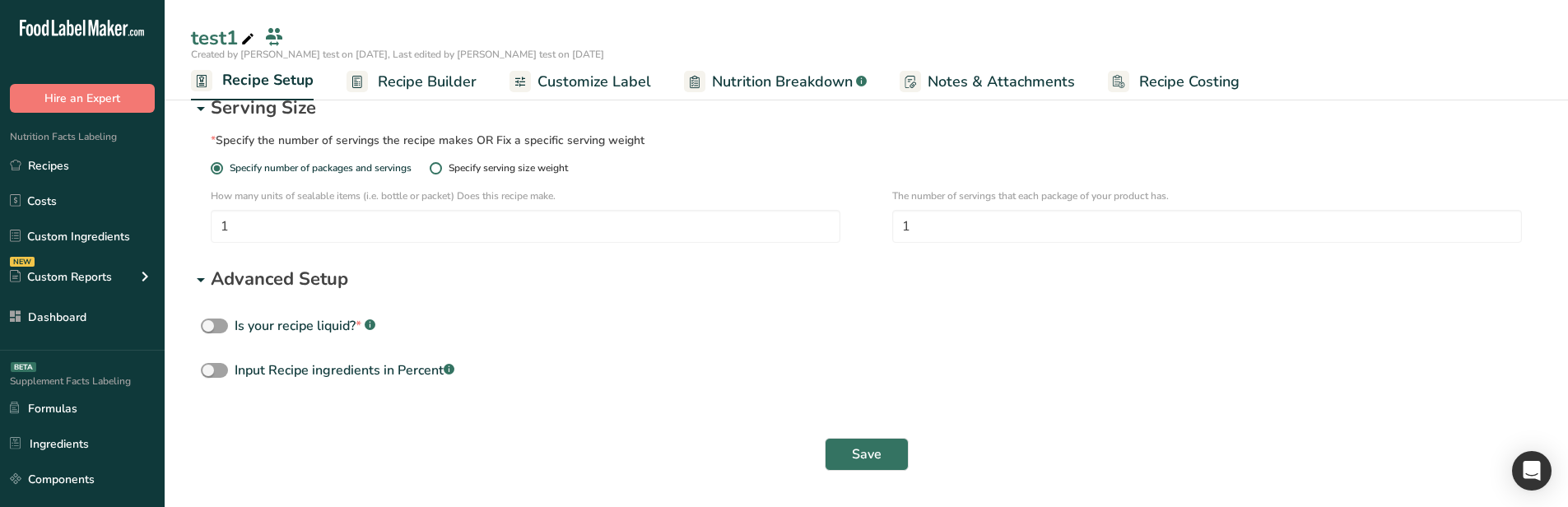
click at [469, 171] on div "Specify serving size weight" at bounding box center [508, 168] width 119 height 13
click at [440, 171] on input "Specify serving size weight" at bounding box center [434, 168] width 11 height 11
radio input "true"
radio input "false"
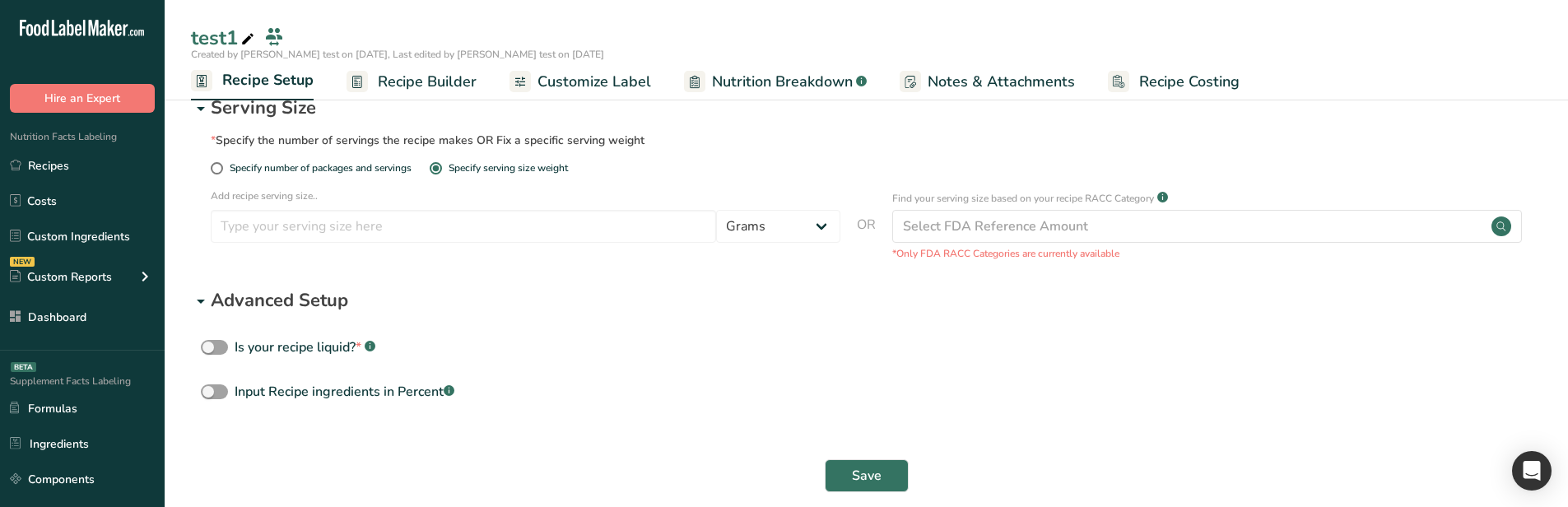
click at [845, 233] on div "Add recipe serving size.. Grams ppm ug kg mg mcg lb oz quarter cup half cup l m…" at bounding box center [866, 224] width 1311 height 73
click at [834, 232] on select "Grams ppm ug kg mg mcg lb oz quarter cup half cup l ml fl oz tbsp tsp cup qt ga…" at bounding box center [778, 226] width 124 height 33
select select "28"
click at [716, 210] on select "Grams ppm ug kg mg mcg lb oz quarter cup half cup l ml fl oz tbsp tsp cup qt ga…" at bounding box center [778, 226] width 124 height 33
select select "29"
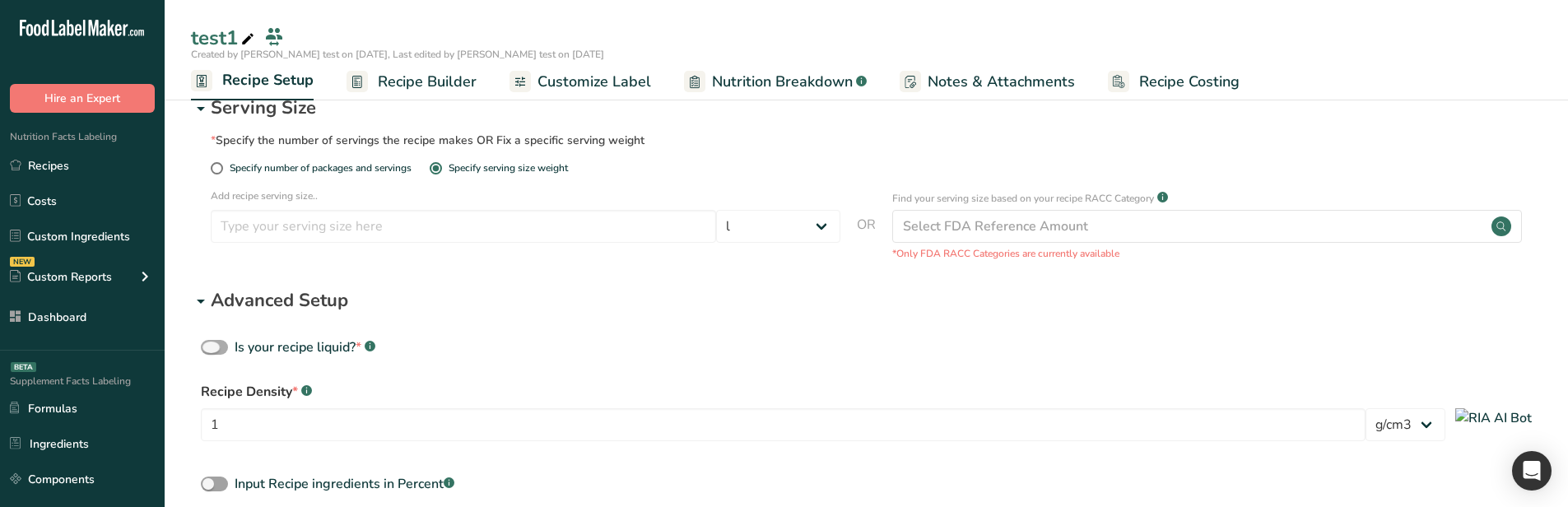
click at [219, 350] on span at bounding box center [214, 348] width 28 height 16
click at [212, 350] on input "Is your recipe liquid? * .a-a{fill:#347362;}.b-a{fill:#fff;}" at bounding box center [206, 348] width 11 height 11
click at [223, 352] on span at bounding box center [214, 348] width 28 height 16
click at [212, 352] on input "Is your recipe liquid? * .a-a{fill:#347362;}.b-a{fill:#fff;}" at bounding box center [206, 348] width 11 height 11
checkbox input "false"
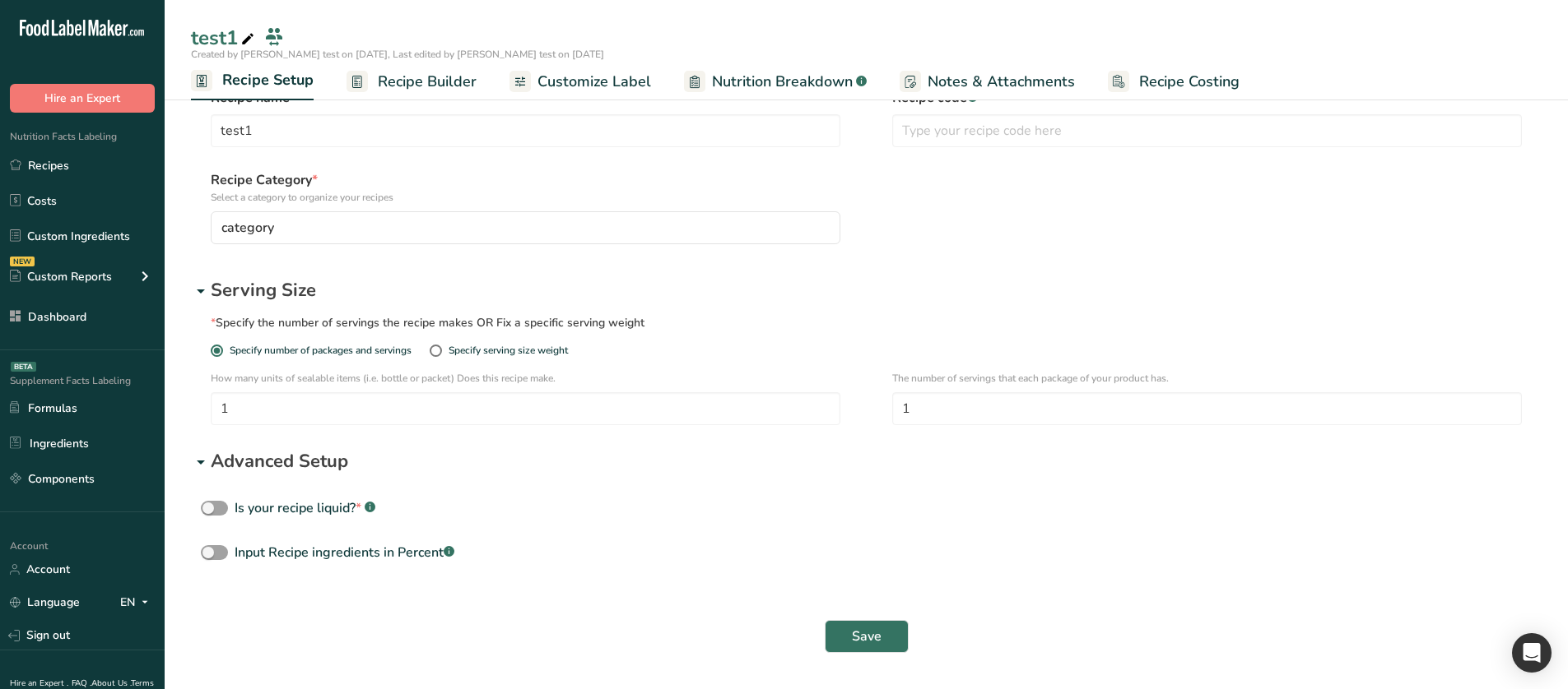
scroll to position [0, 0]
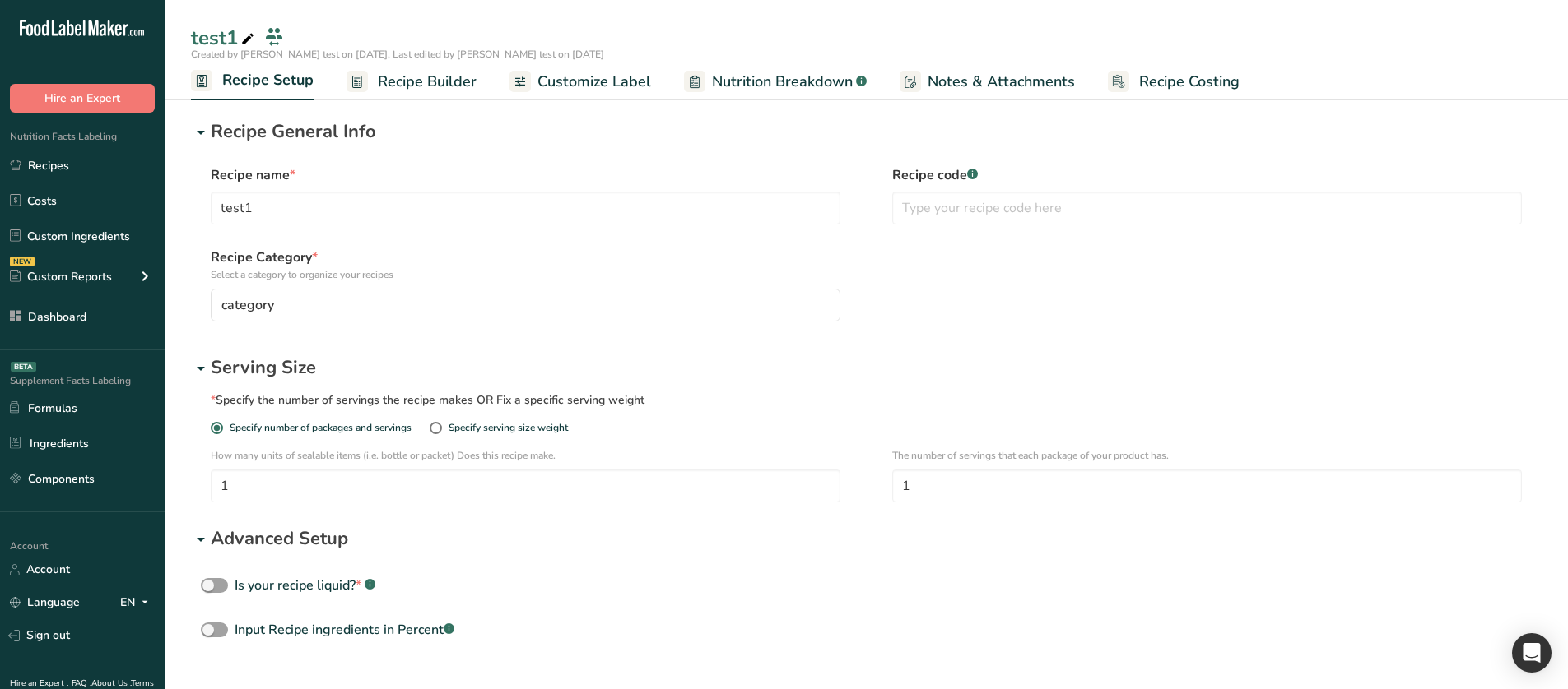
click at [294, 140] on p "Recipe General Info" at bounding box center [876, 132] width 1331 height 27
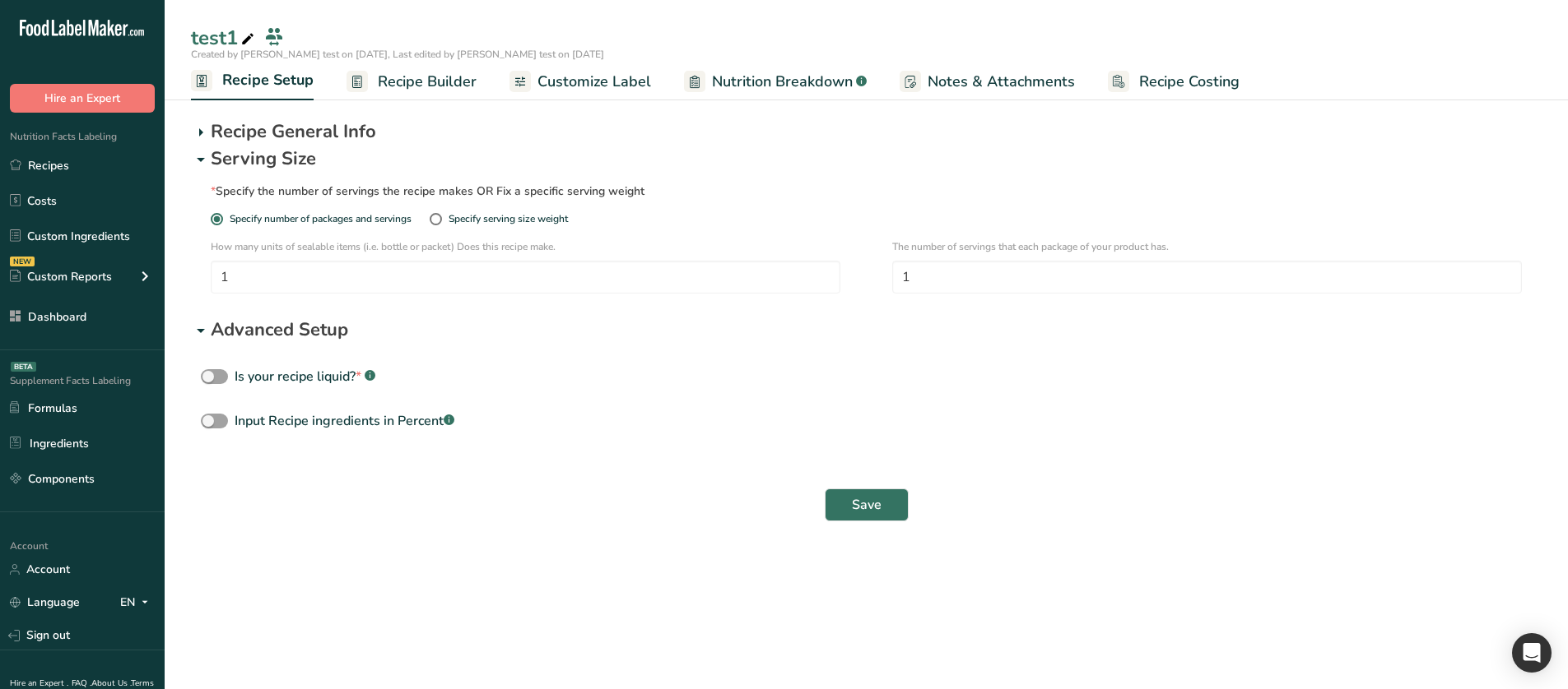
click at [289, 157] on p "Serving Size" at bounding box center [876, 159] width 1331 height 27
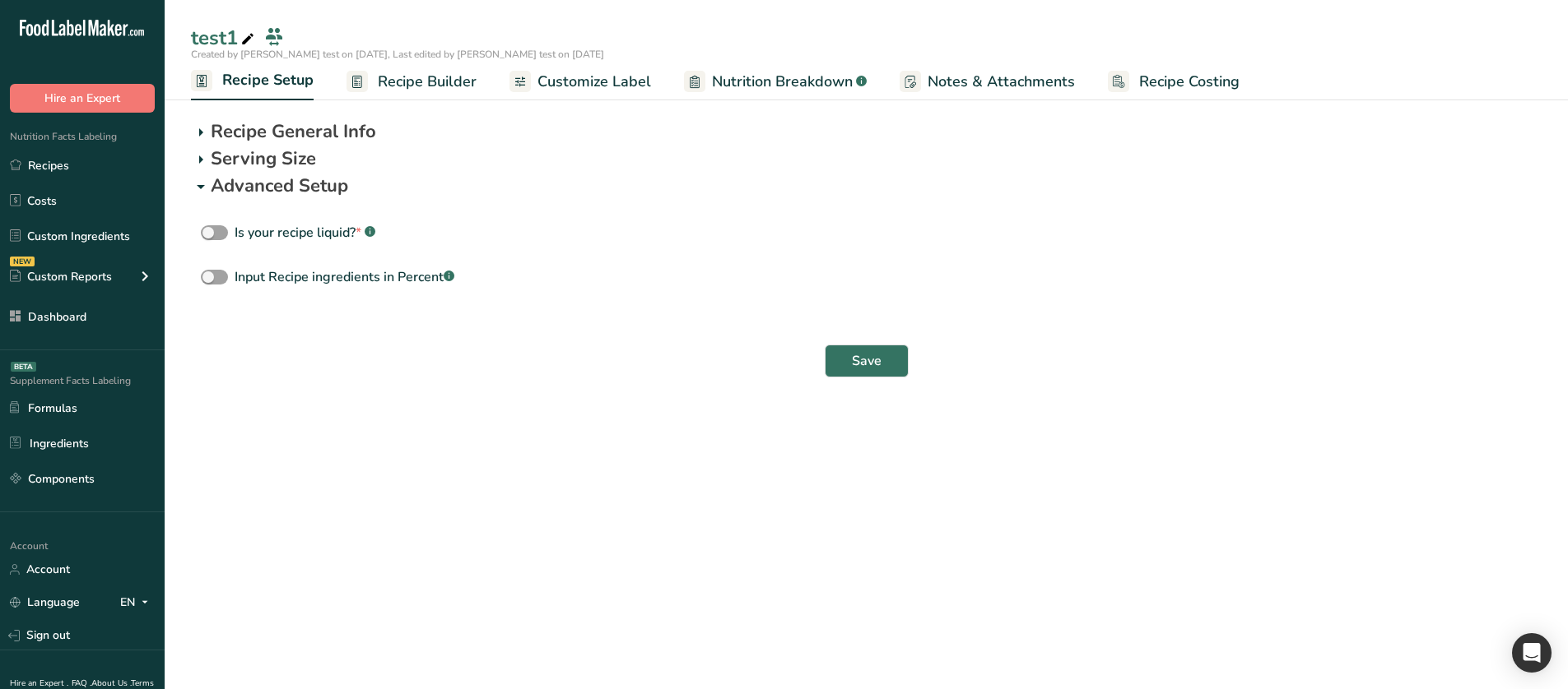
click at [285, 186] on p "Advanced Setup" at bounding box center [876, 186] width 1331 height 27
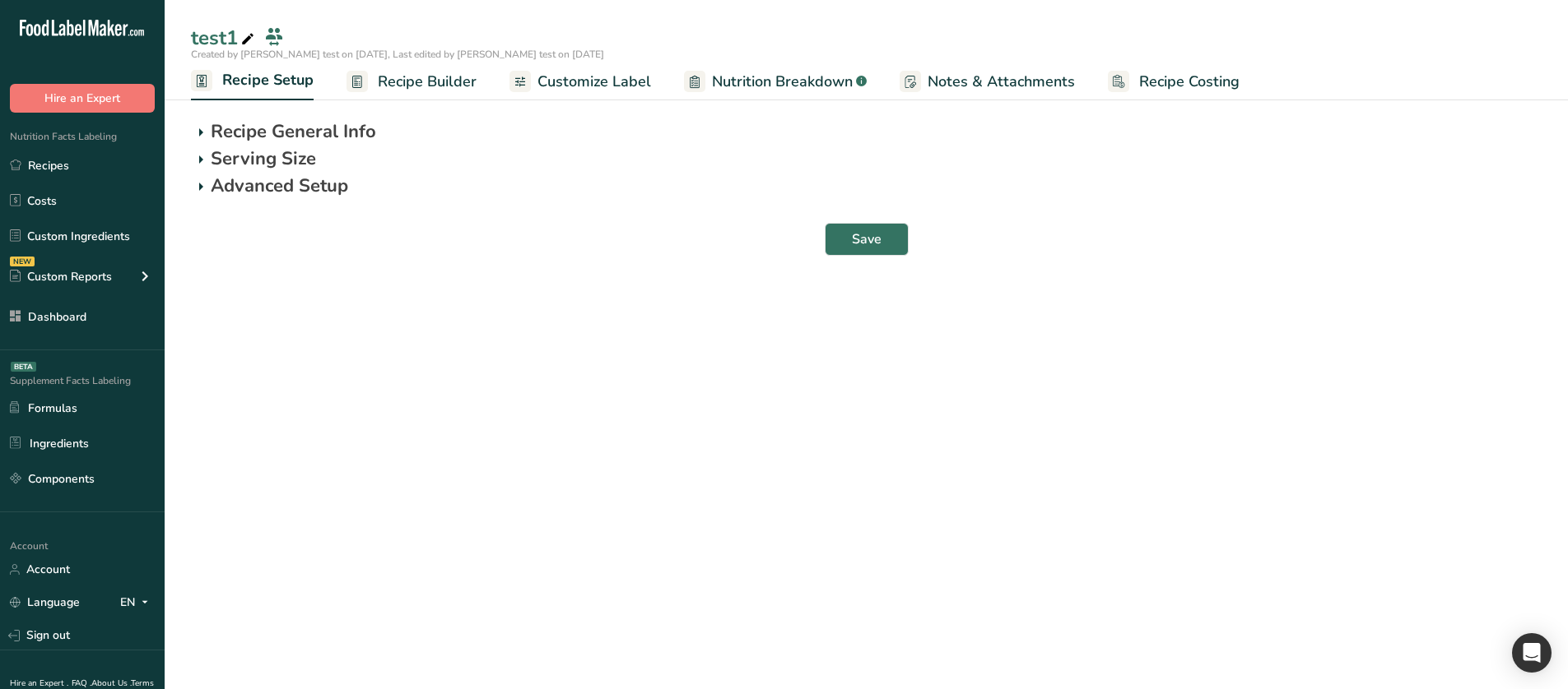
click at [285, 186] on p "Advanced Setup" at bounding box center [876, 186] width 1331 height 27
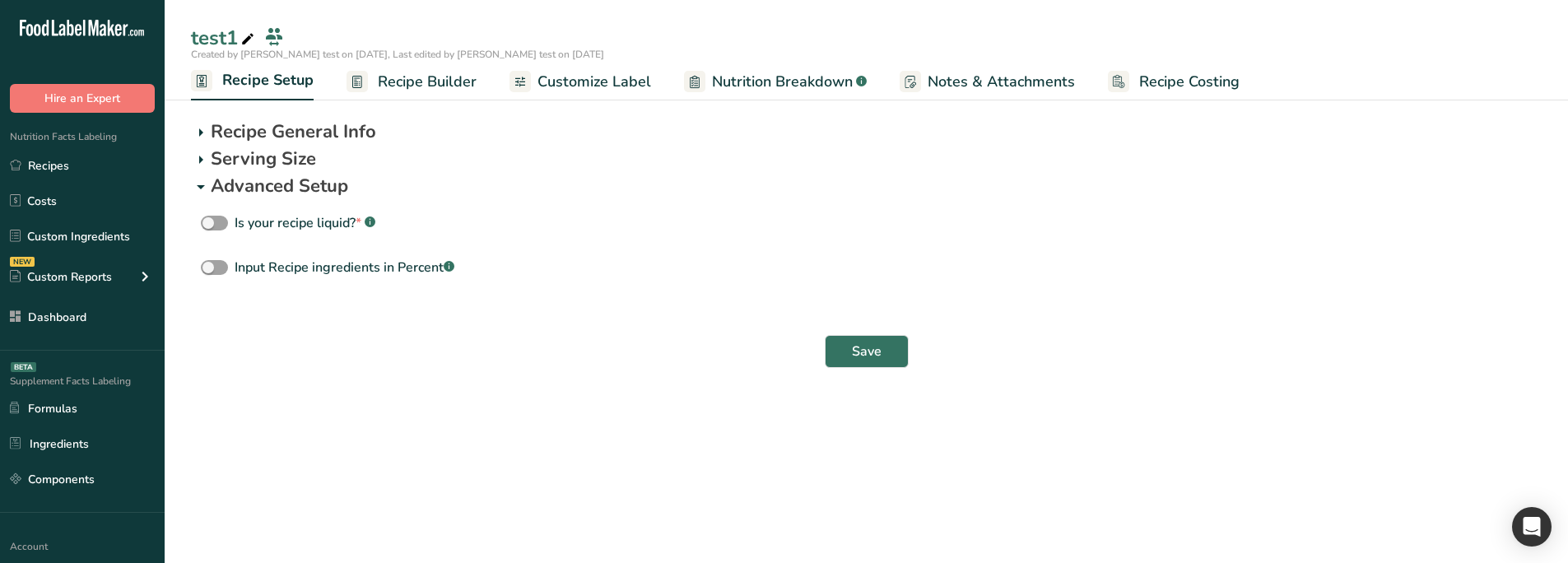
click at [228, 186] on p "Advanced Setup" at bounding box center [876, 186] width 1331 height 28
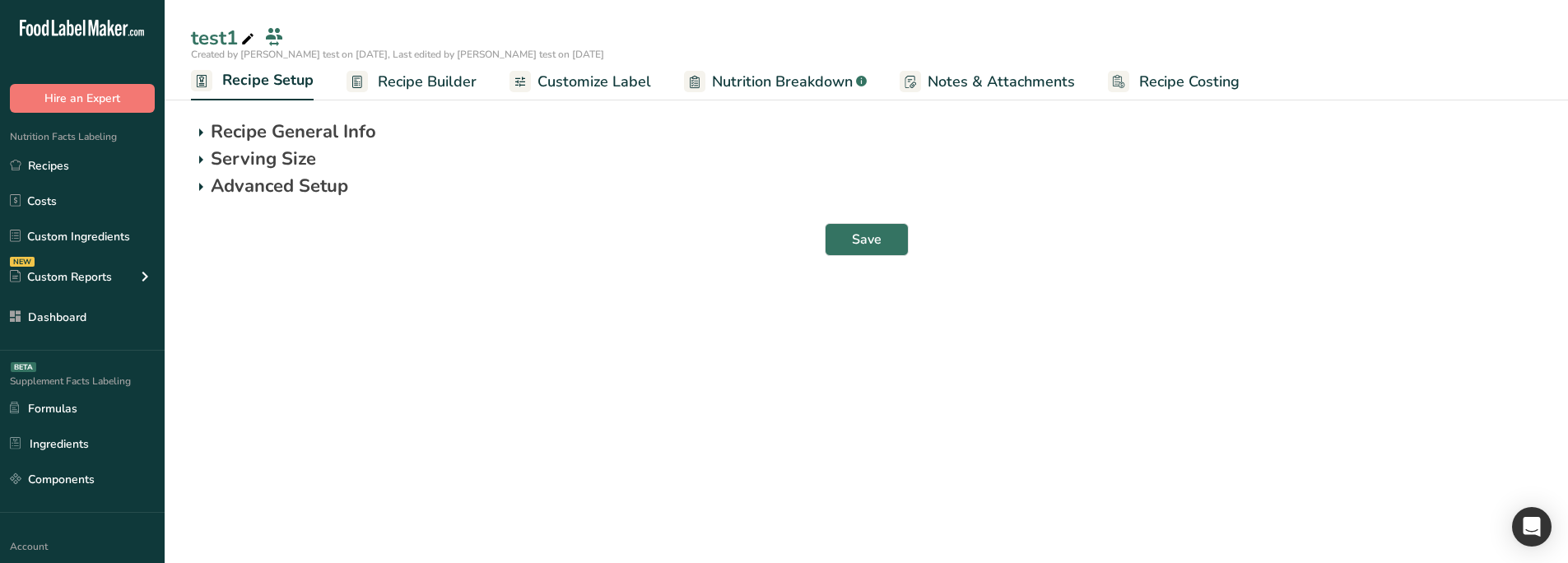
click at [260, 180] on p "Advanced Setup" at bounding box center [876, 186] width 1331 height 28
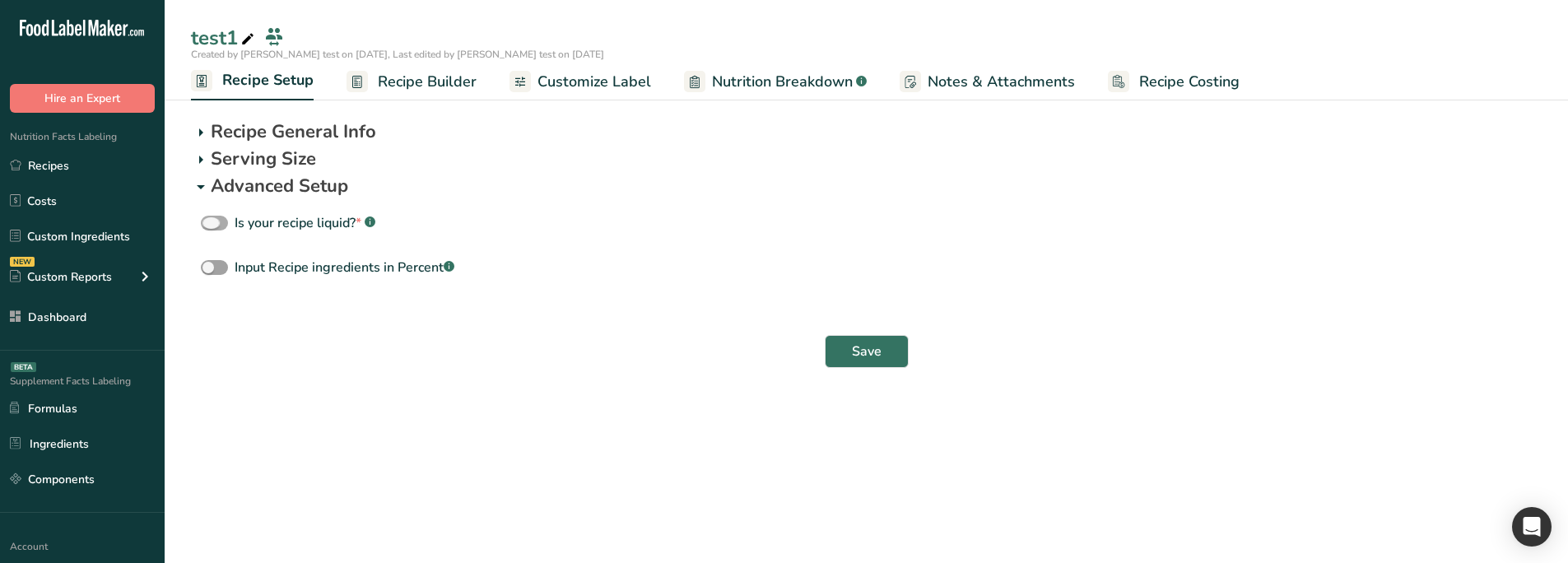
click at [266, 229] on div "Is your recipe liquid? * .a-a{fill:#347362;}.b-a{fill:#fff;}" at bounding box center [304, 224] width 141 height 20
click at [212, 229] on input "Is your recipe liquid? * .a-a{fill:#347362;}.b-a{fill:#fff;}" at bounding box center [206, 224] width 11 height 11
checkbox input "true"
select select "29"
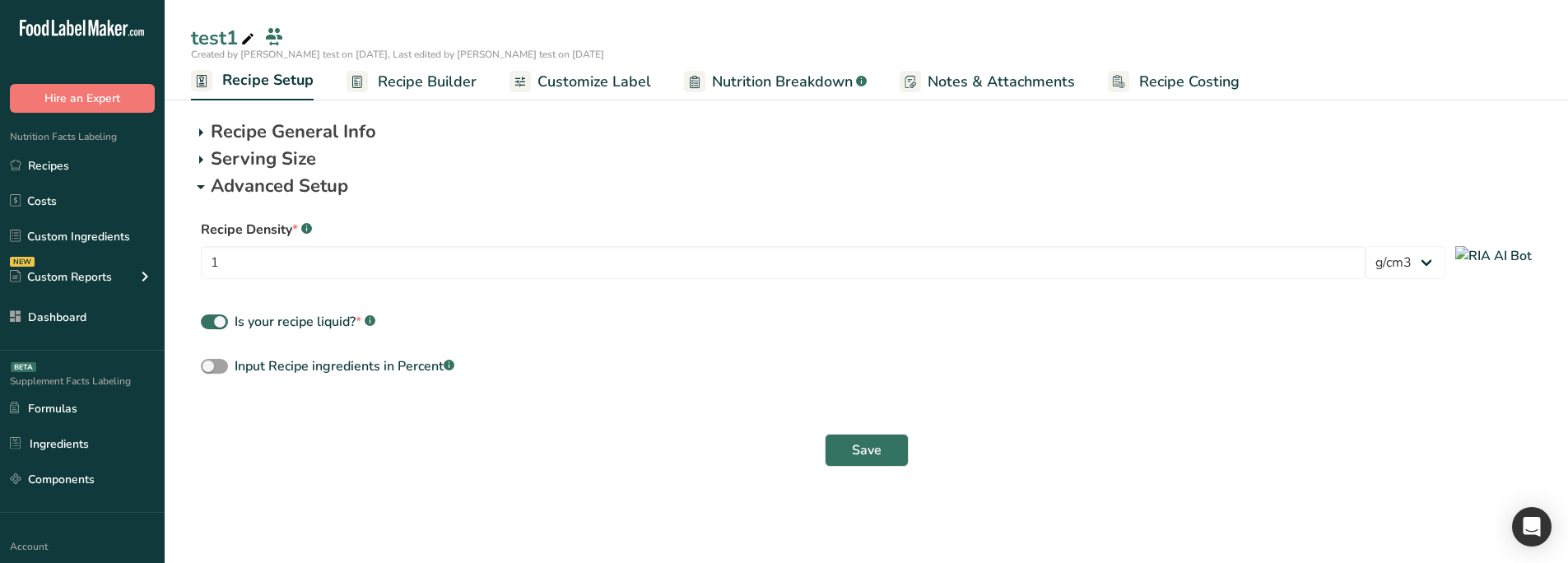
click at [310, 183] on p "Advanced Setup" at bounding box center [876, 186] width 1331 height 28
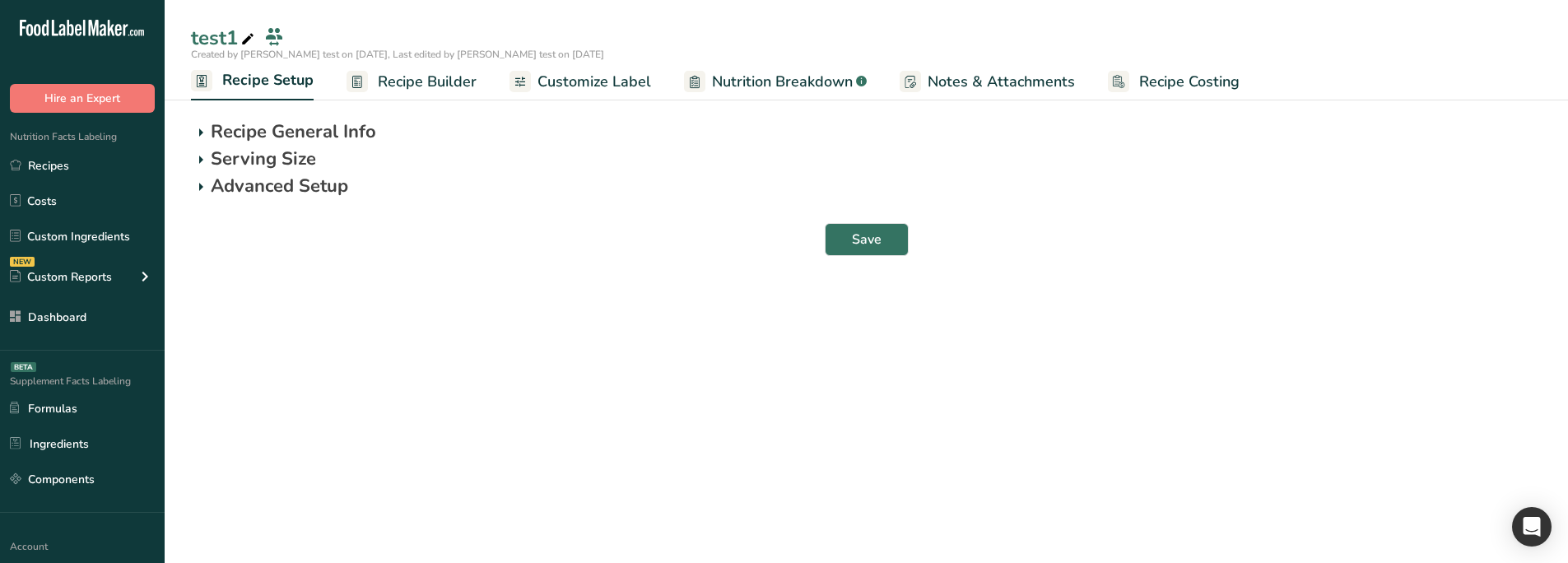
click at [295, 128] on p "Recipe General Info" at bounding box center [876, 132] width 1331 height 28
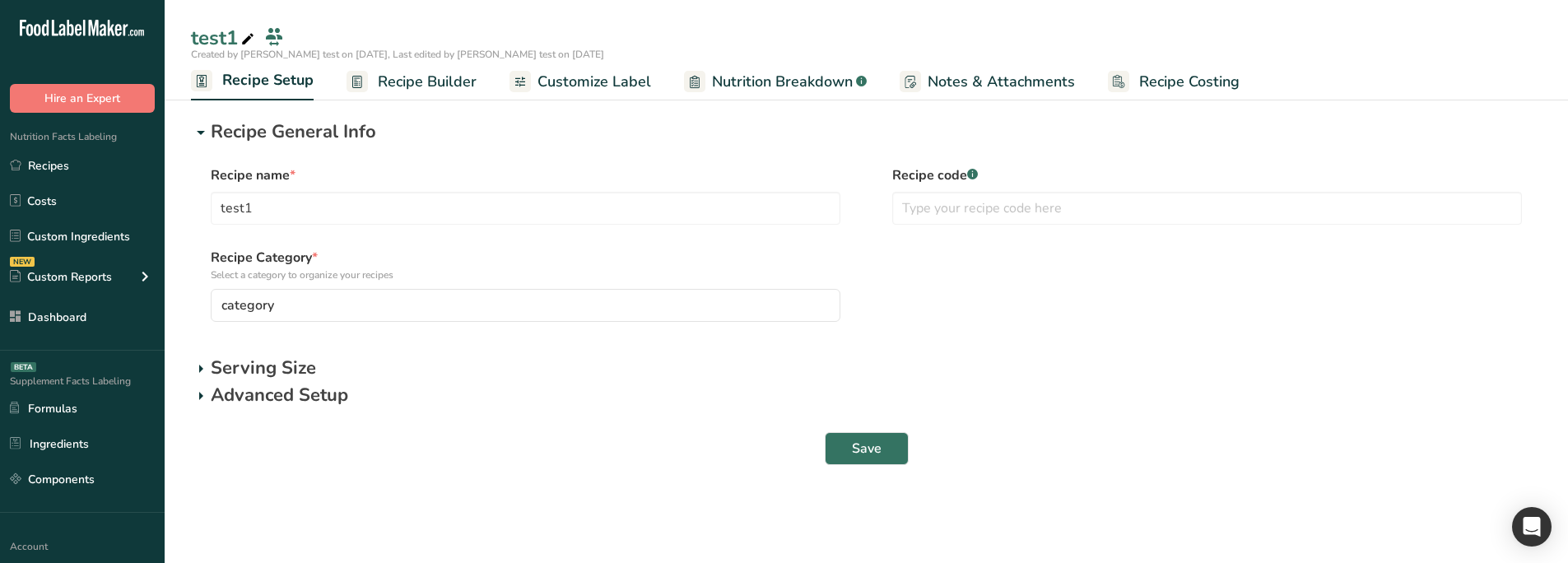
click at [300, 120] on p "Recipe General Info" at bounding box center [876, 132] width 1331 height 28
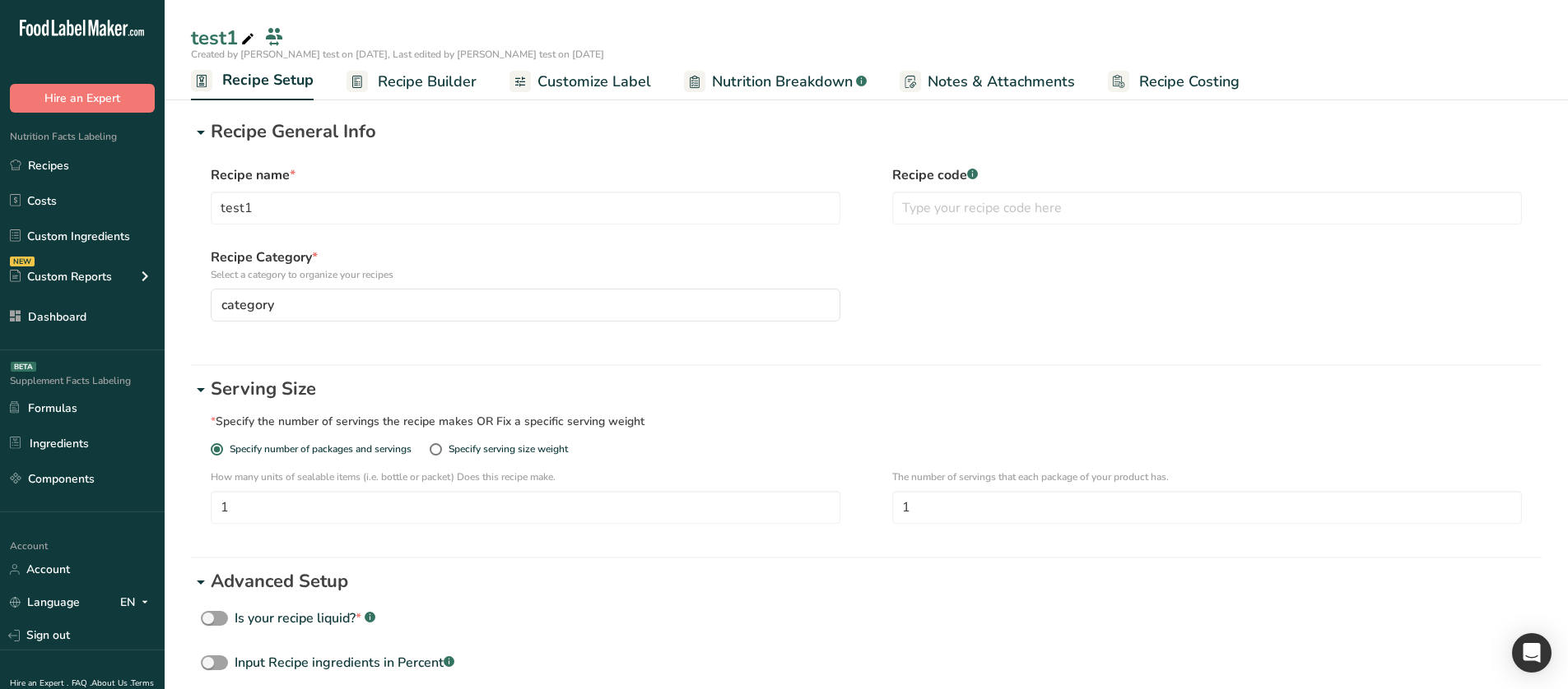
click at [278, 125] on p "Recipe General Info" at bounding box center [876, 132] width 1331 height 27
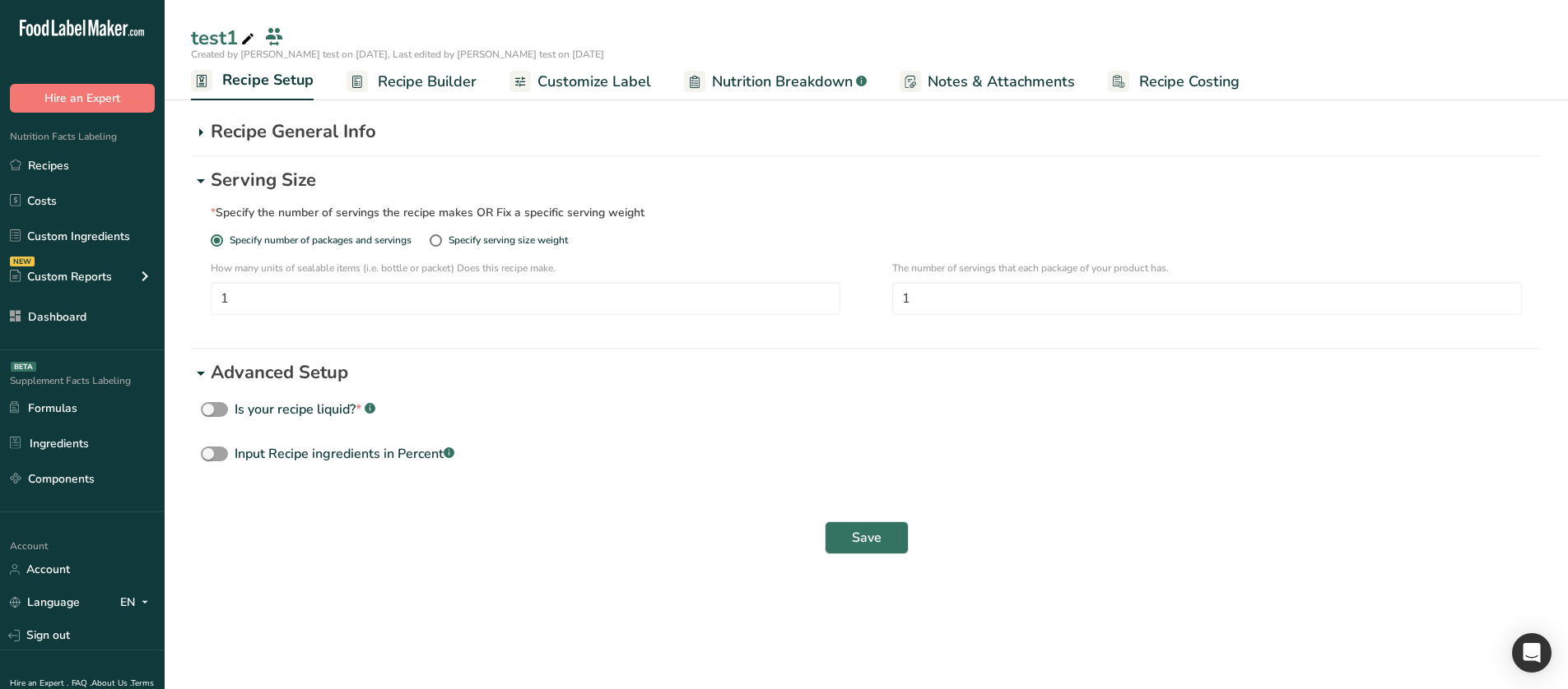
click at [295, 170] on p "Serving Size" at bounding box center [876, 180] width 1331 height 27
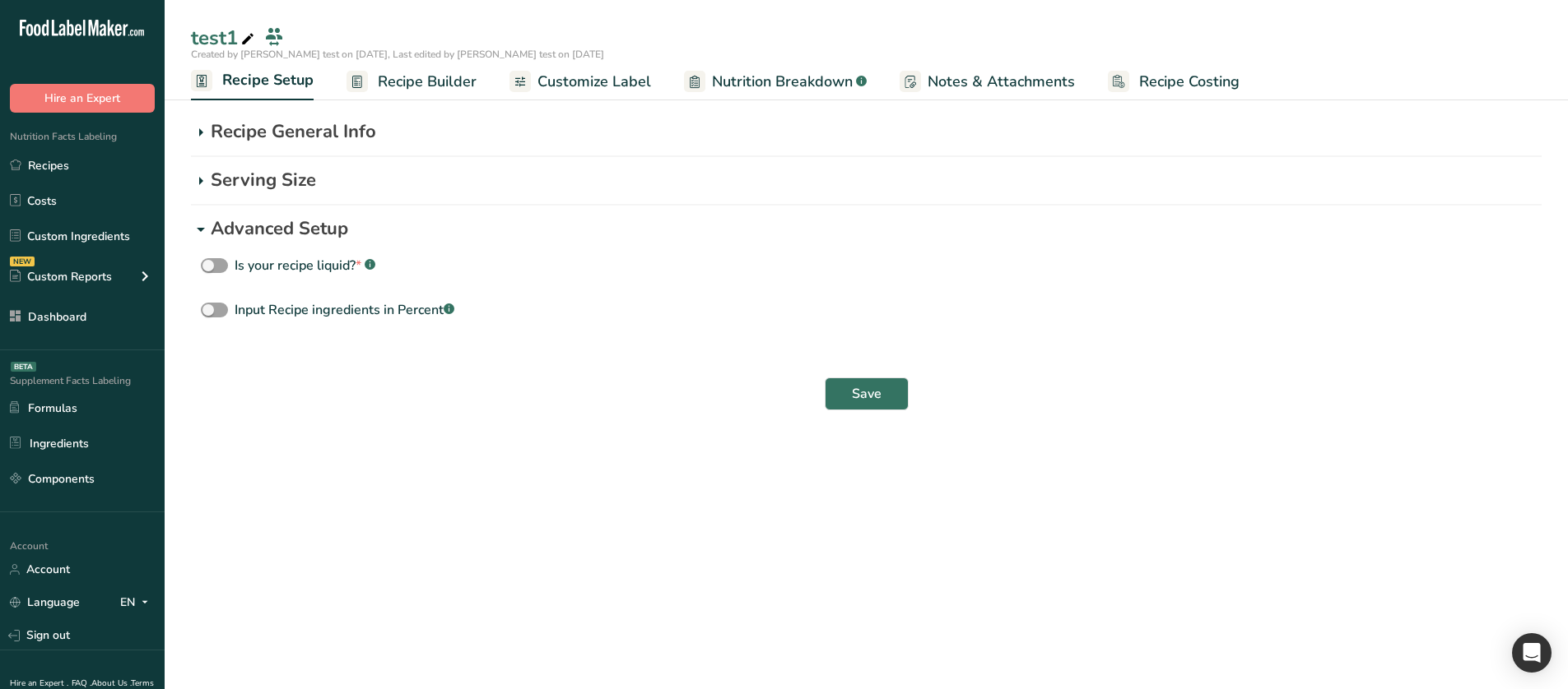
click at [298, 225] on p "Advanced Setup" at bounding box center [876, 229] width 1331 height 27
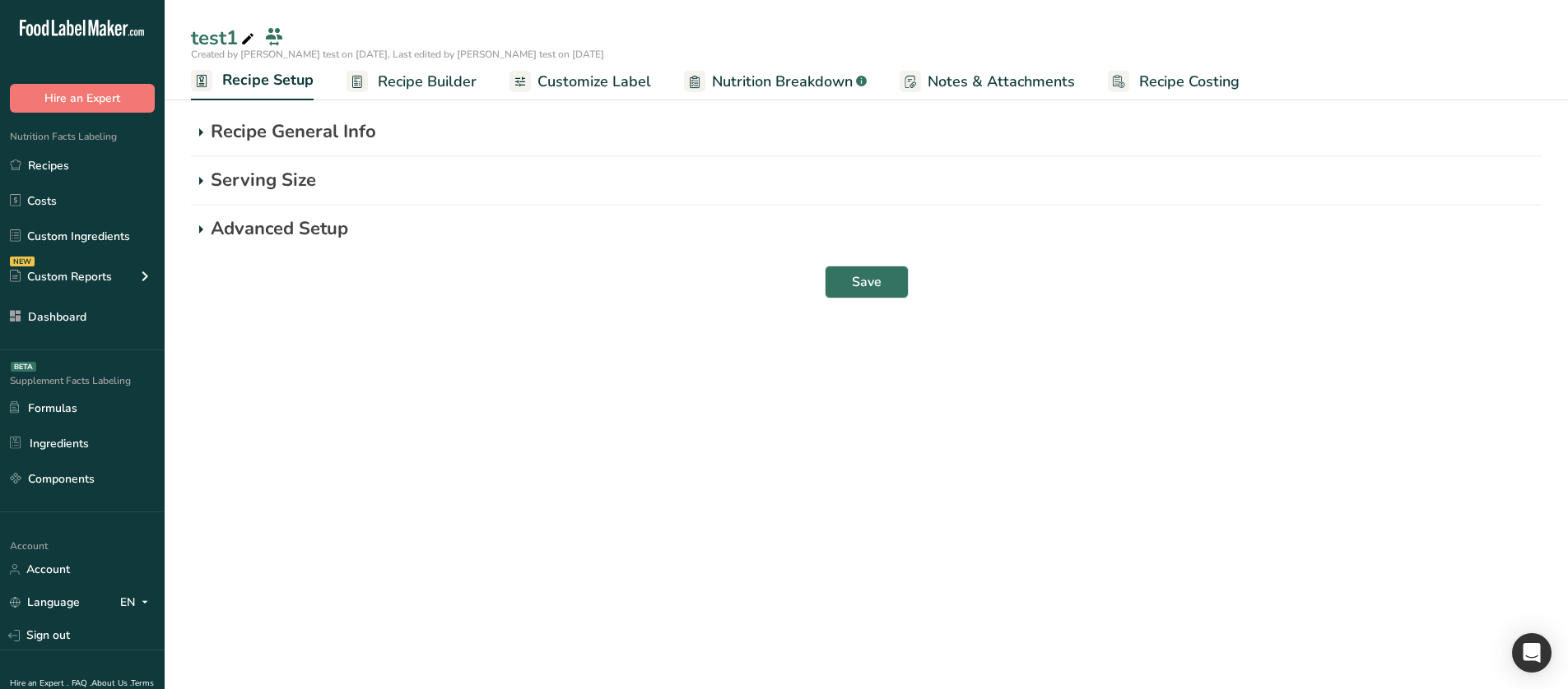
click at [279, 171] on p "Serving Size" at bounding box center [876, 180] width 1331 height 27
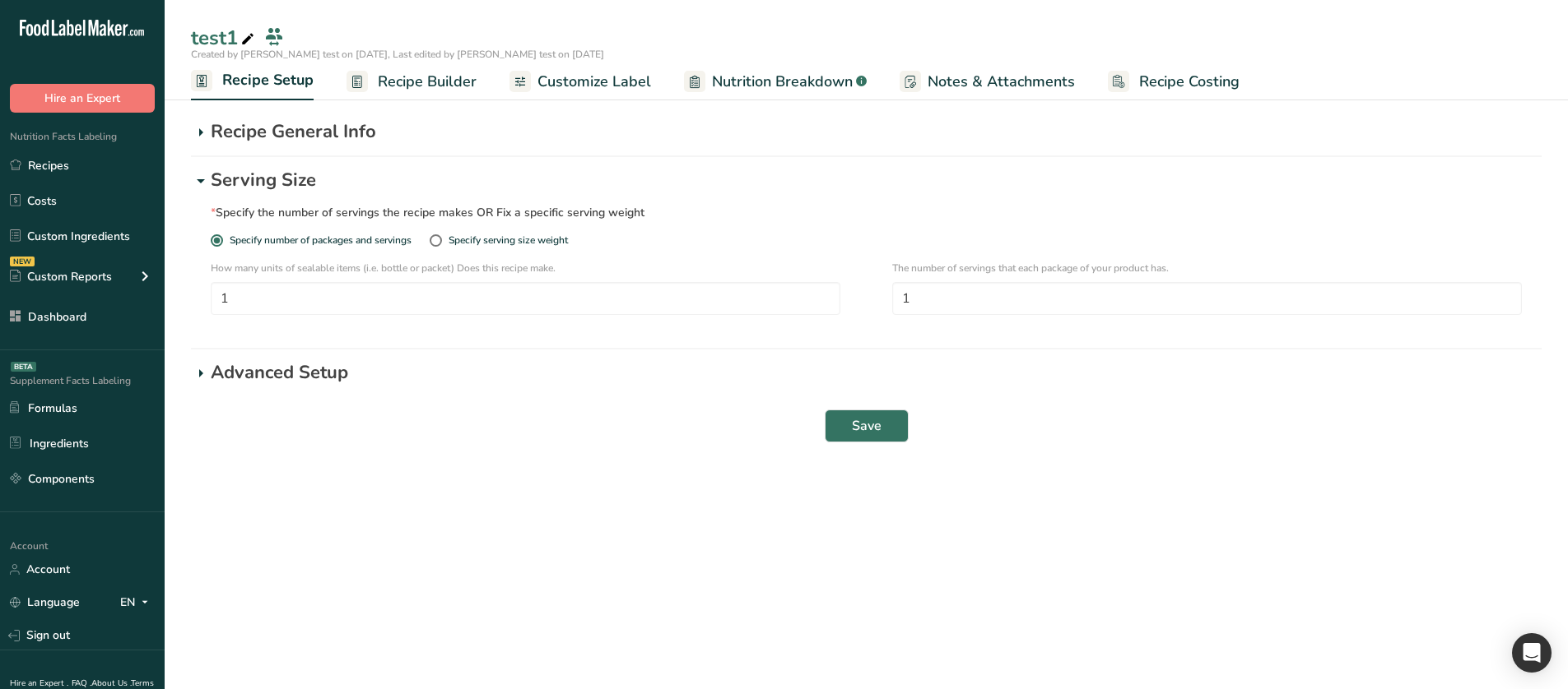
click at [284, 171] on p "Serving Size" at bounding box center [876, 180] width 1331 height 27
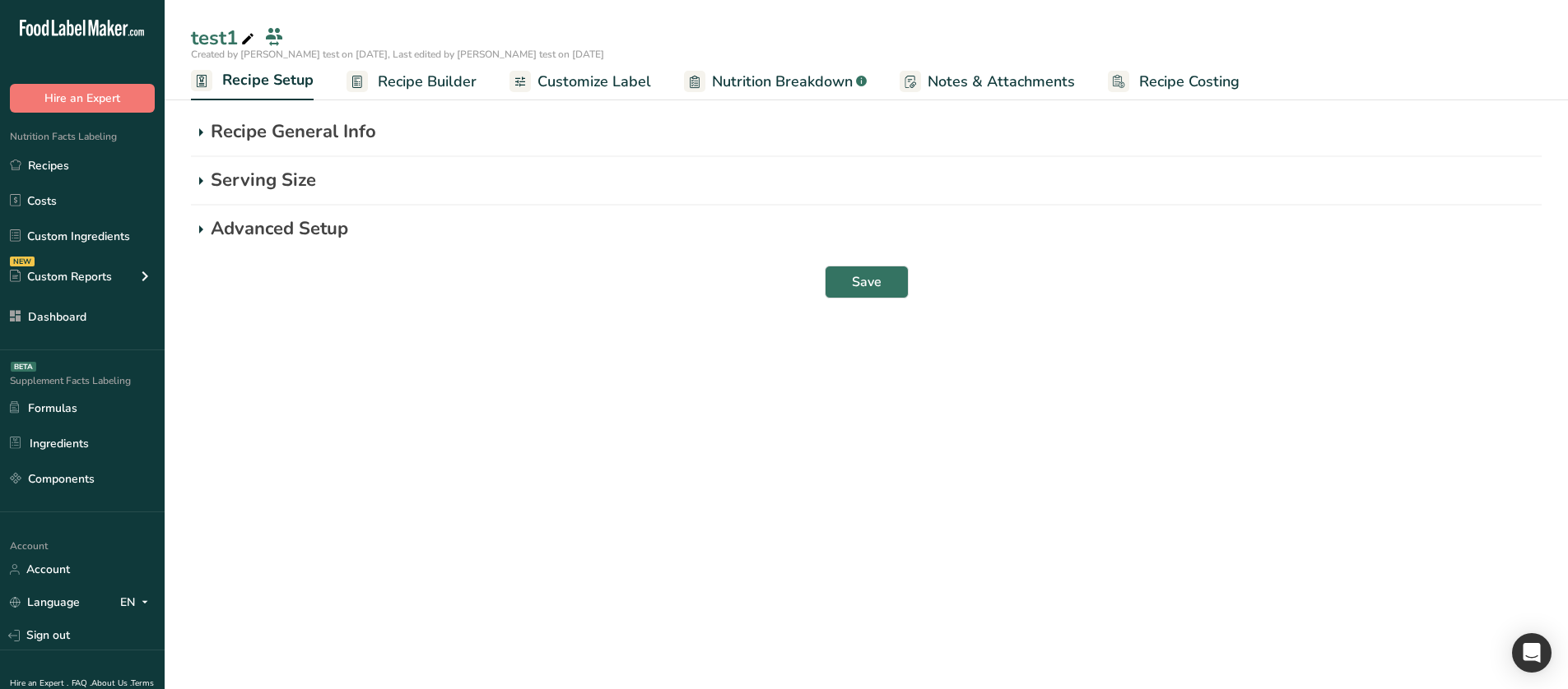
click at [287, 139] on p "Recipe General Info" at bounding box center [876, 132] width 1331 height 27
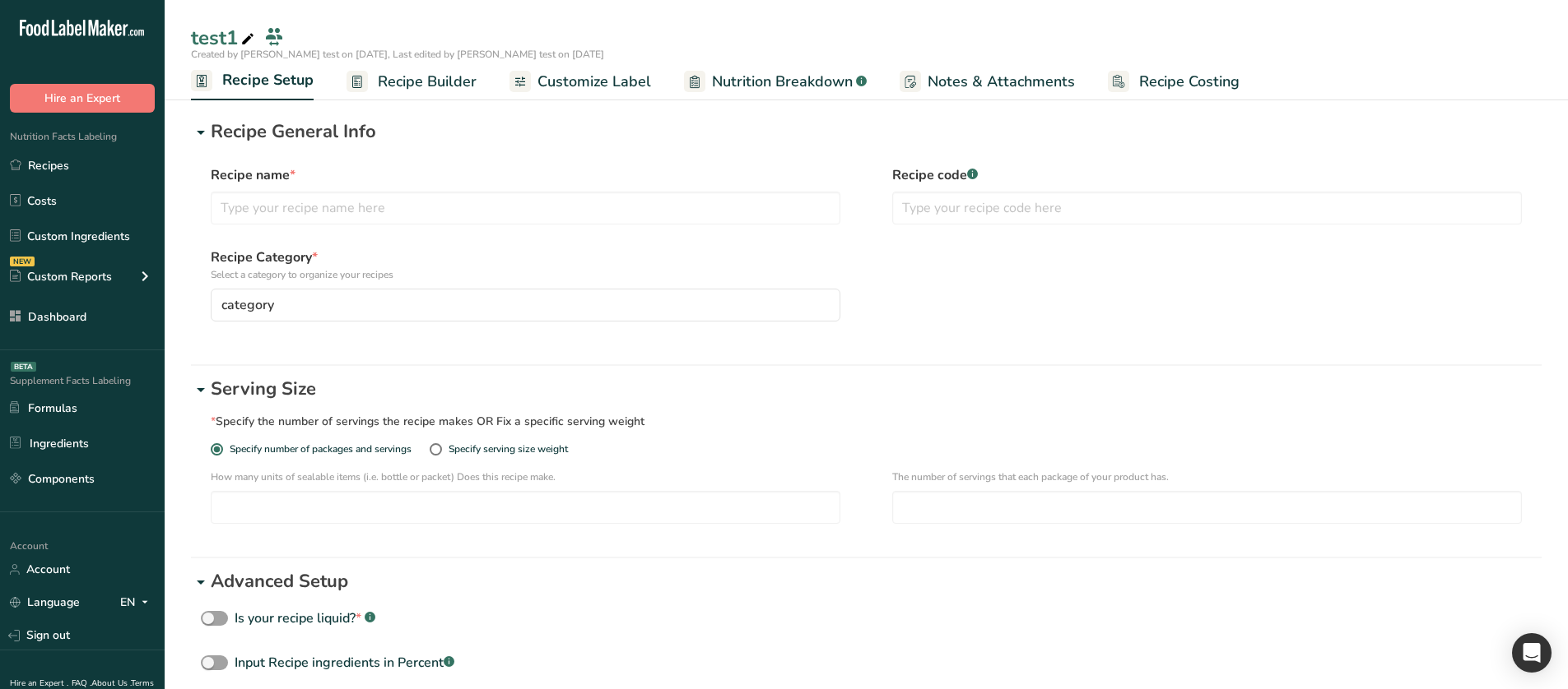
type input "test1"
type input "1"
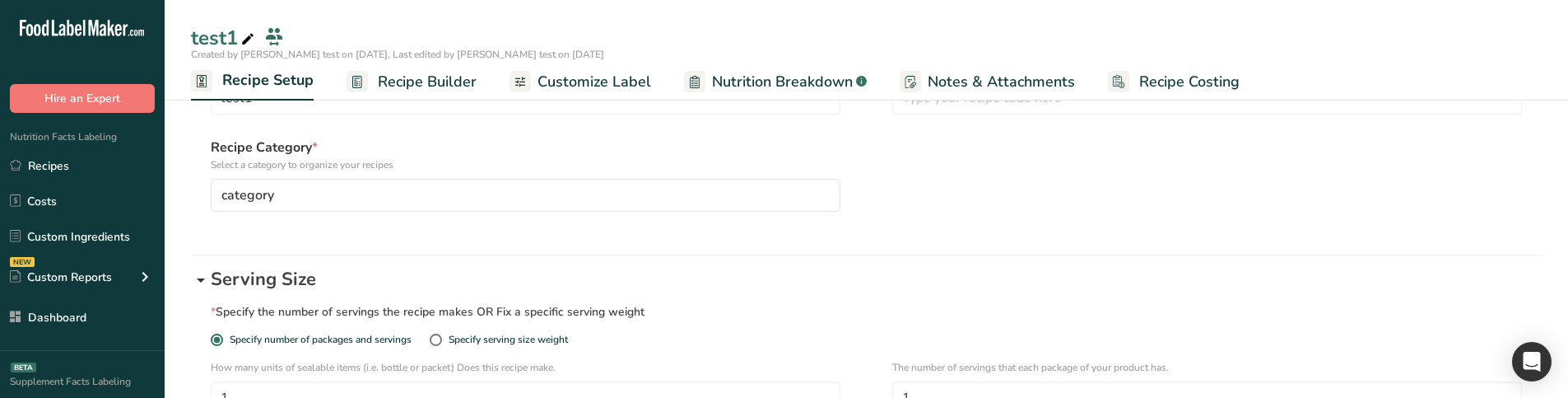
click at [202, 285] on icon at bounding box center [201, 280] width 20 height 30
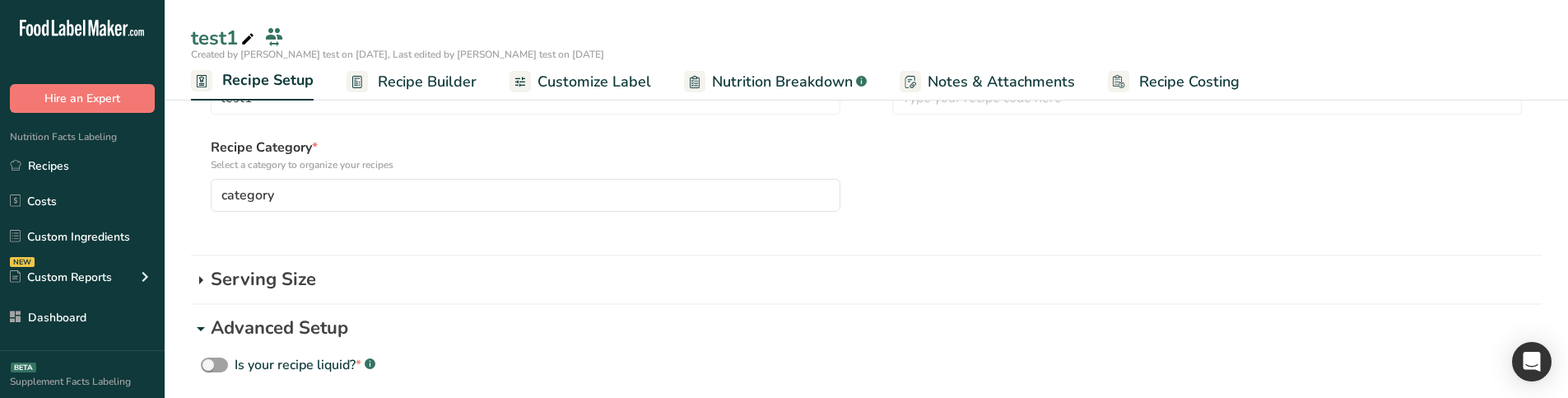
click at [202, 285] on icon at bounding box center [201, 280] width 20 height 30
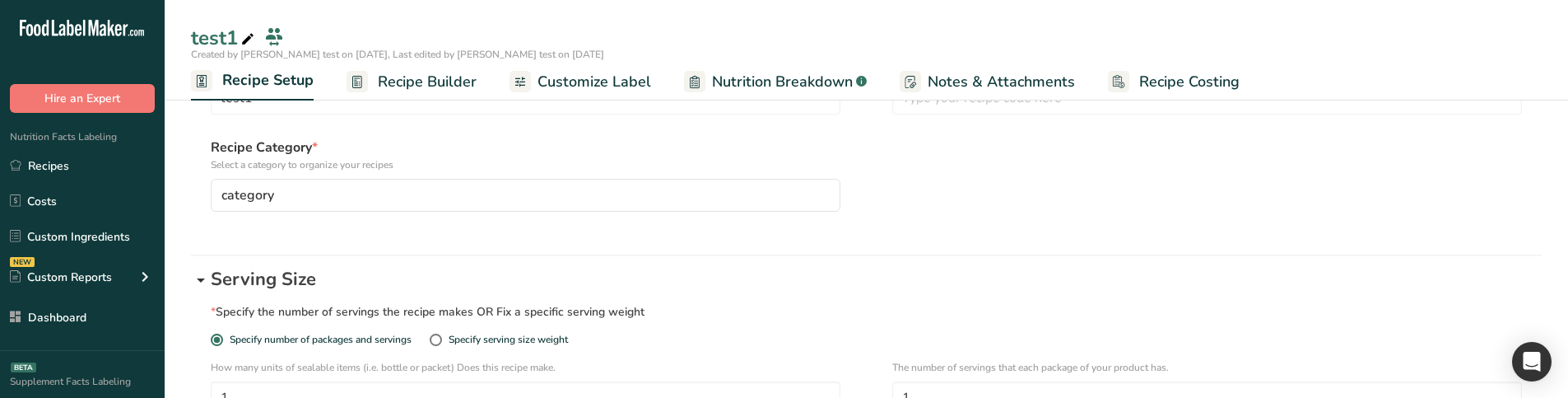
click at [202, 285] on icon at bounding box center [201, 280] width 20 height 30
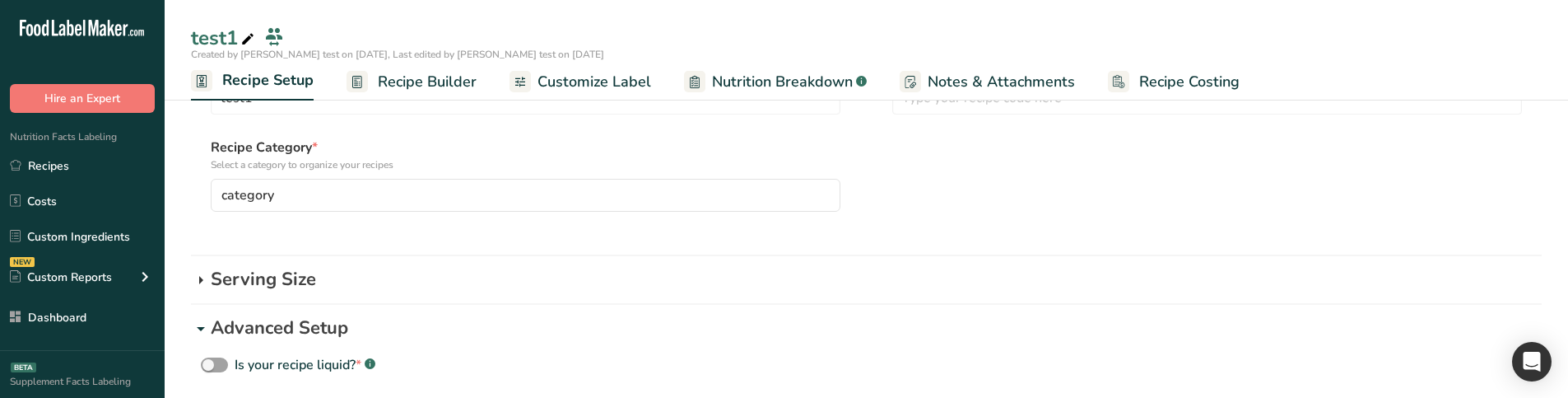
click at [202, 285] on icon at bounding box center [201, 280] width 20 height 30
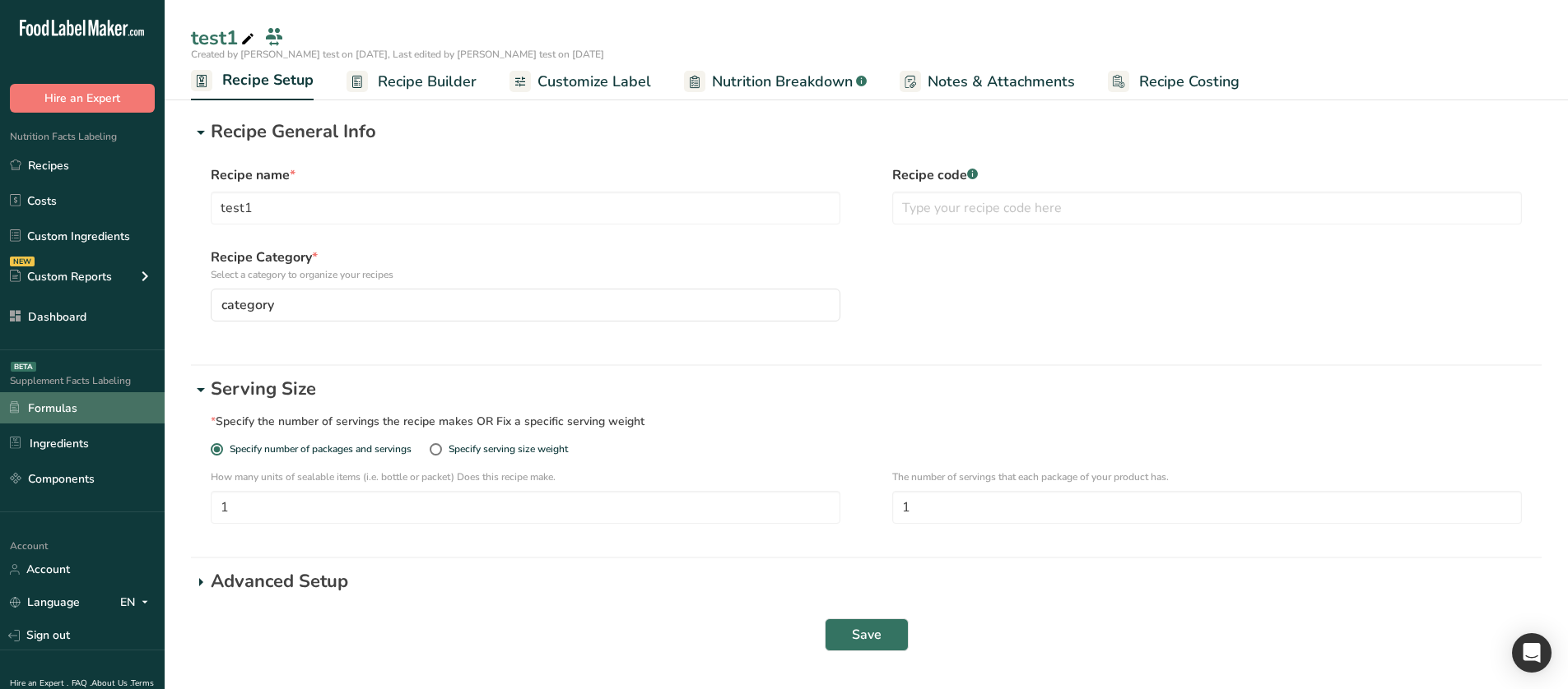
scroll to position [0, 0]
click at [503, 447] on div "Specify serving size weight" at bounding box center [508, 449] width 119 height 12
click at [440, 447] on input "Specify serving size weight" at bounding box center [434, 449] width 11 height 11
radio input "true"
radio input "false"
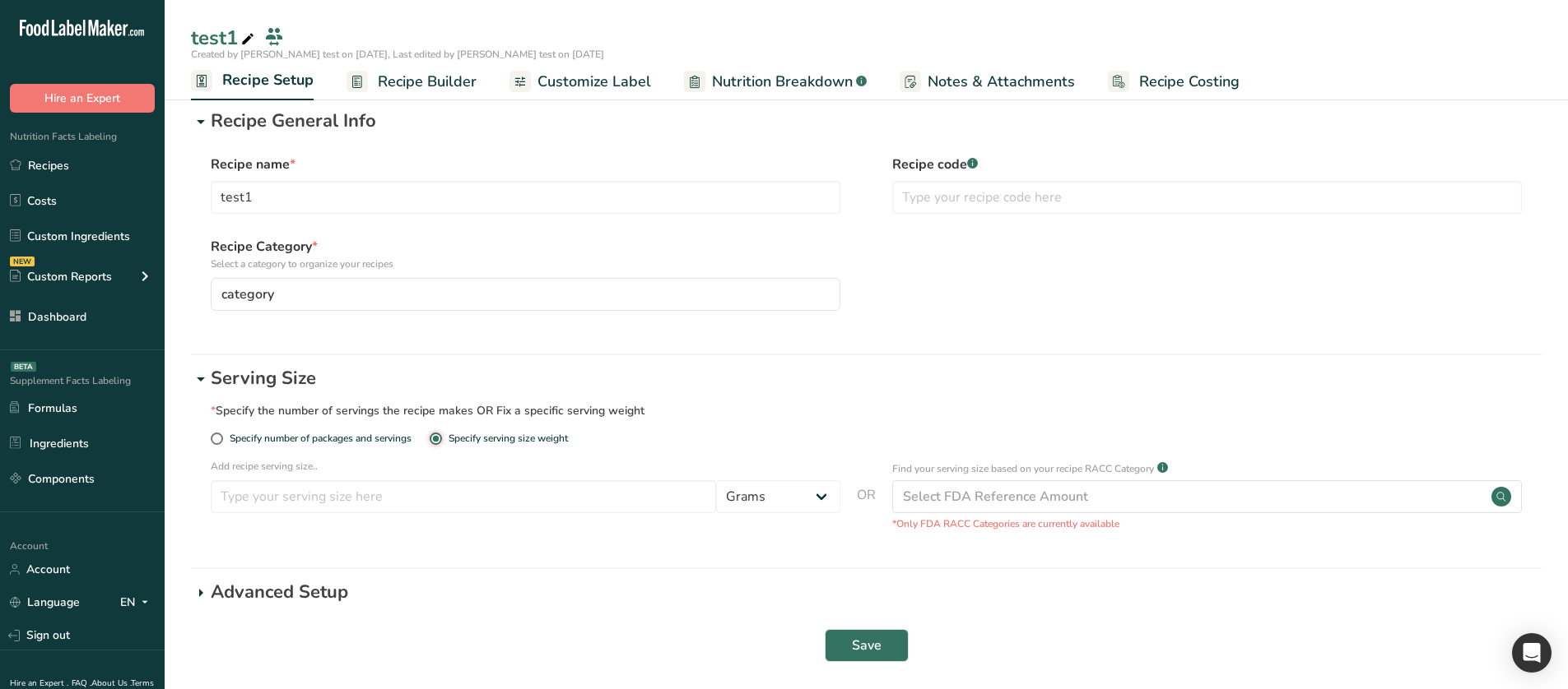
scroll to position [20, 0]
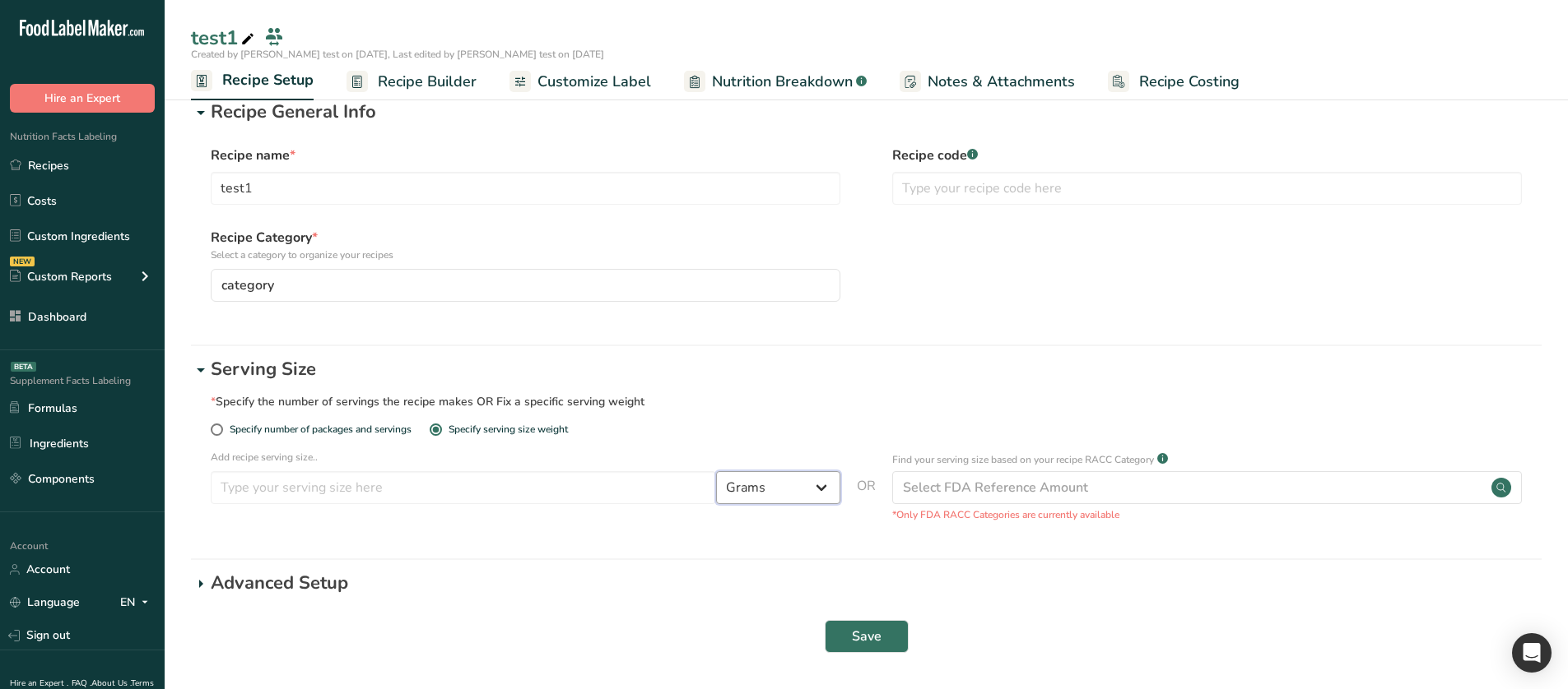
click at [823, 482] on select "Grams ppm ug kg mg mcg lb oz quarter cup half cup l ml fl oz tbsp tsp cup qt ga…" at bounding box center [778, 487] width 124 height 32
select select "28"
click at [716, 472] on select "Grams ppm ug kg mg mcg lb oz quarter cup half cup l ml fl oz tbsp tsp cup qt ga…" at bounding box center [778, 487] width 124 height 32
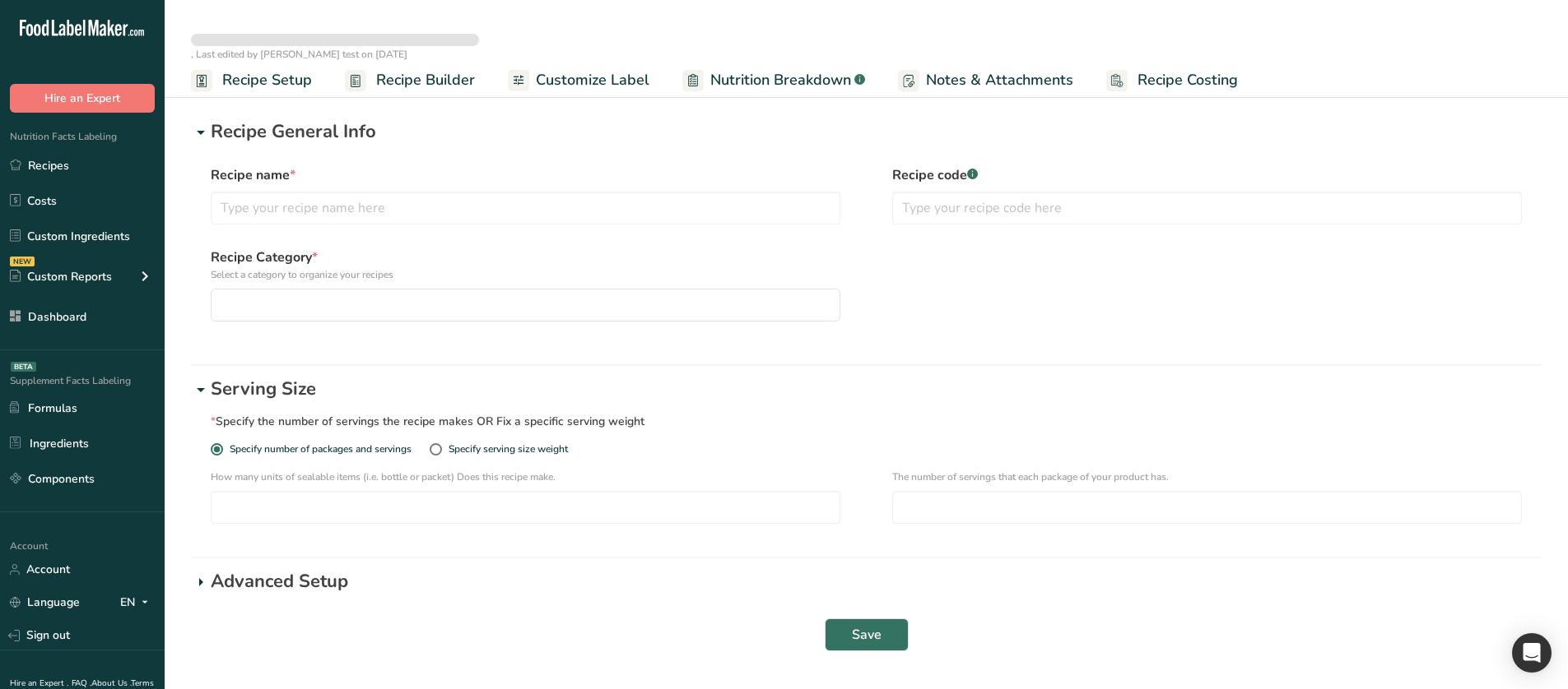
type input "test1"
type input "1"
click at [511, 456] on div "Specify serving size weight" at bounding box center [501, 457] width 143 height 27
click at [503, 450] on div "Specify serving size weight" at bounding box center [508, 449] width 119 height 12
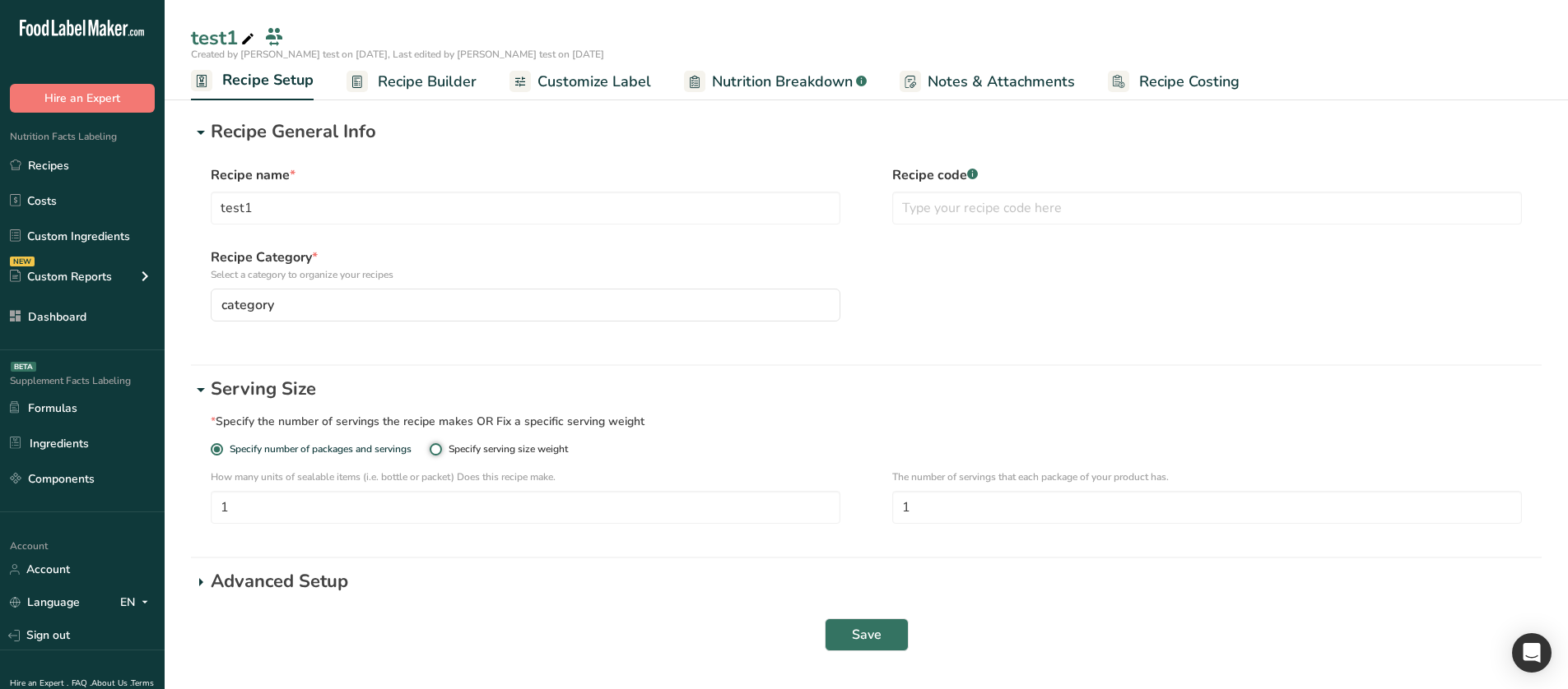
click at [440, 450] on input "Specify serving size weight" at bounding box center [434, 449] width 11 height 11
radio input "true"
radio input "false"
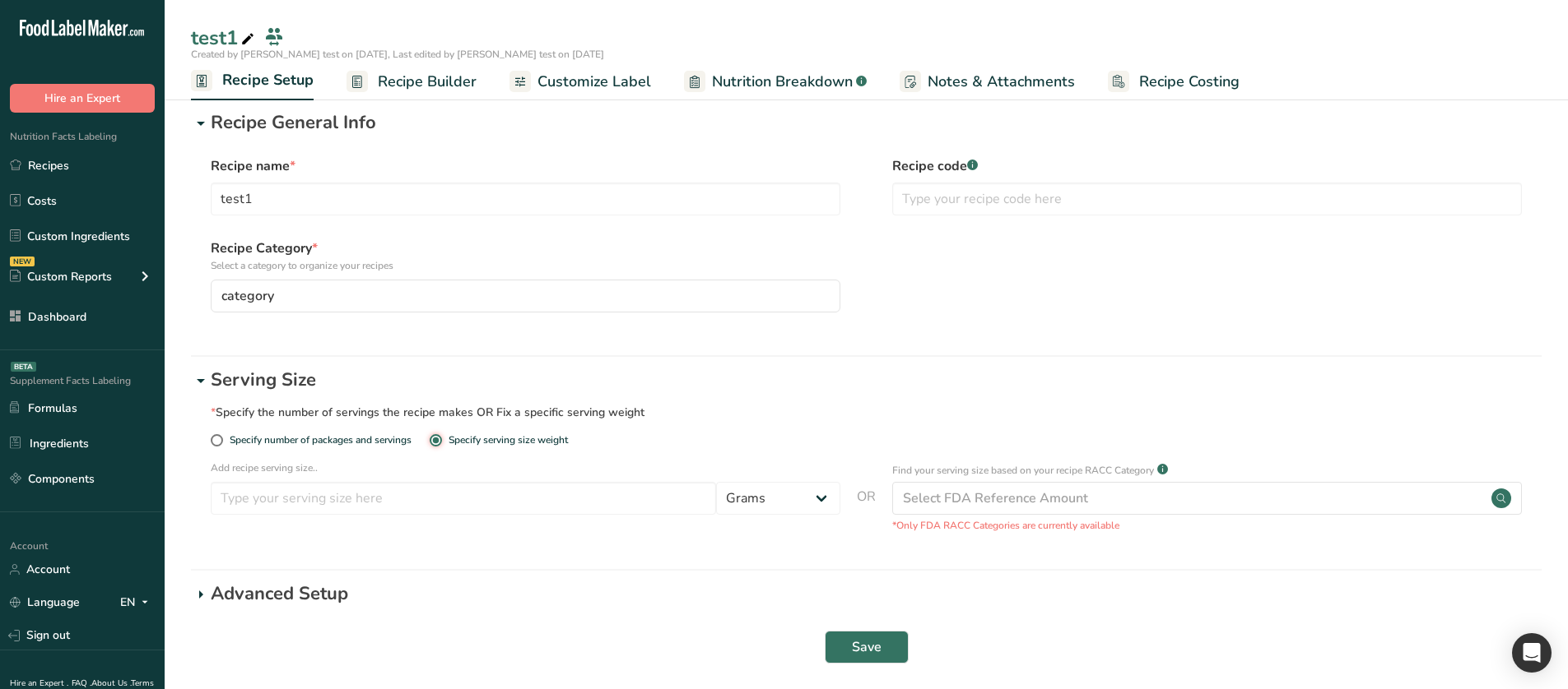
scroll to position [20, 0]
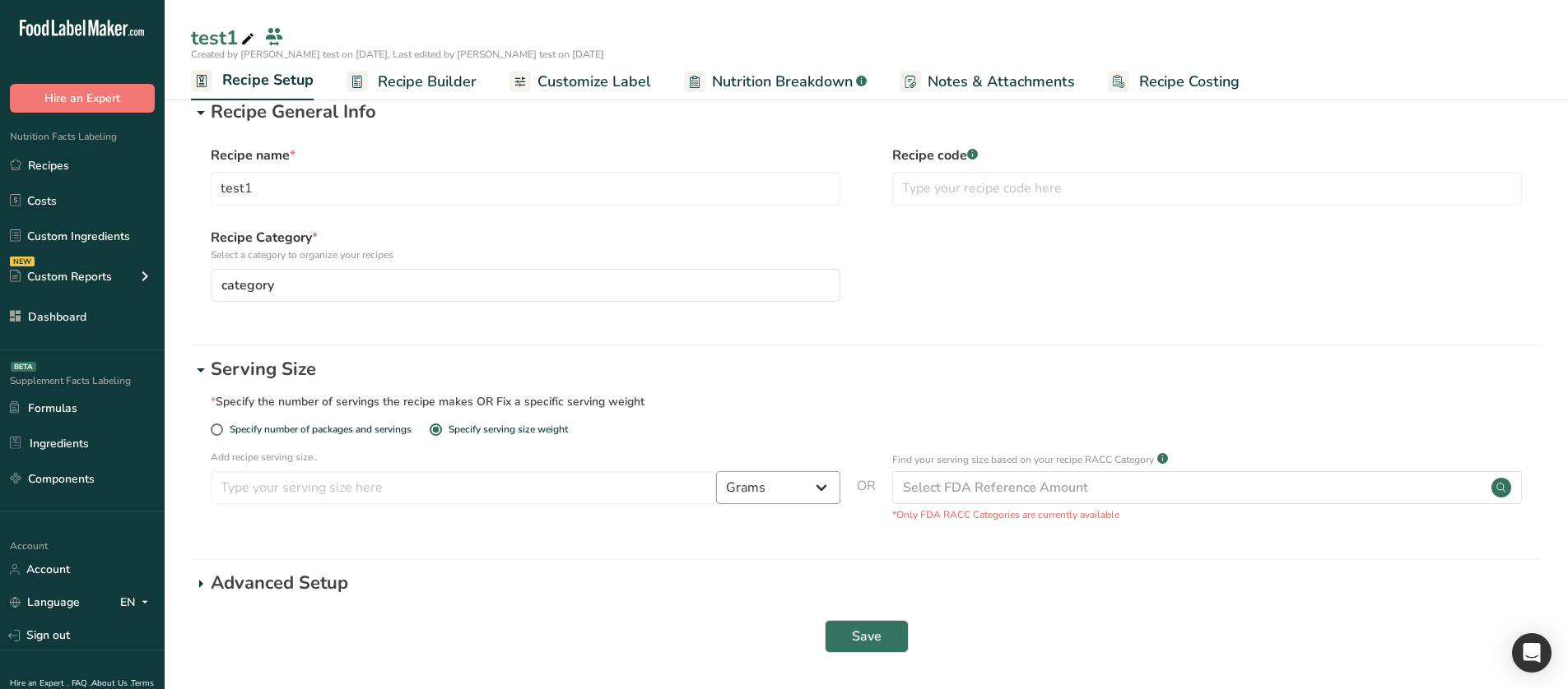
click at [795, 472] on div "Add recipe serving size.. Grams ppm ug kg mg mcg lb oz quarter cup half cup l m…" at bounding box center [525, 481] width 629 height 62
click at [799, 476] on select "Grams ppm ug kg mg mcg lb oz quarter cup half cup l ml fl oz tbsp tsp cup qt ga…" at bounding box center [778, 487] width 124 height 32
select select "28"
click at [716, 472] on select "Grams ppm ug kg mg mcg lb oz quarter cup half cup l ml fl oz tbsp tsp cup qt ga…" at bounding box center [778, 487] width 124 height 32
select select "29"
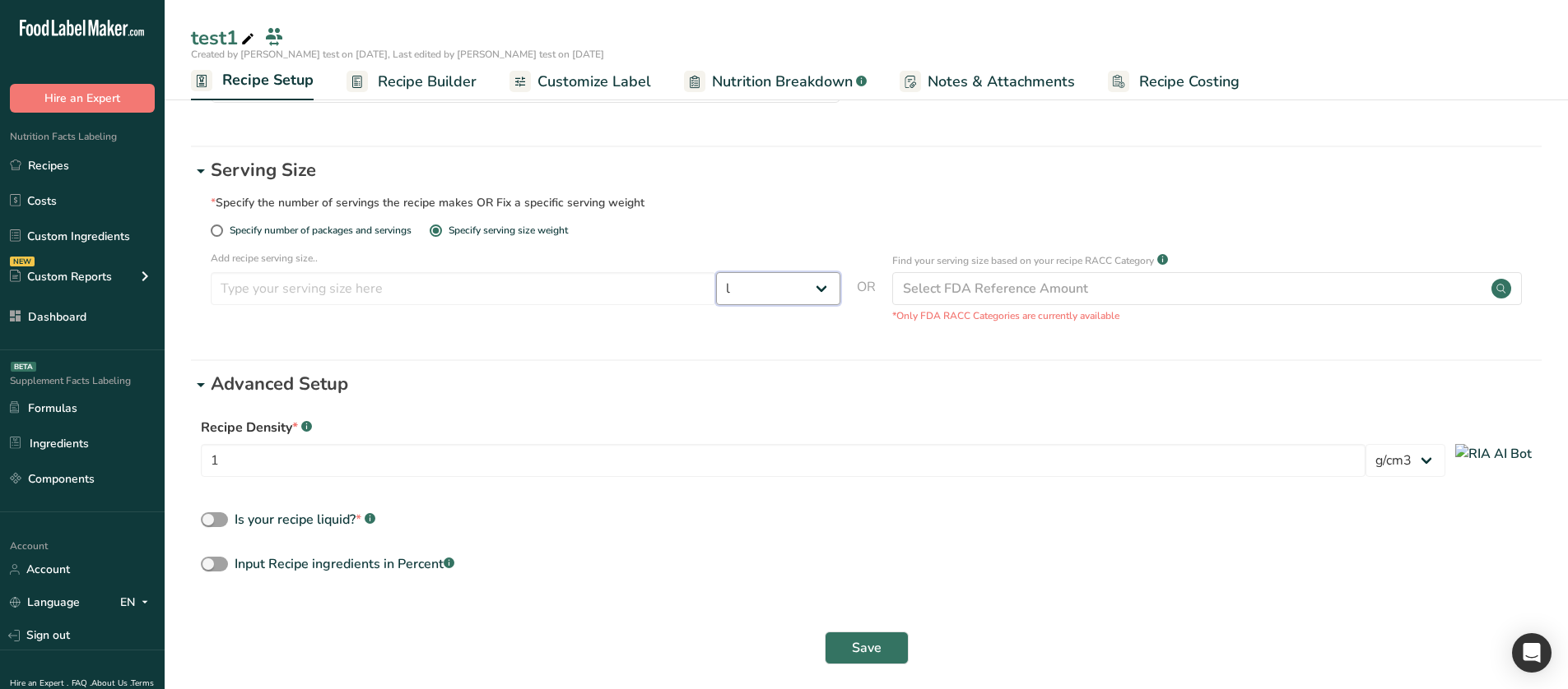
scroll to position [230, 0]
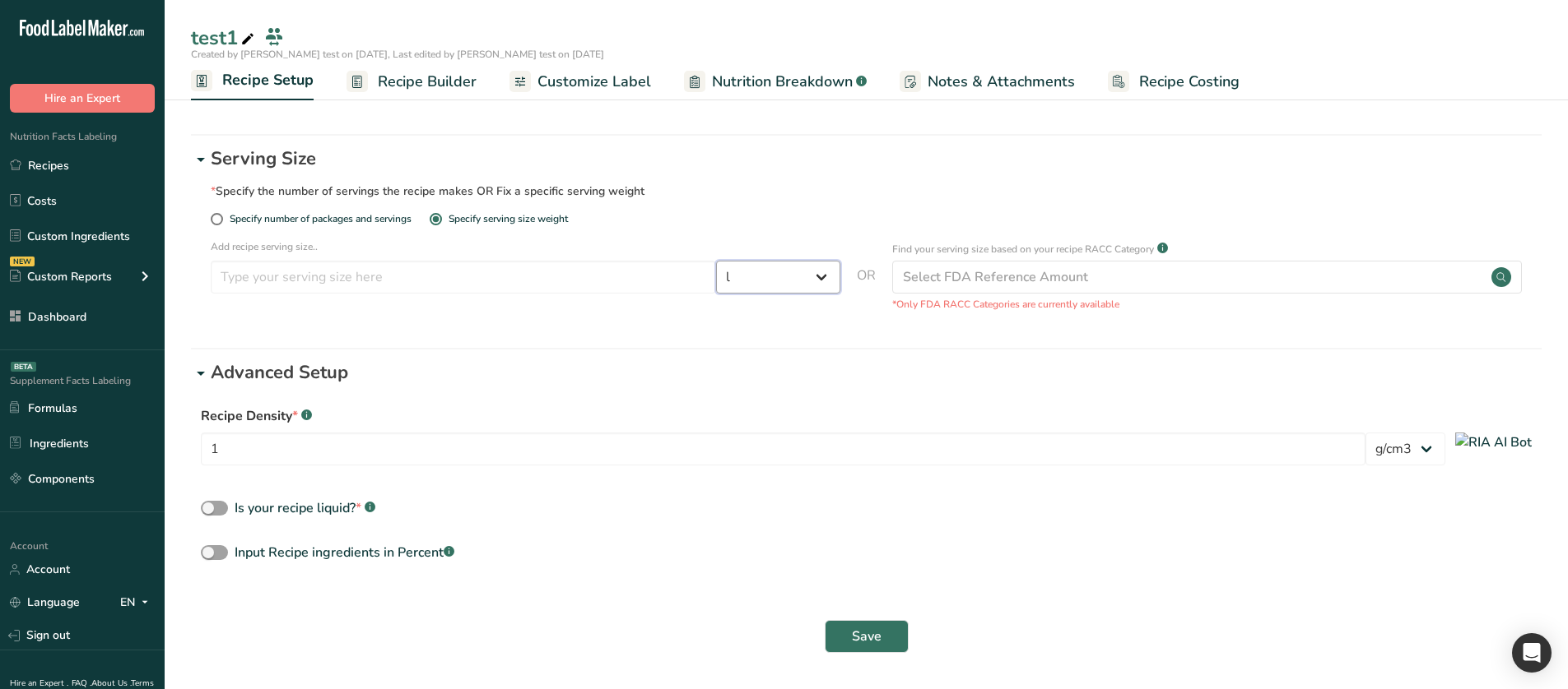
click at [780, 286] on select "Grams ppm ug kg mg mcg lb oz quarter cup half cup l ml fl oz tbsp tsp cup qt ga…" at bounding box center [778, 277] width 124 height 32
select select "12"
click at [716, 293] on select "Grams ppm ug kg mg mcg lb oz quarter cup half cup l ml fl oz tbsp tsp cup qt ga…" at bounding box center [778, 277] width 124 height 32
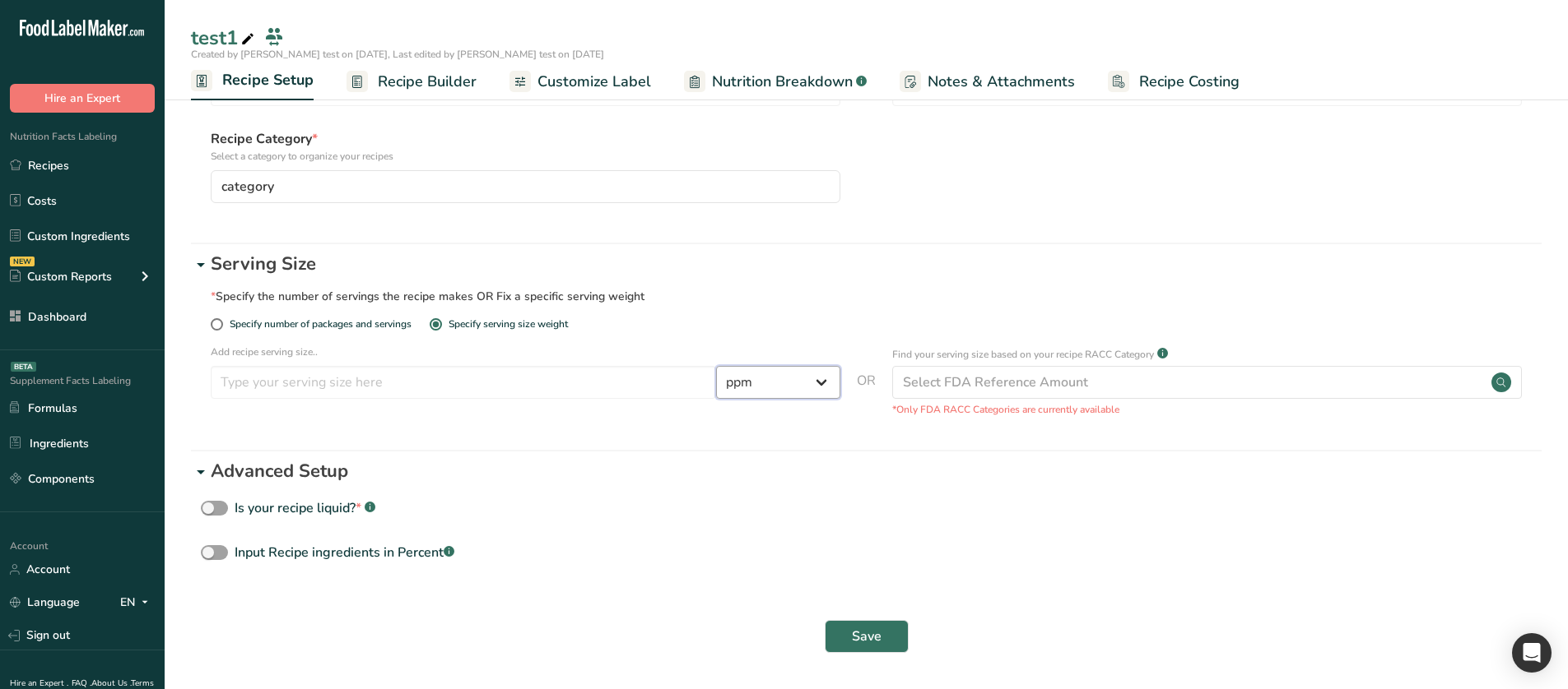
scroll to position [0, 0]
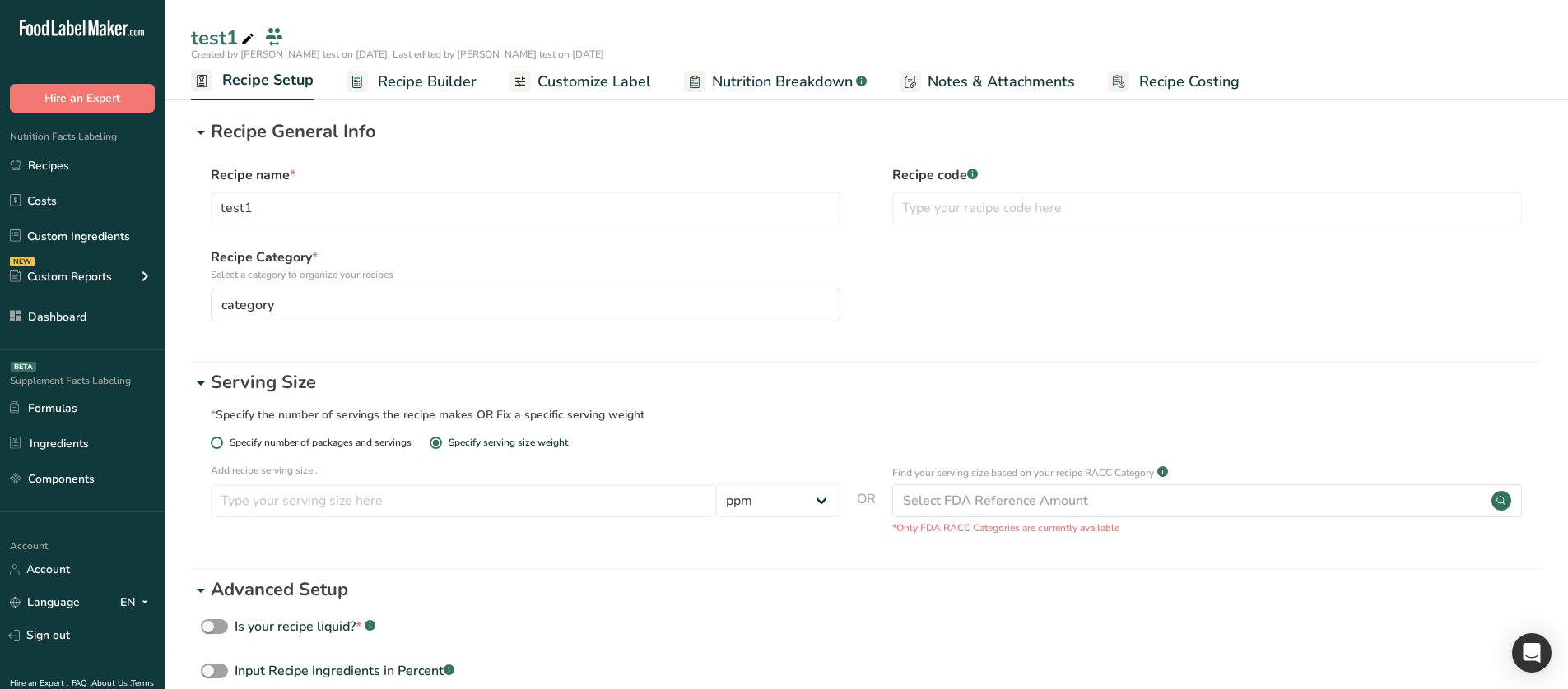
click at [339, 443] on span "Specify number of packages and servings" at bounding box center [318, 442] width 188 height 12
click at [222, 443] on input "Specify number of packages and servings" at bounding box center [216, 442] width 11 height 11
radio input "true"
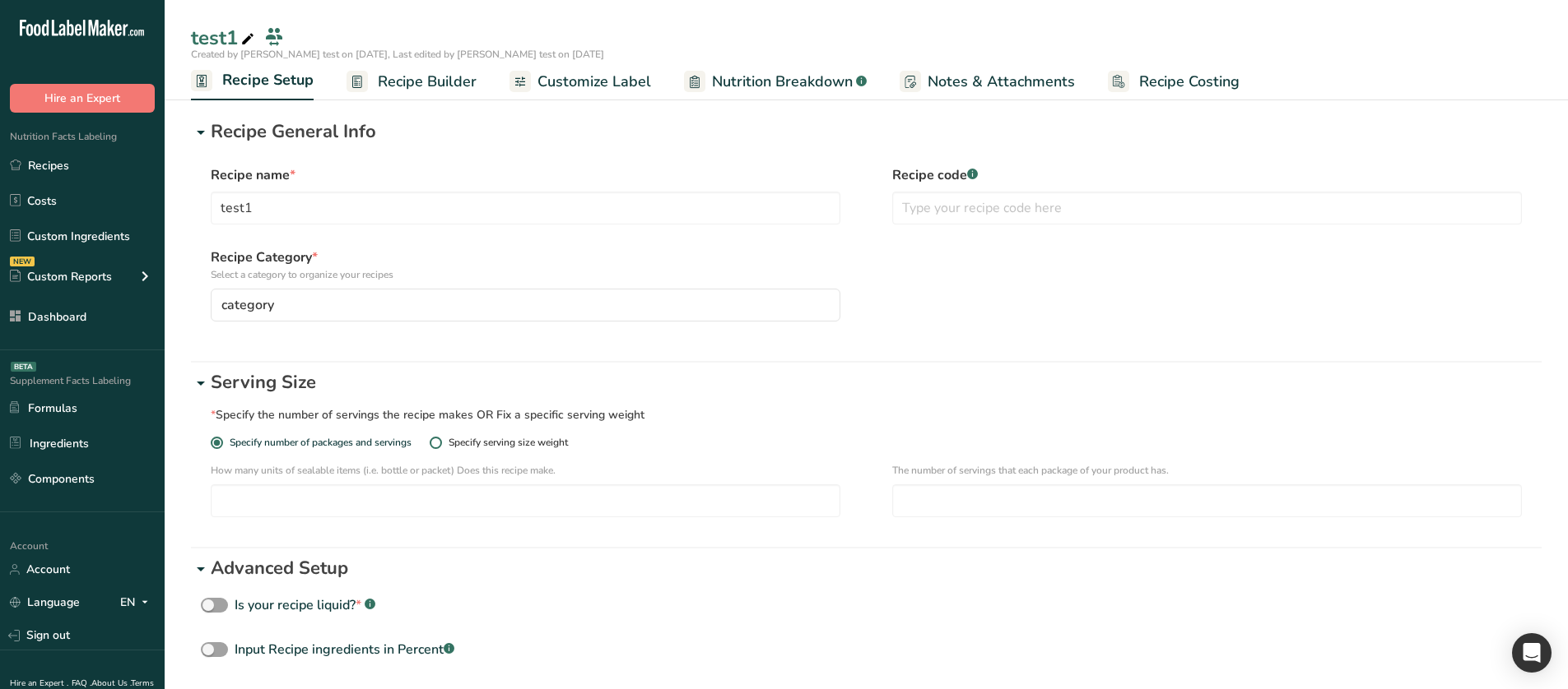
click at [489, 443] on div "Specify serving size weight" at bounding box center [508, 442] width 119 height 12
click at [440, 443] on input "Specify serving size weight" at bounding box center [434, 442] width 11 height 11
radio input "true"
radio input "false"
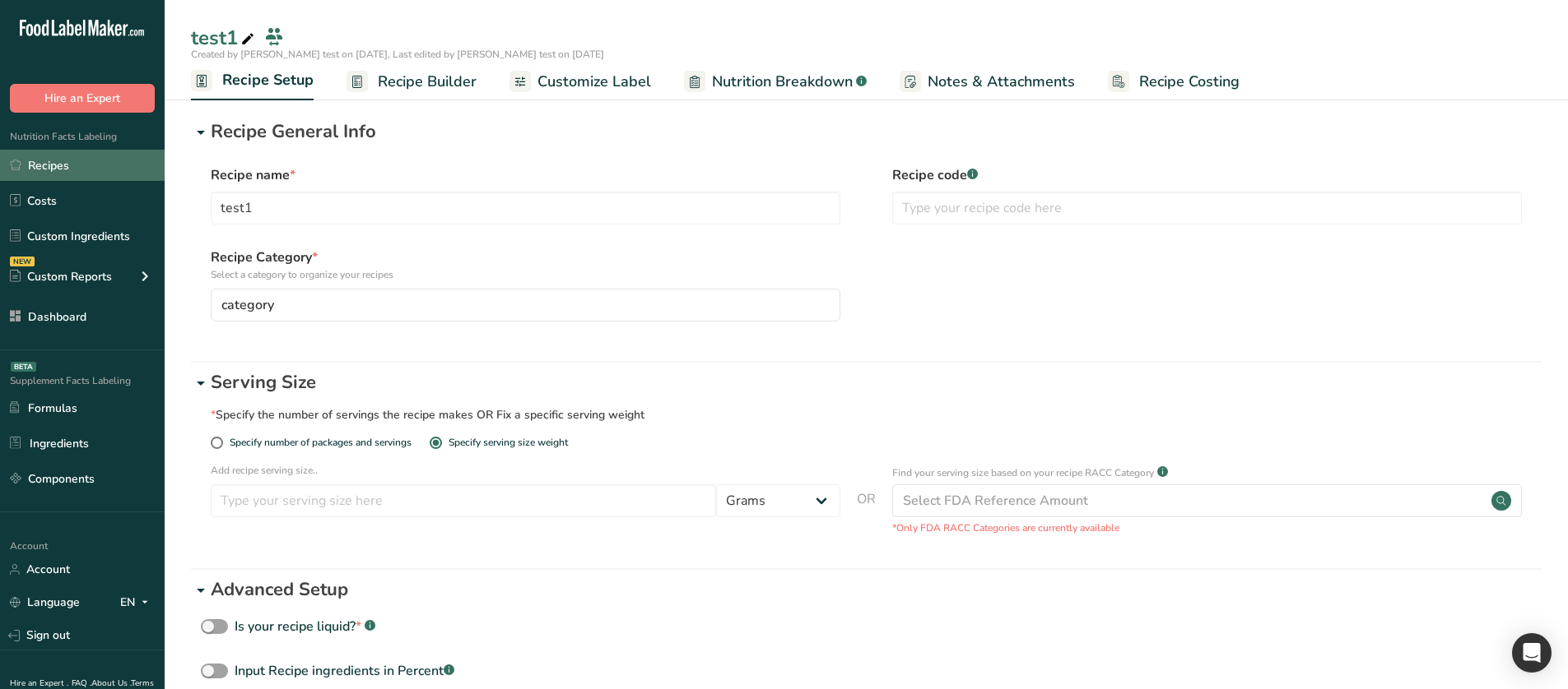
click at [113, 169] on link "Recipes" at bounding box center [82, 166] width 164 height 32
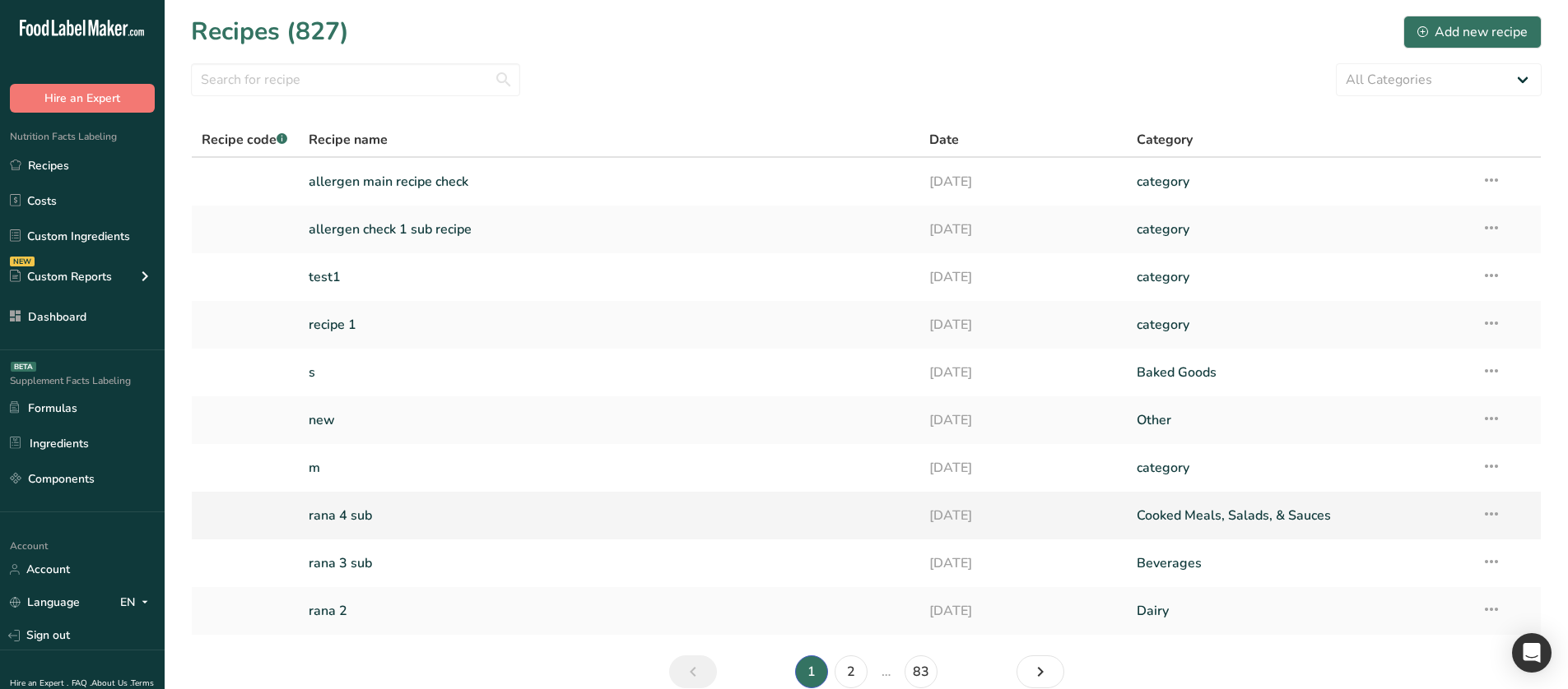
click at [375, 504] on link "rana 4 sub" at bounding box center [609, 515] width 602 height 34
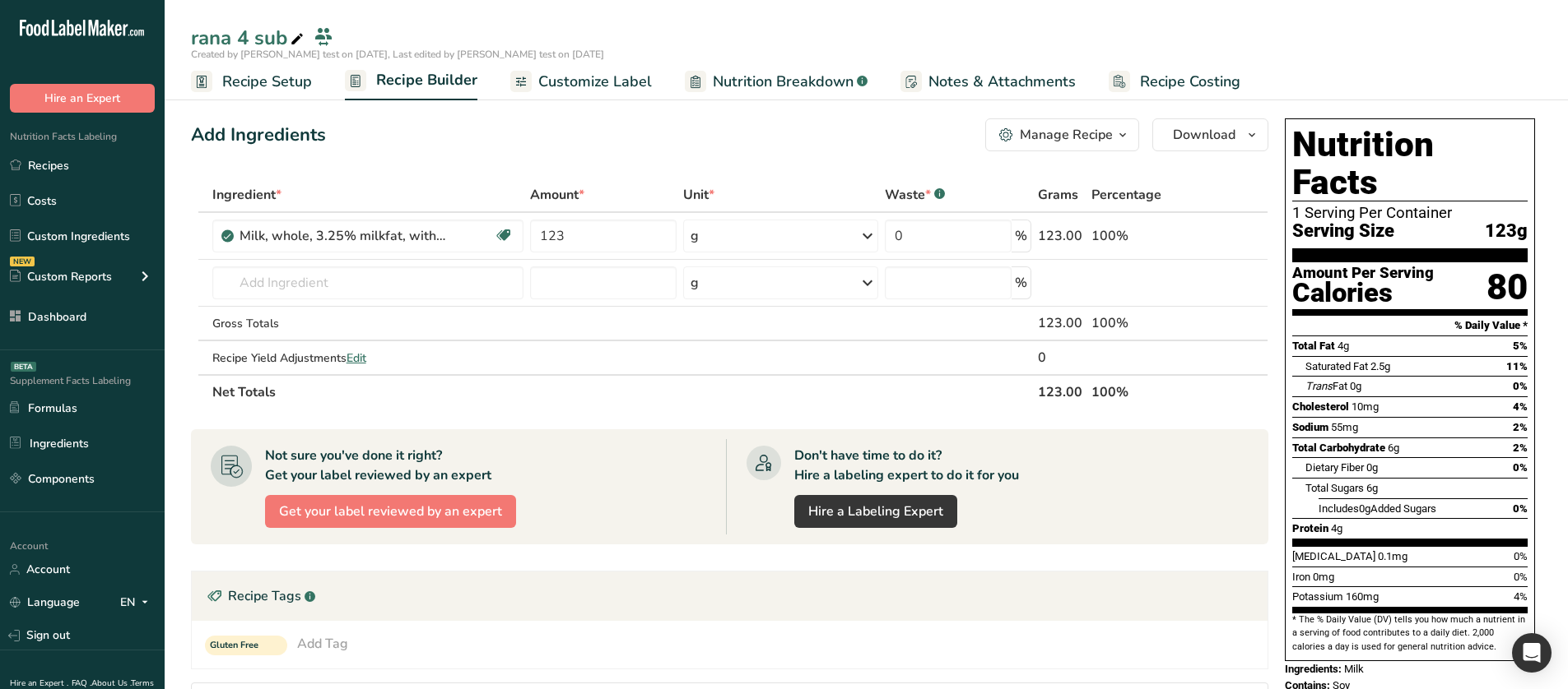
click at [268, 72] on span "Recipe Setup" at bounding box center [268, 82] width 90 height 22
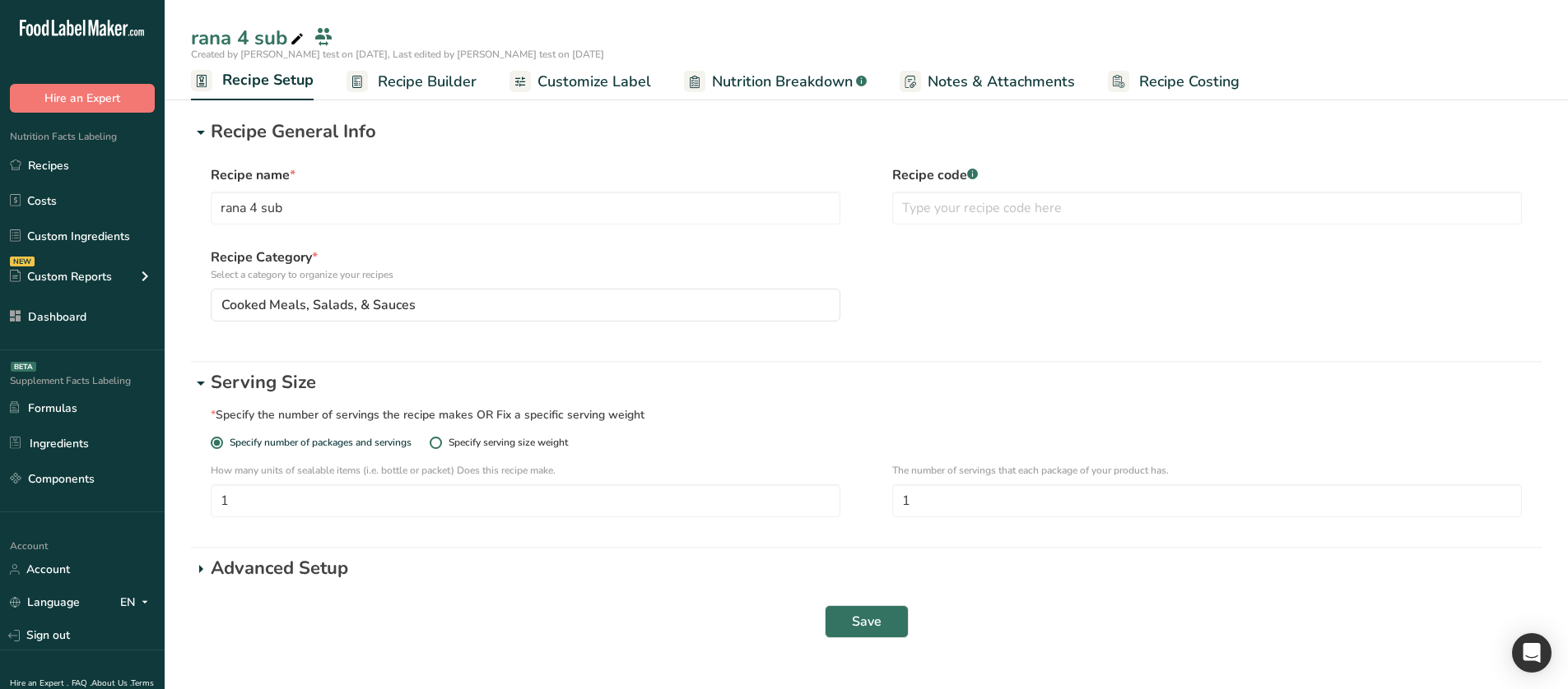
click at [517, 447] on div "Specify serving size weight" at bounding box center [508, 442] width 119 height 12
click at [440, 447] on input "Specify serving size weight" at bounding box center [434, 442] width 11 height 11
radio input "true"
radio input "false"
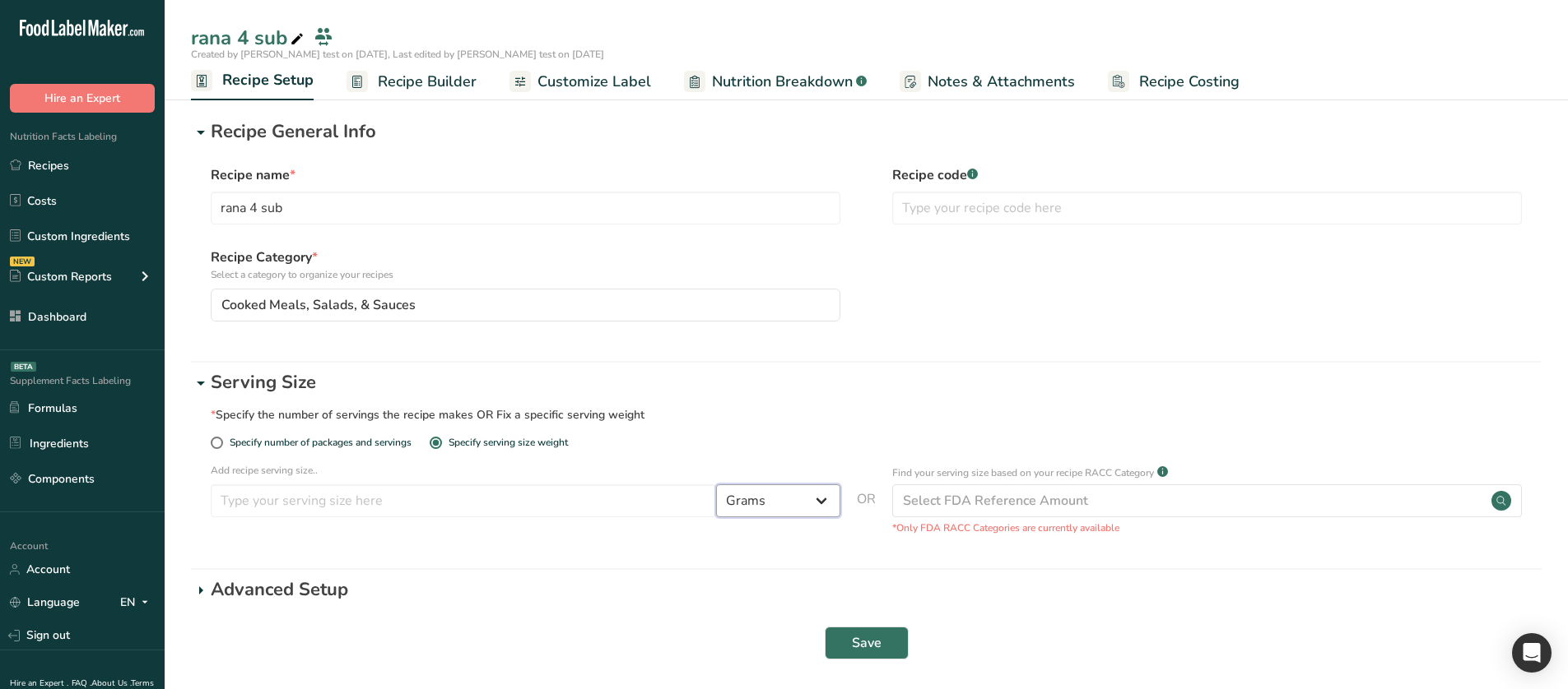
click at [789, 508] on select "Grams ppm ug kg mg mcg lb oz quarter cup half cup l ml fl oz tbsp tsp cup qt ga…" at bounding box center [778, 501] width 124 height 32
select select "28"
click at [716, 485] on select "Grams ppm ug kg mg mcg lb oz quarter cup half cup l ml fl oz tbsp tsp cup qt ga…" at bounding box center [778, 501] width 124 height 32
select select "29"
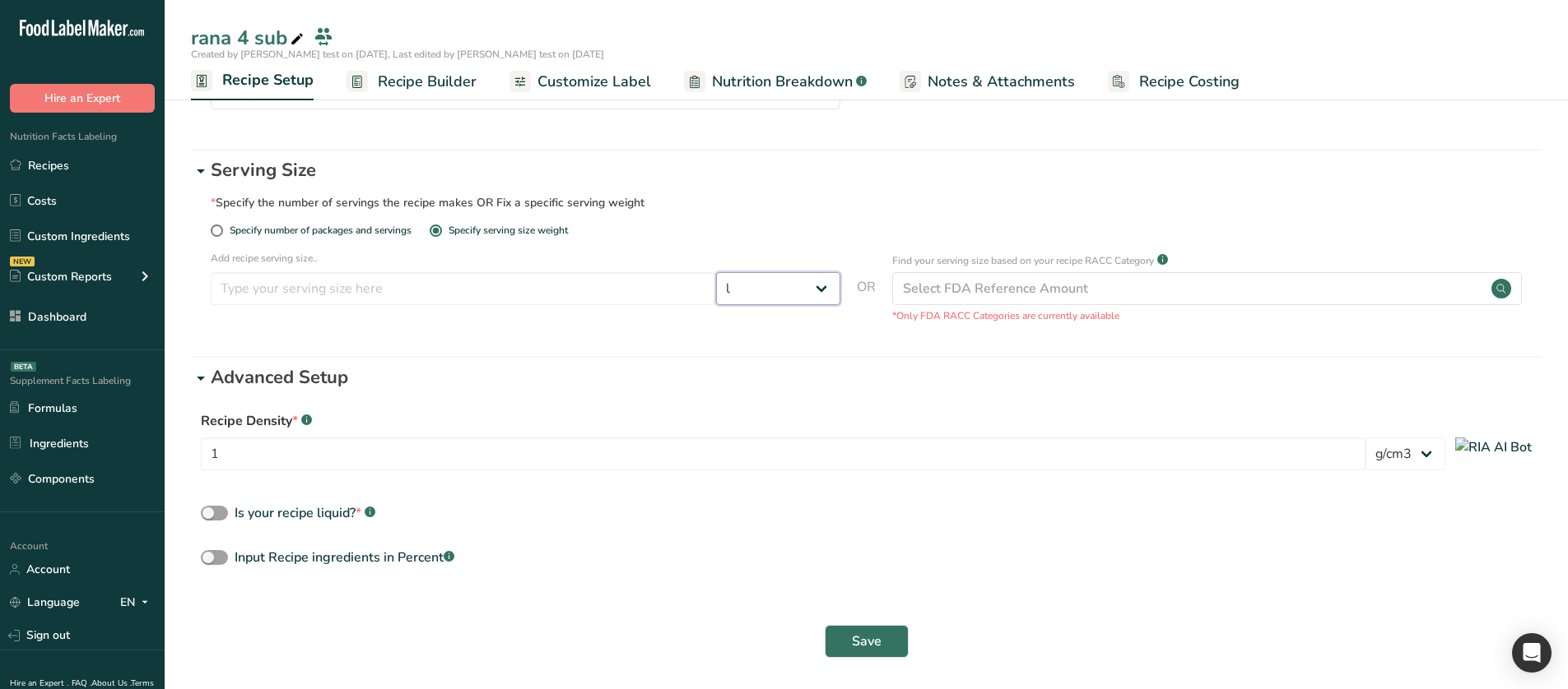
scroll to position [217, 0]
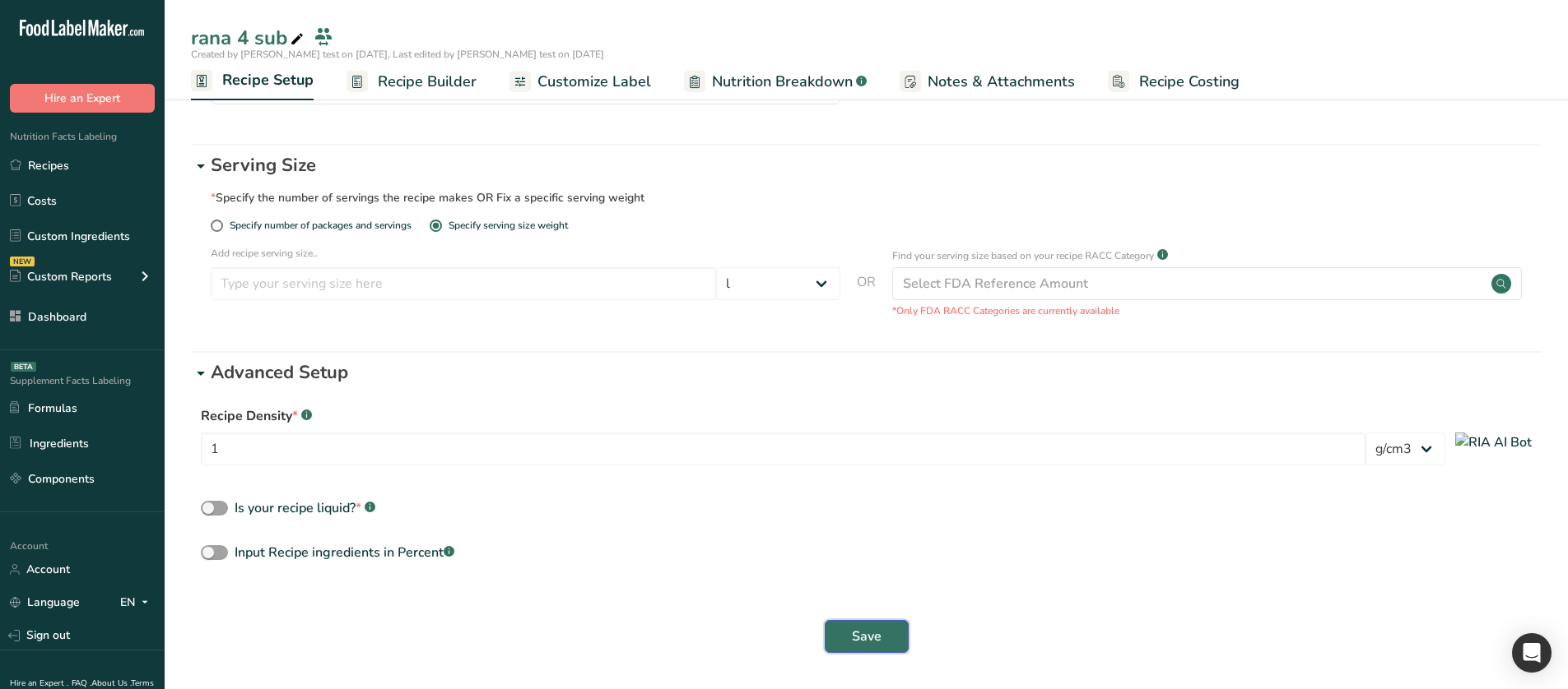
click at [875, 638] on span "Save" at bounding box center [867, 637] width 30 height 20
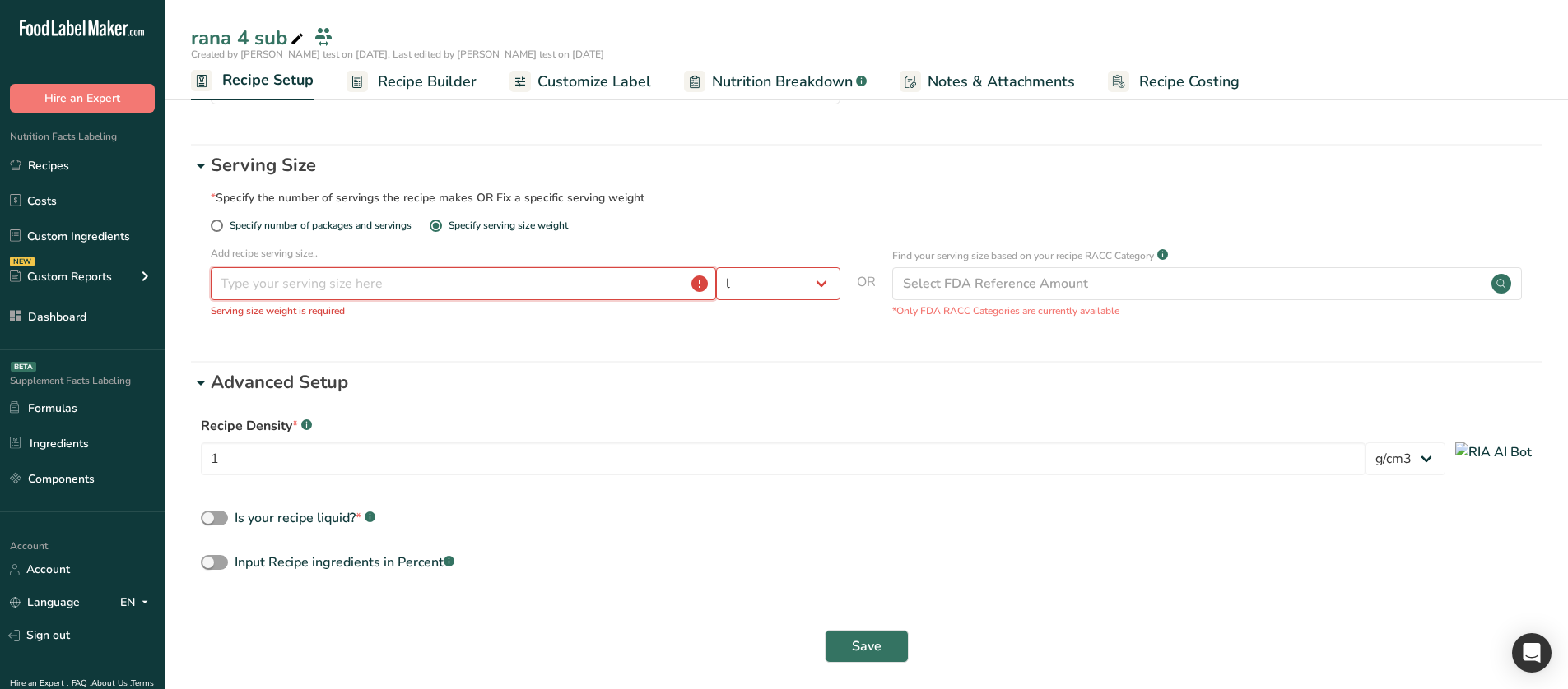
click at [467, 296] on input "number" at bounding box center [463, 283] width 505 height 32
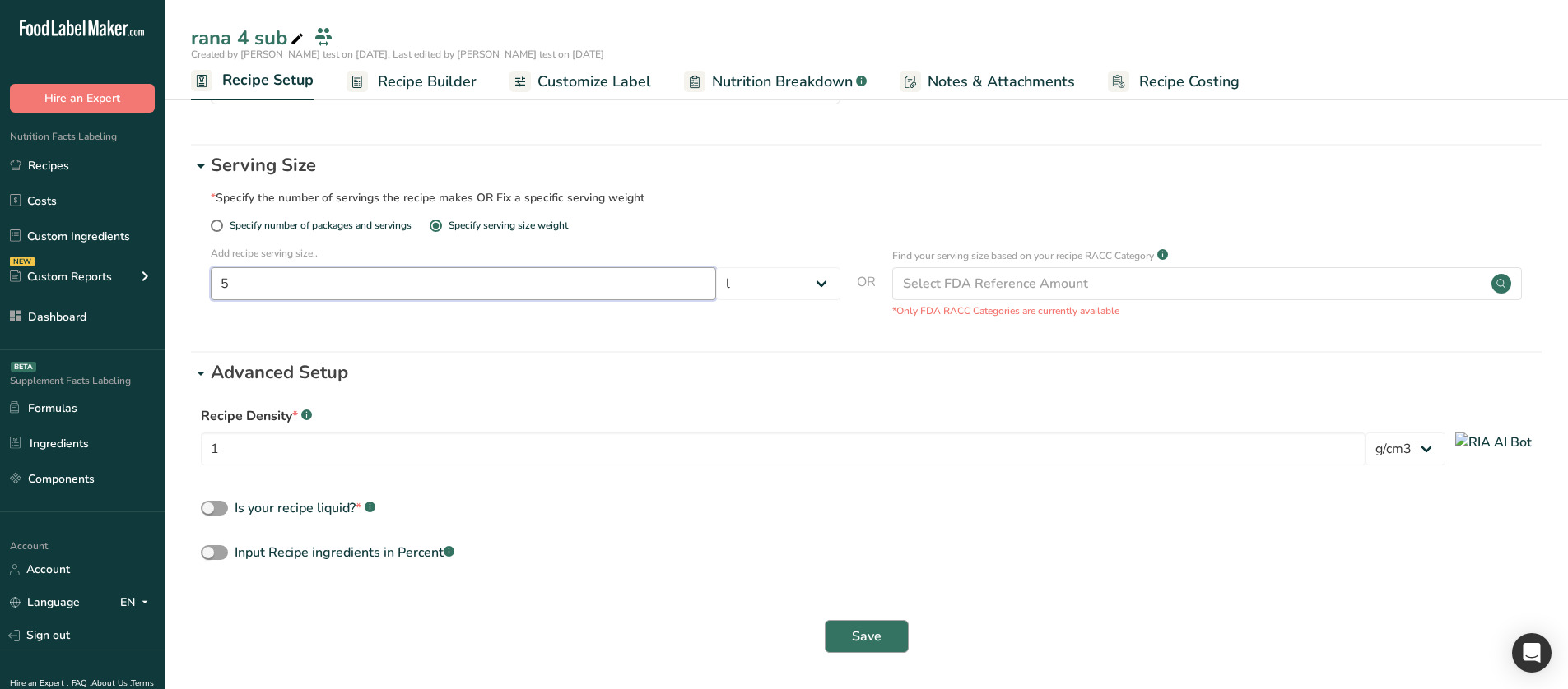
type input "5"
click at [888, 636] on button "Save" at bounding box center [866, 636] width 84 height 32
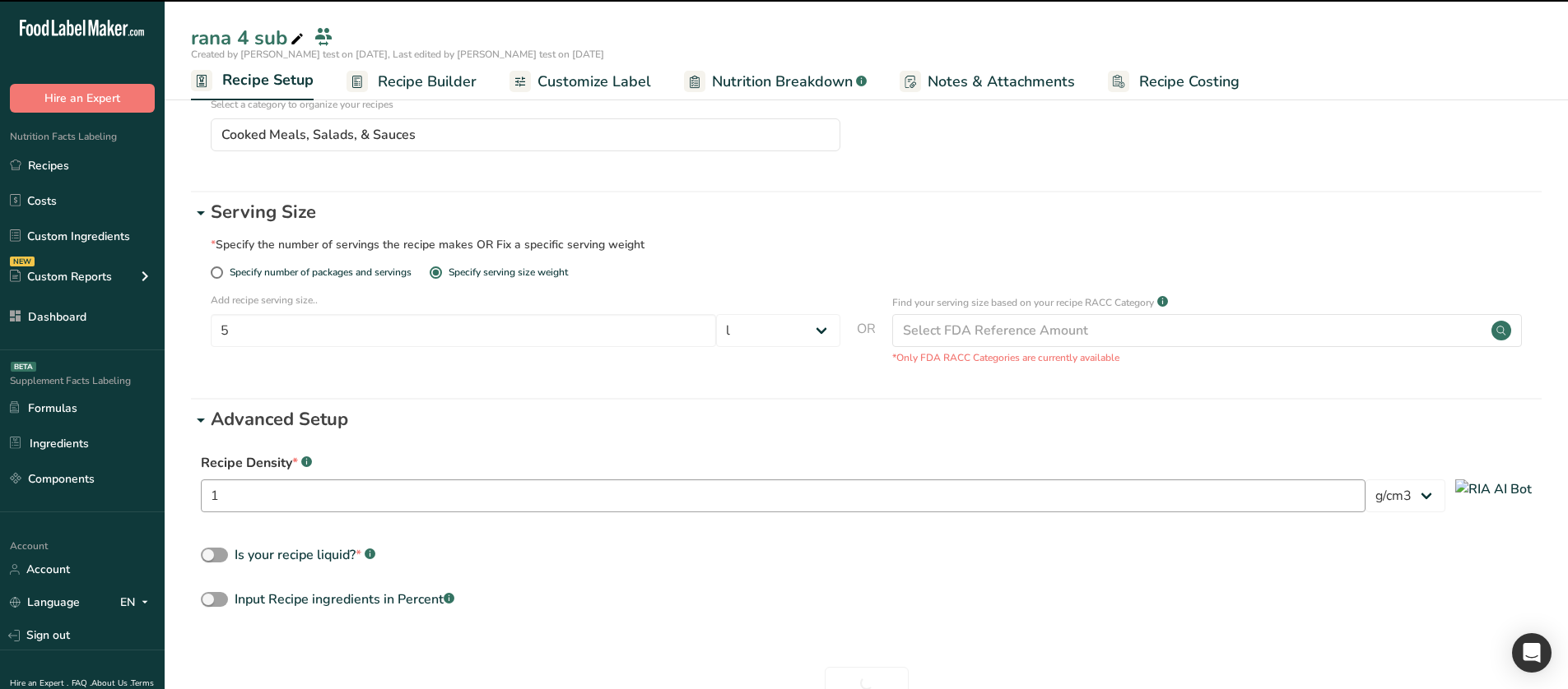
scroll to position [0, 0]
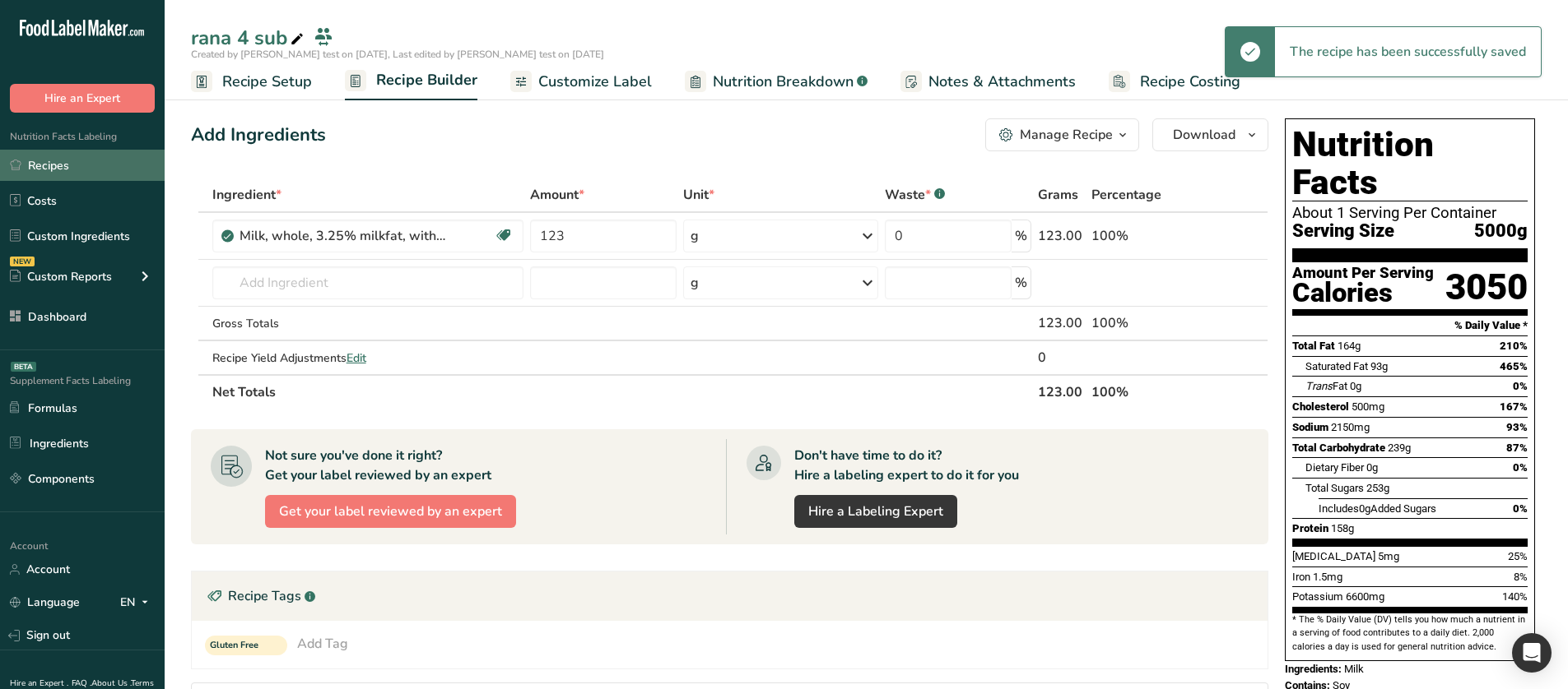
click at [93, 163] on link "Recipes" at bounding box center [82, 166] width 164 height 32
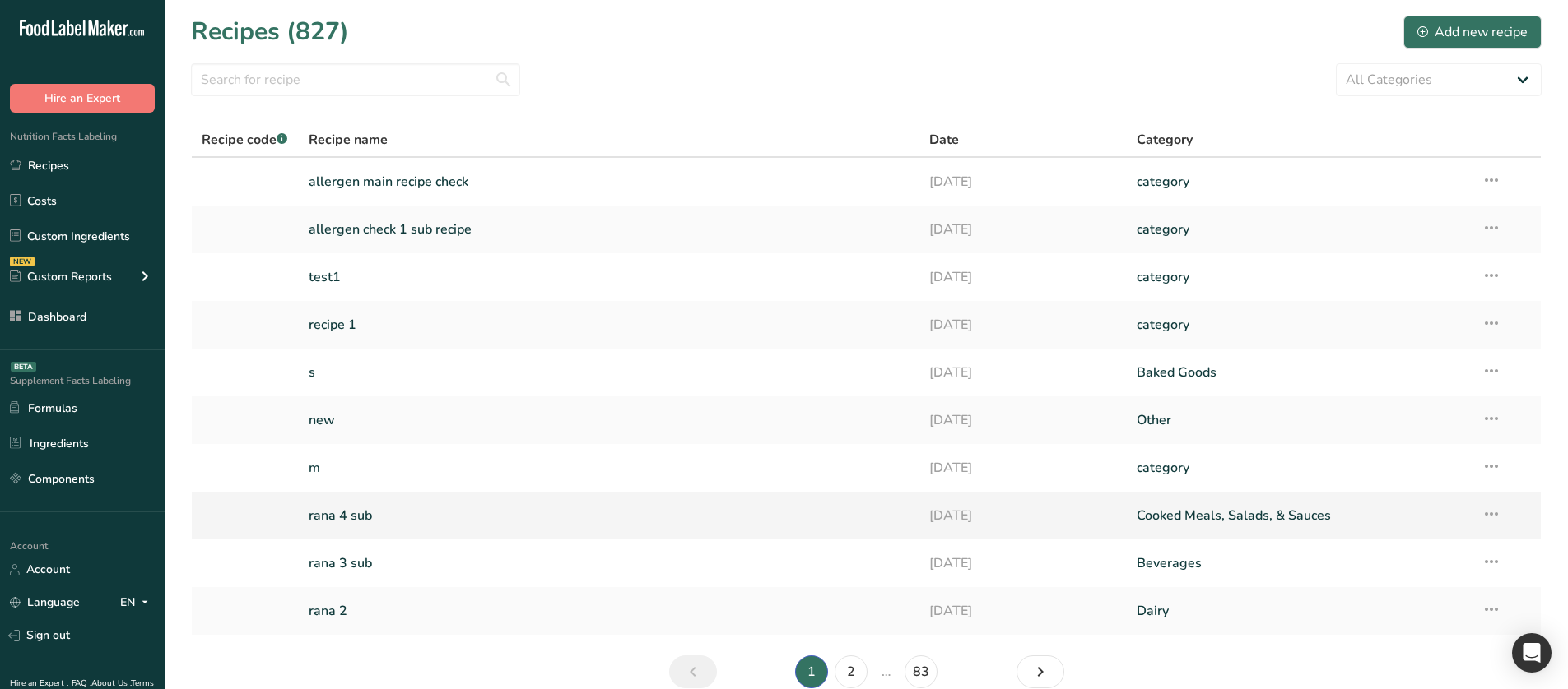
click at [408, 512] on link "rana 4 sub" at bounding box center [609, 515] width 602 height 34
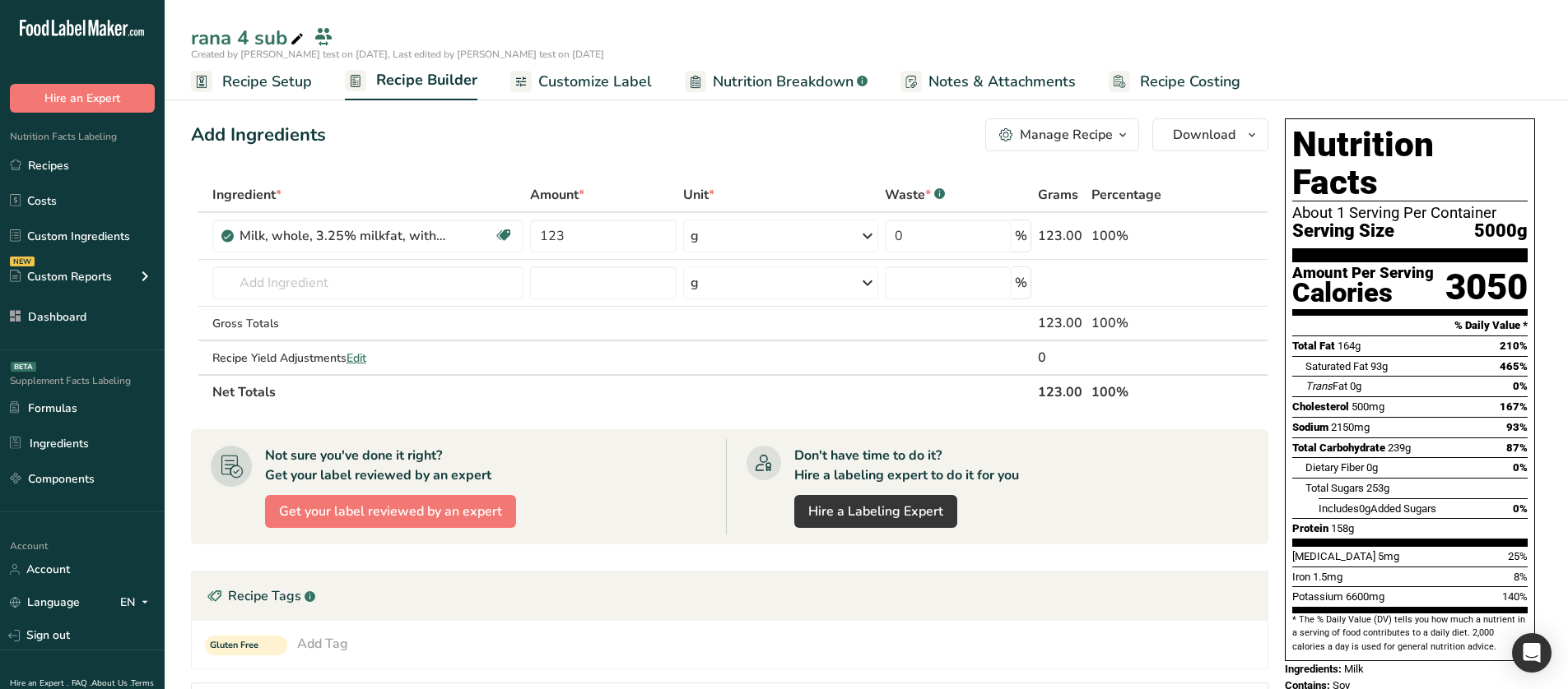
click at [275, 66] on link "Recipe Setup" at bounding box center [251, 82] width 121 height 37
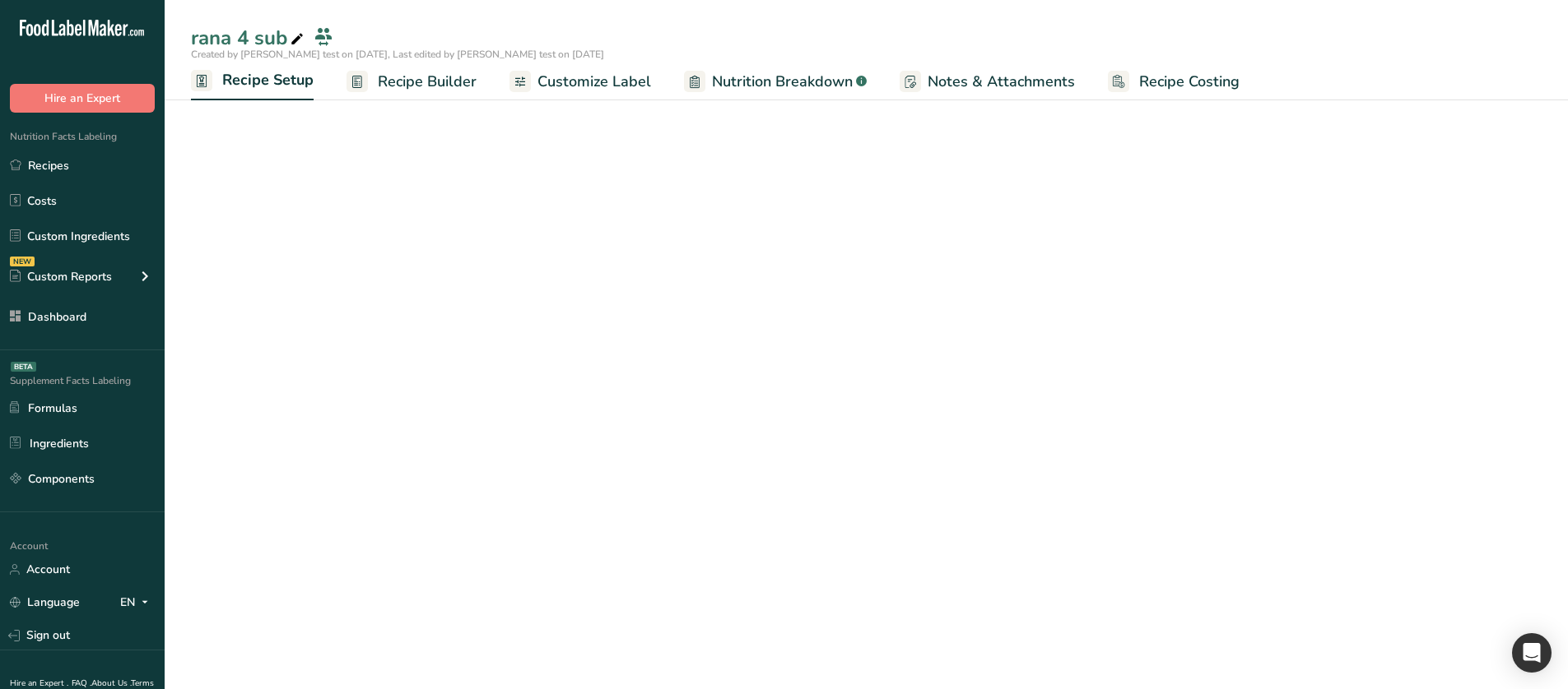
select select "28"
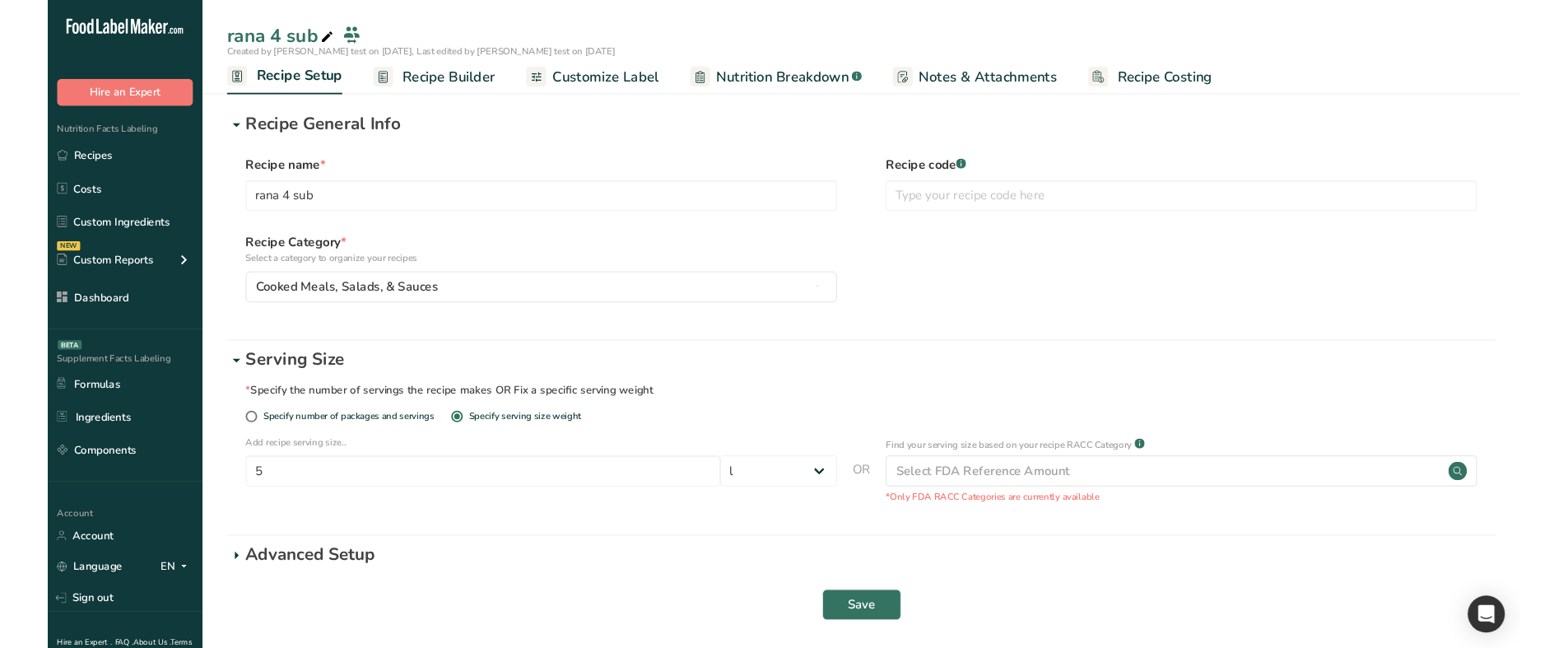
scroll to position [7, 0]
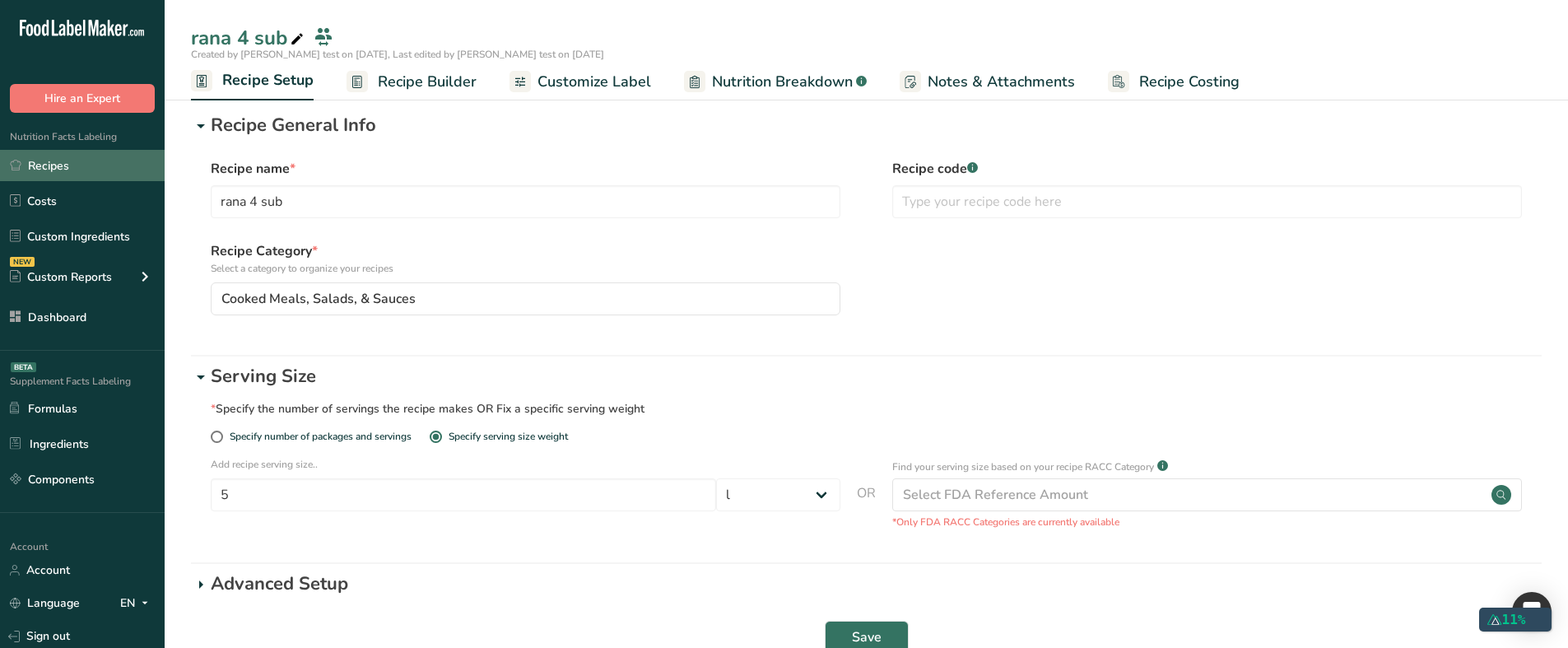
click at [90, 171] on link "Recipes" at bounding box center [82, 166] width 164 height 32
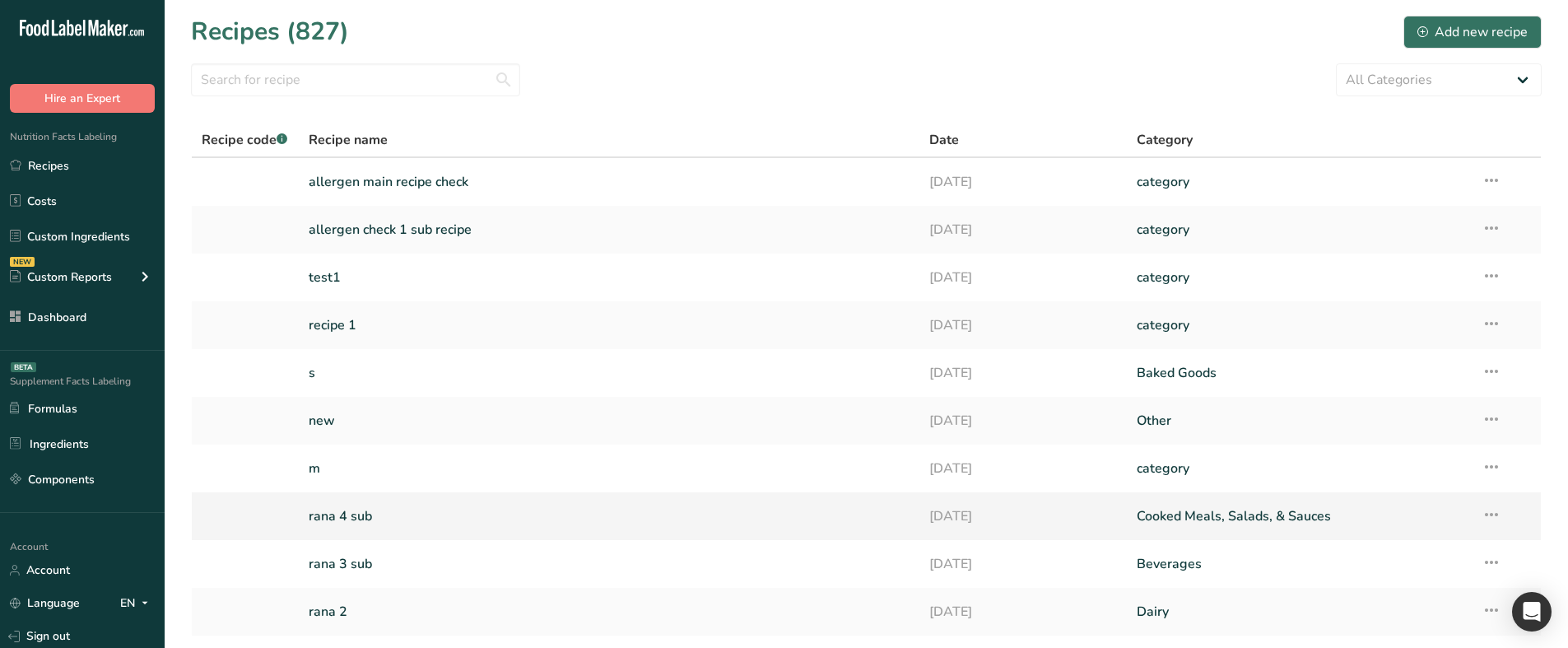
click at [373, 525] on link "rana 4 sub" at bounding box center [609, 515] width 602 height 34
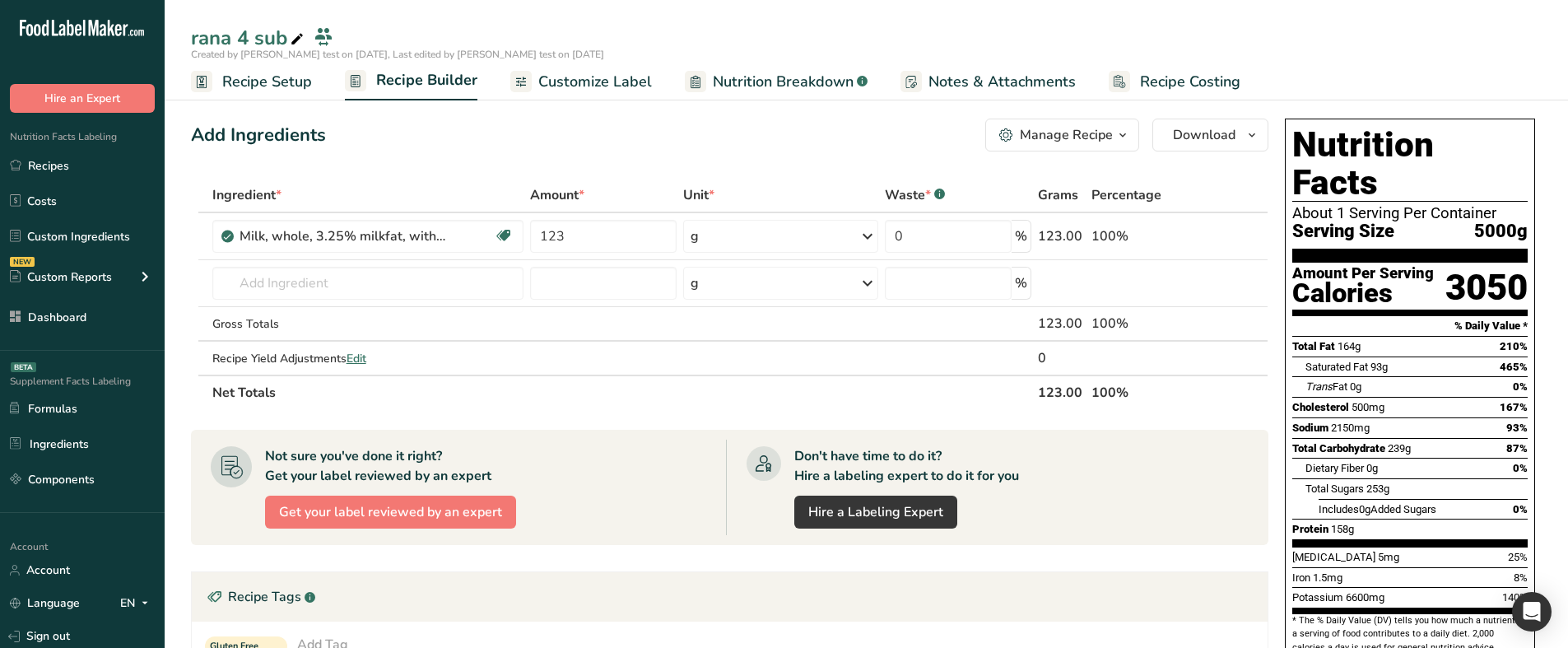
click at [293, 90] on span "Recipe Setup" at bounding box center [268, 82] width 90 height 23
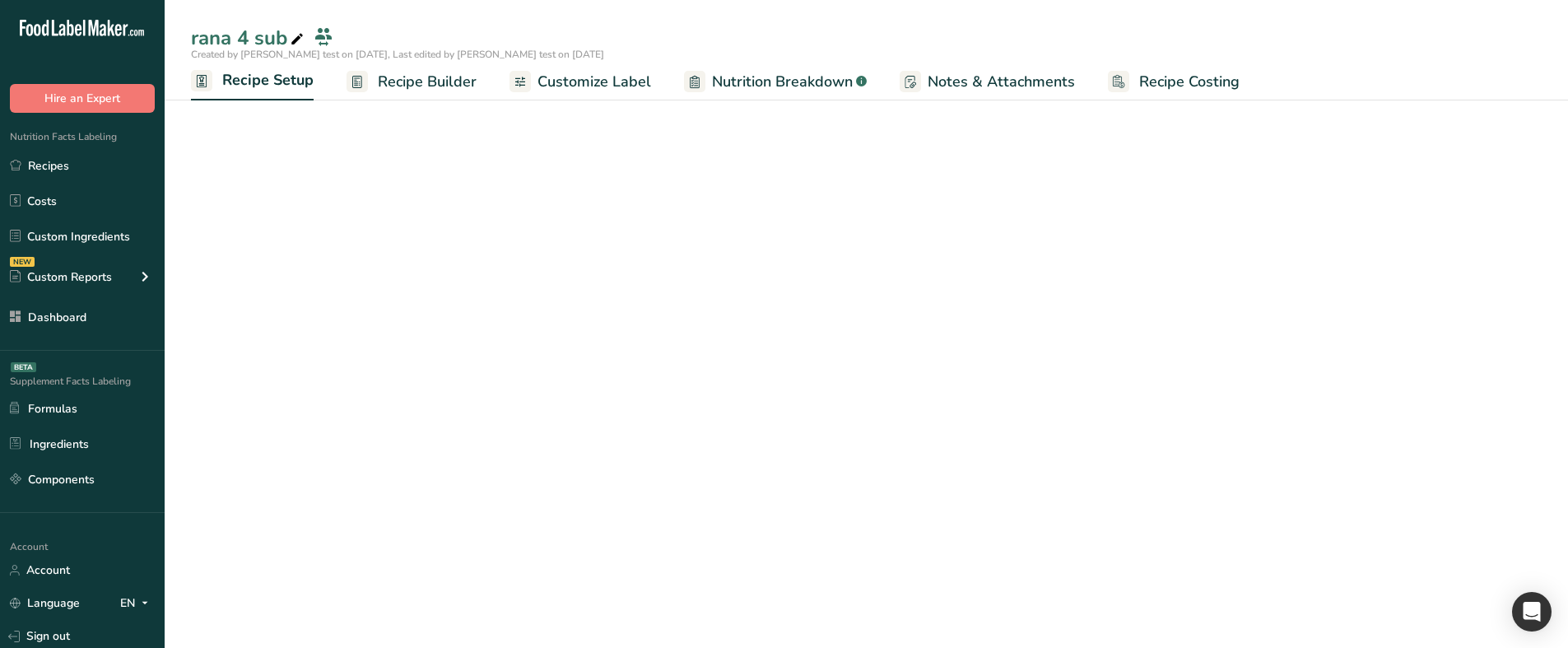
select select "28"
select select "29"
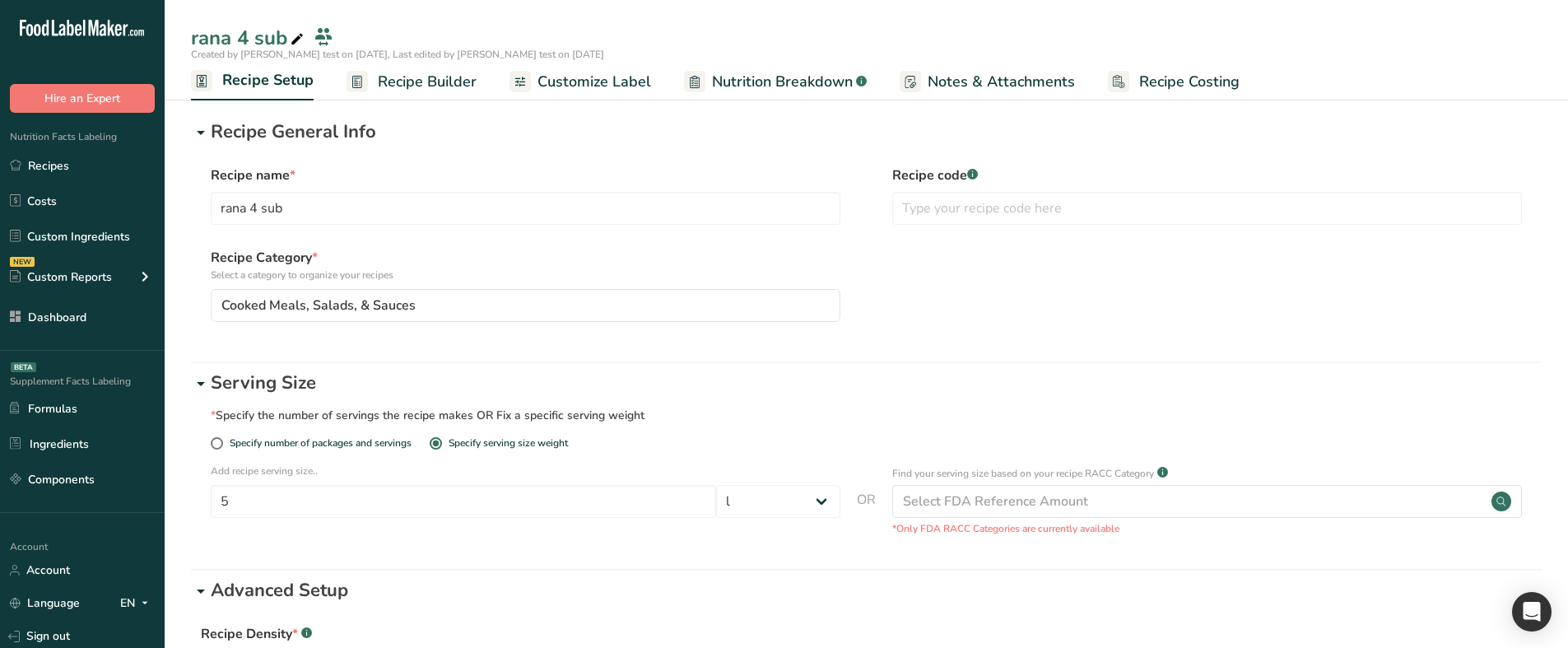
click at [315, 140] on p "Recipe General Info" at bounding box center [876, 132] width 1331 height 28
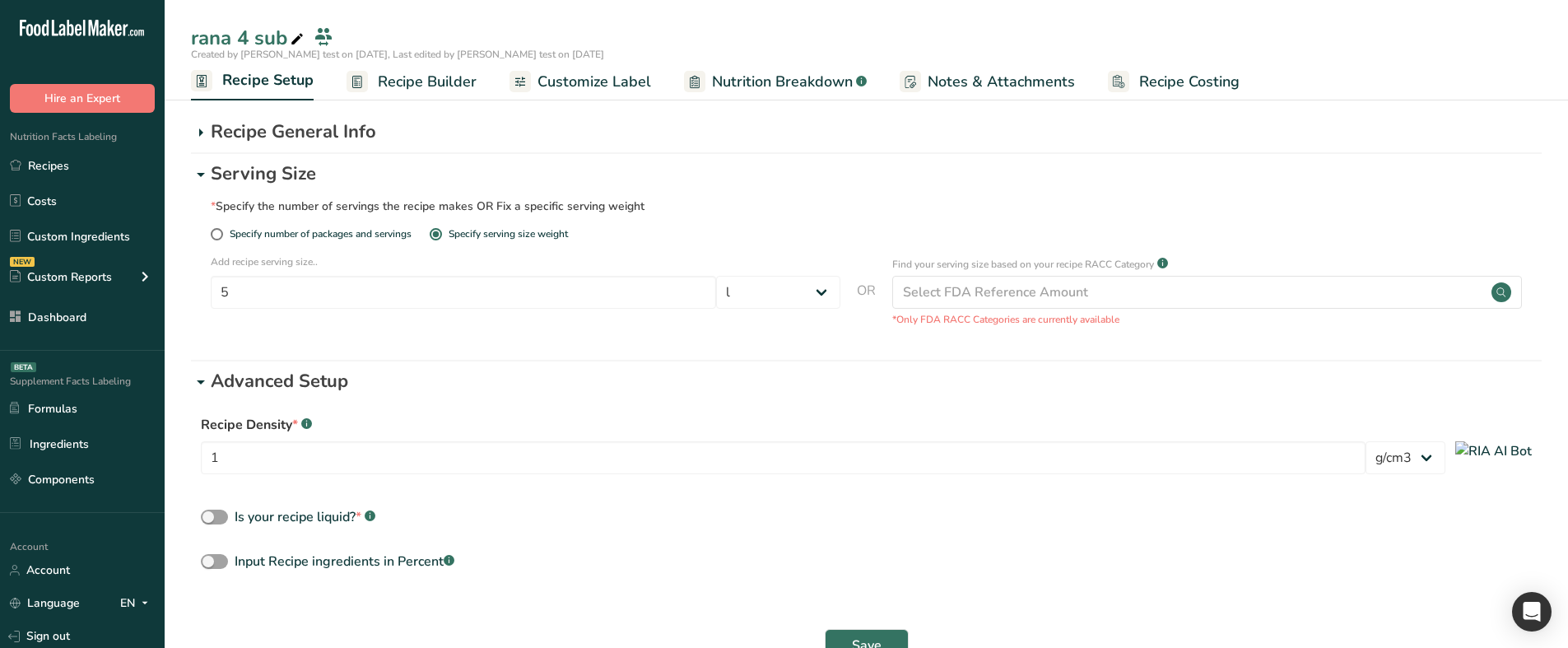
click at [321, 187] on p "Serving Size" at bounding box center [876, 174] width 1331 height 28
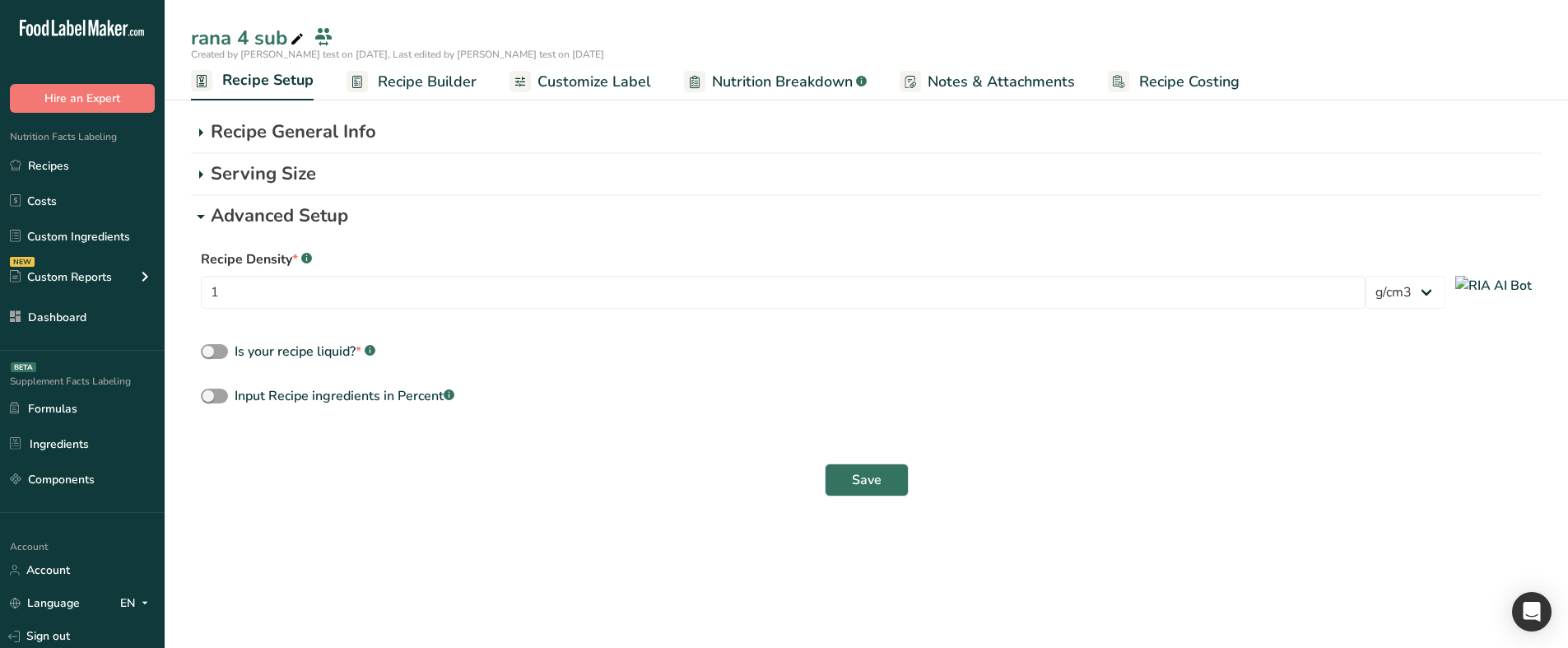
click at [338, 216] on p "Advanced Setup" at bounding box center [876, 216] width 1331 height 28
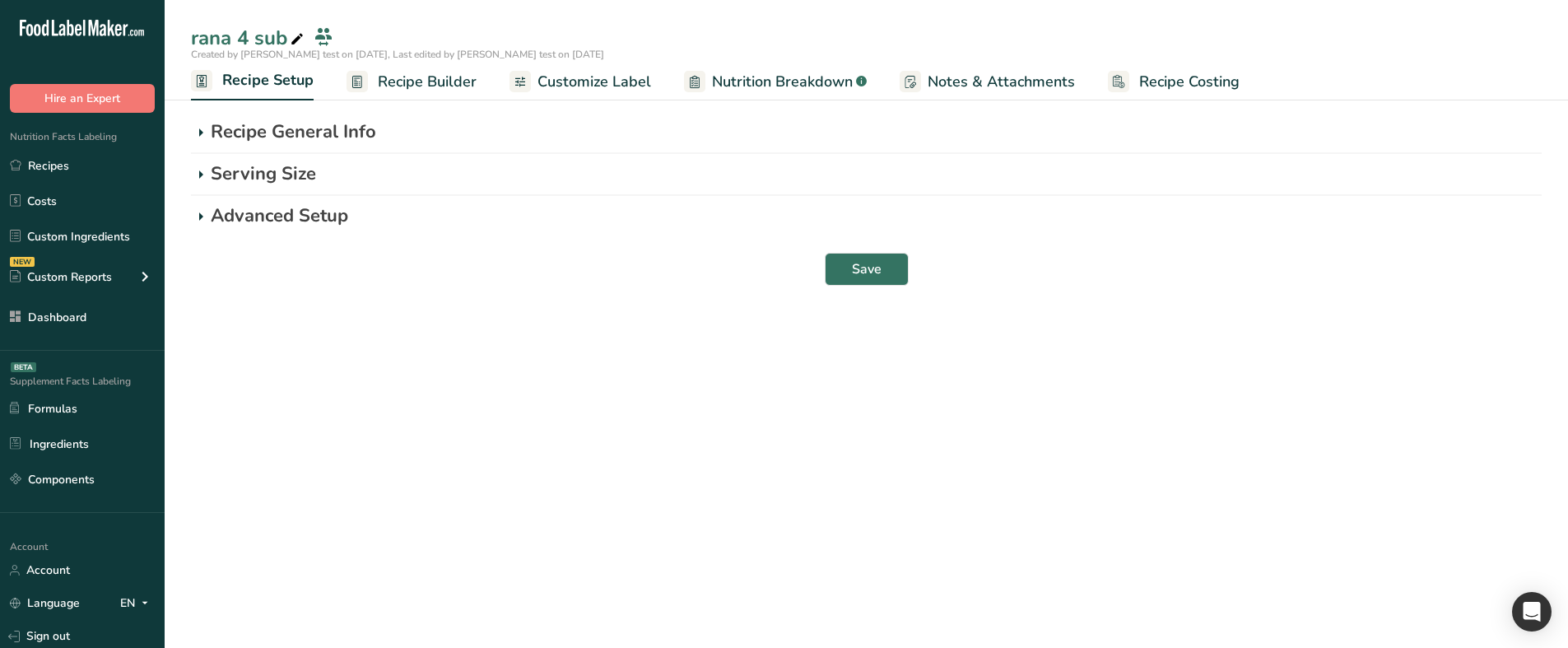
click at [362, 220] on p "Advanced Setup" at bounding box center [876, 216] width 1331 height 28
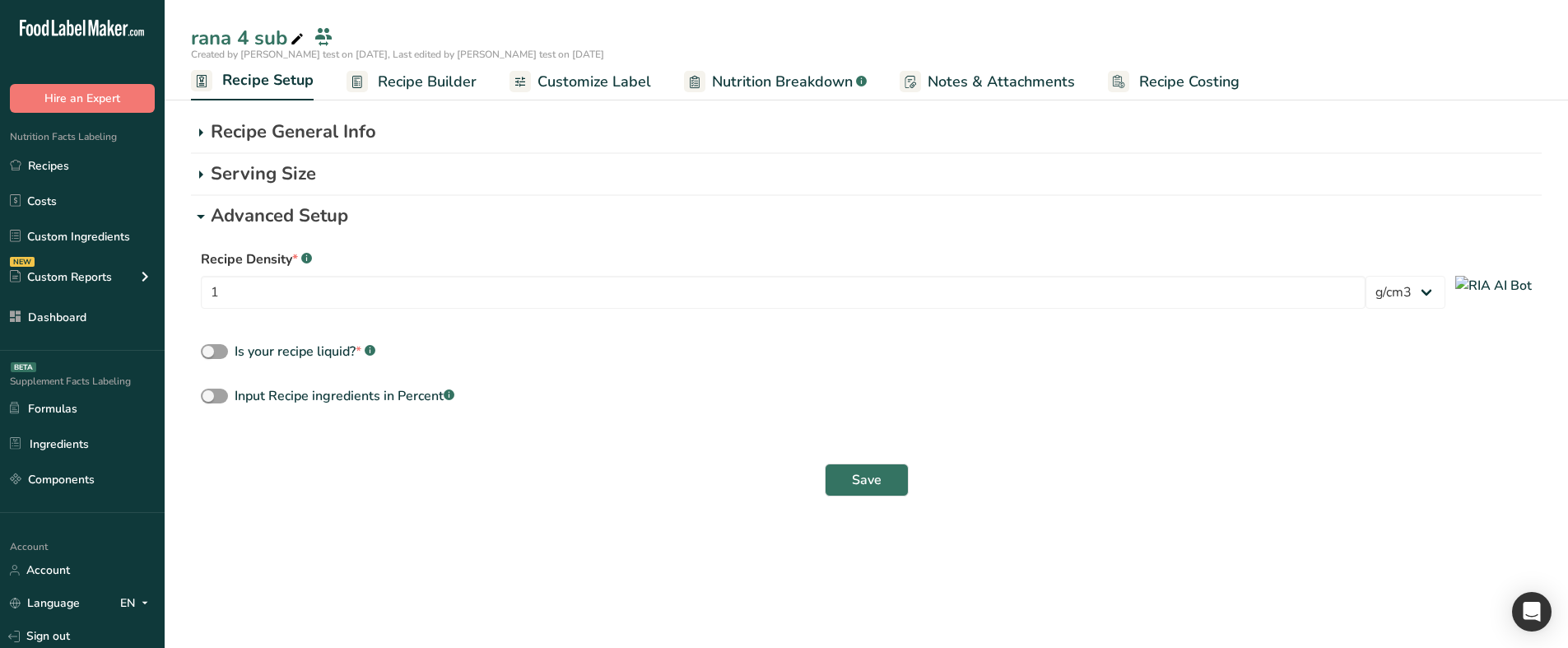
click at [261, 183] on p "Serving Size" at bounding box center [876, 174] width 1331 height 28
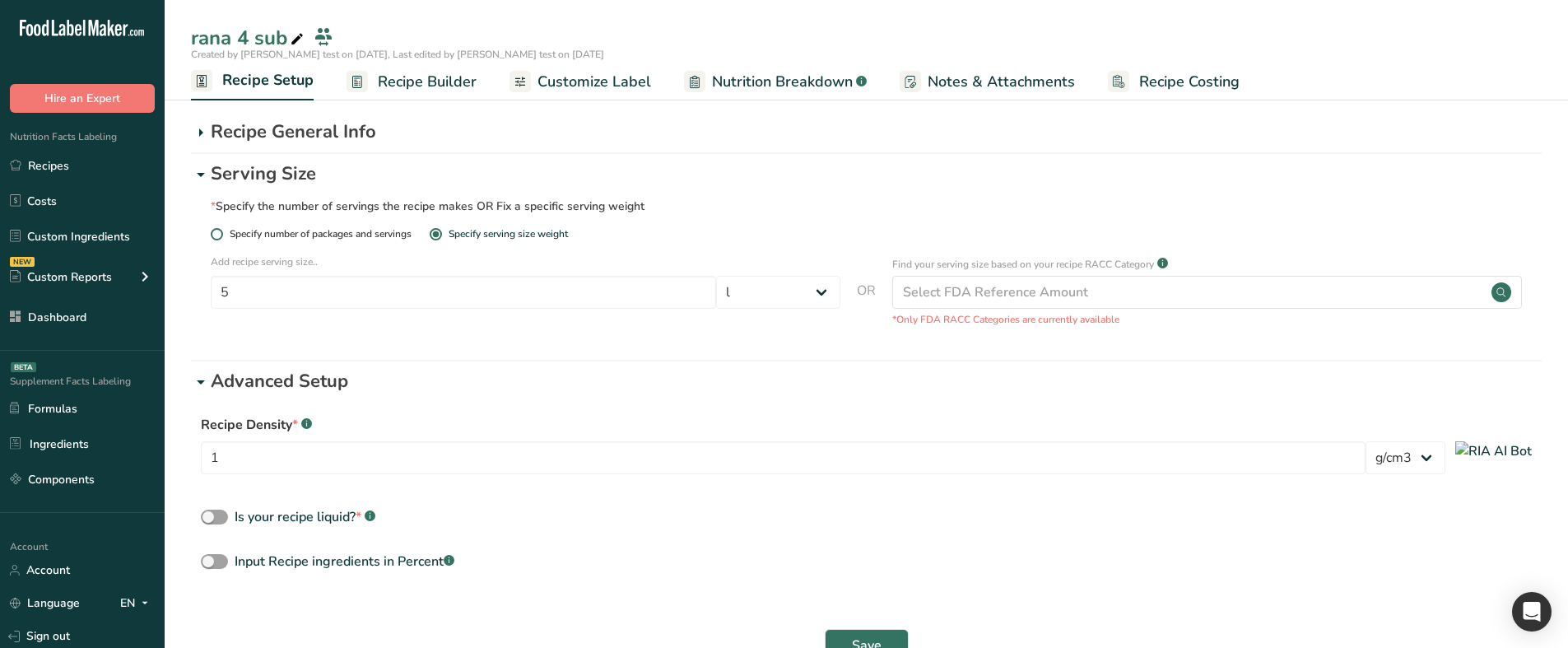
click at [246, 230] on span "Specify number of packages and servings" at bounding box center [318, 234] width 188 height 13
click at [222, 230] on input "Specify number of packages and servings" at bounding box center [216, 234] width 11 height 11
radio input "true"
radio input "false"
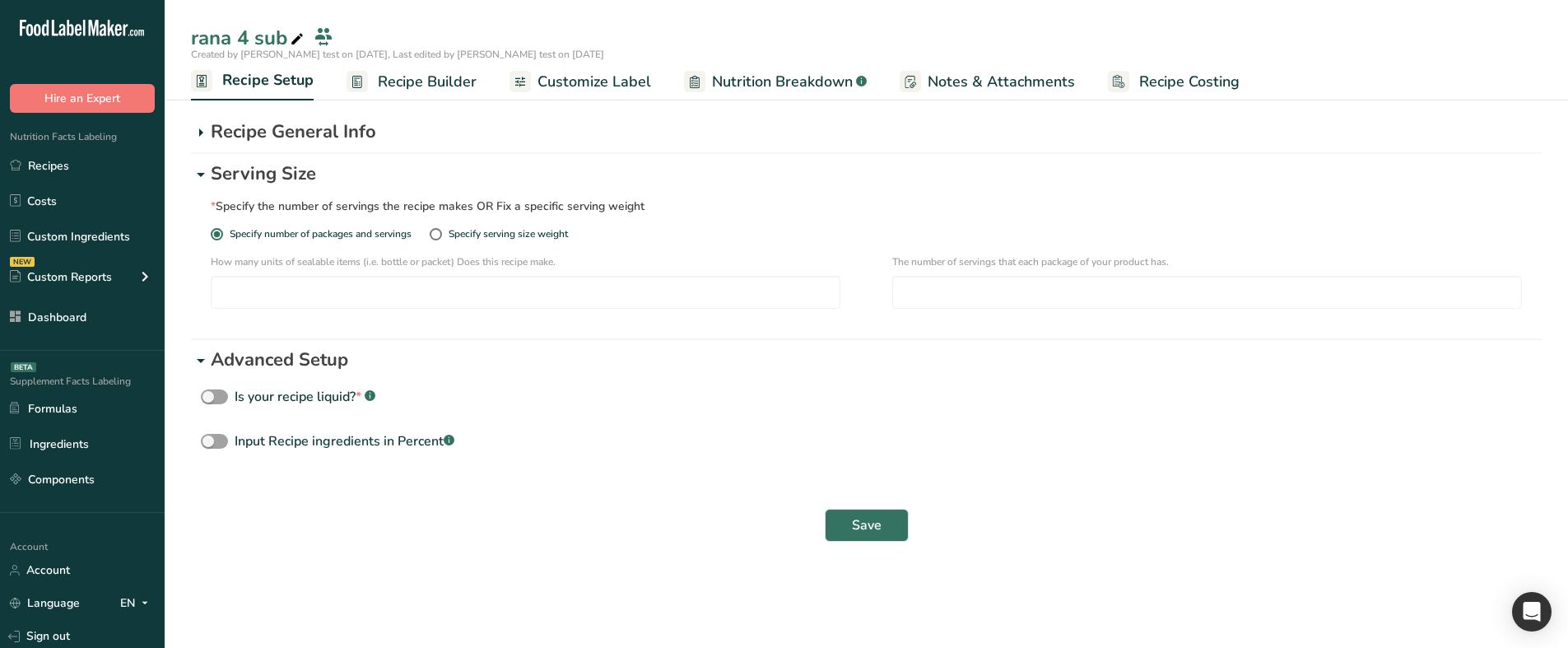
click at [294, 132] on p "Recipe General Info" at bounding box center [876, 132] width 1331 height 28
